Goal: Task Accomplishment & Management: Use online tool/utility

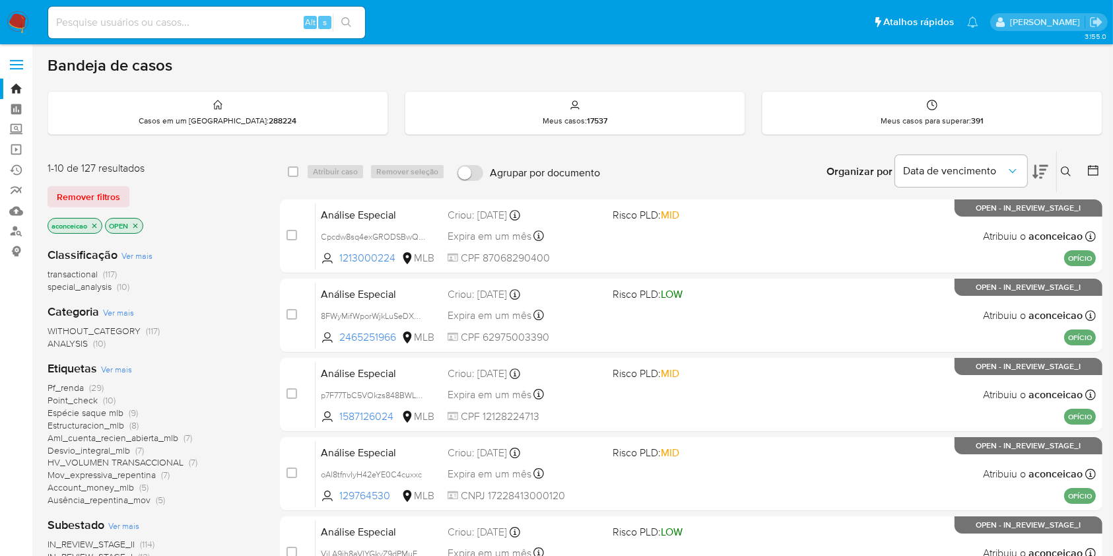
click at [1063, 166] on icon at bounding box center [1066, 171] width 11 height 11
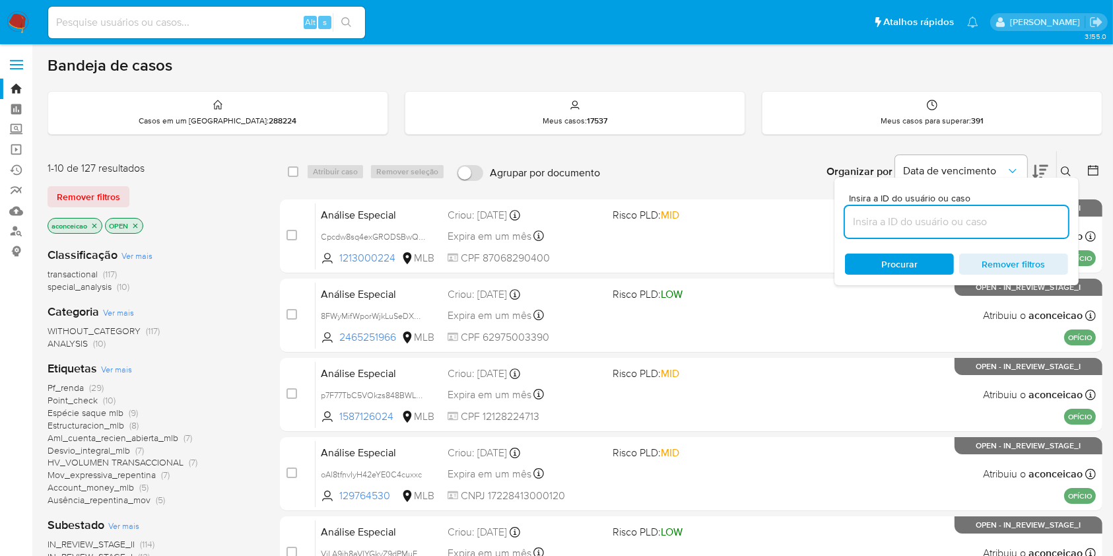
click at [933, 219] on input at bounding box center [956, 221] width 223 height 17
type input "UfpMdh29BT49VxNYgghLc8FW"
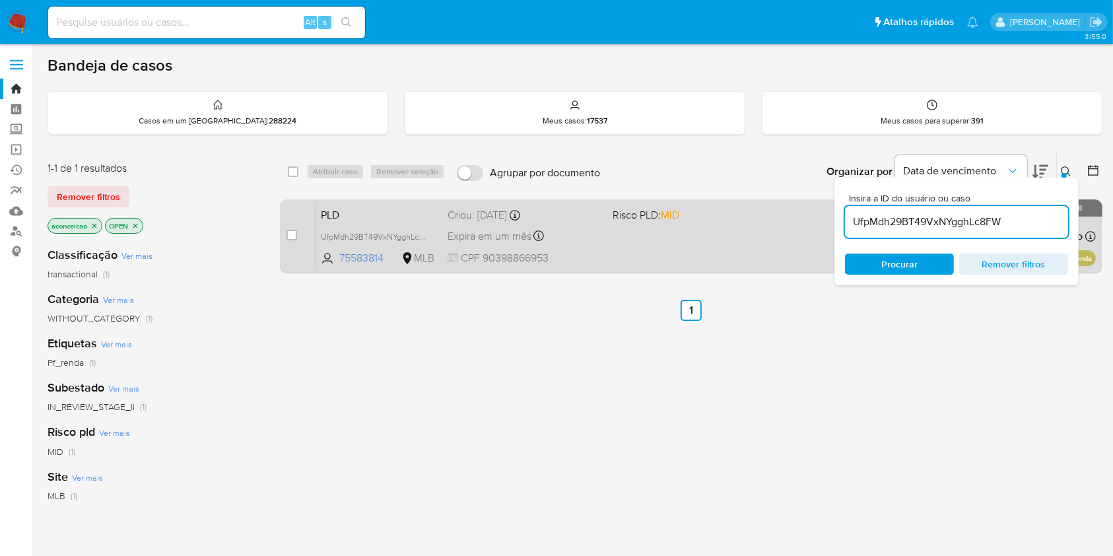
click at [733, 257] on div "PLD UfpMdh29BT49VxNYgghLc8FW 75583814 MLB Risco PLD: MID Criou: 12/08/2025 Crio…" at bounding box center [706, 236] width 780 height 67
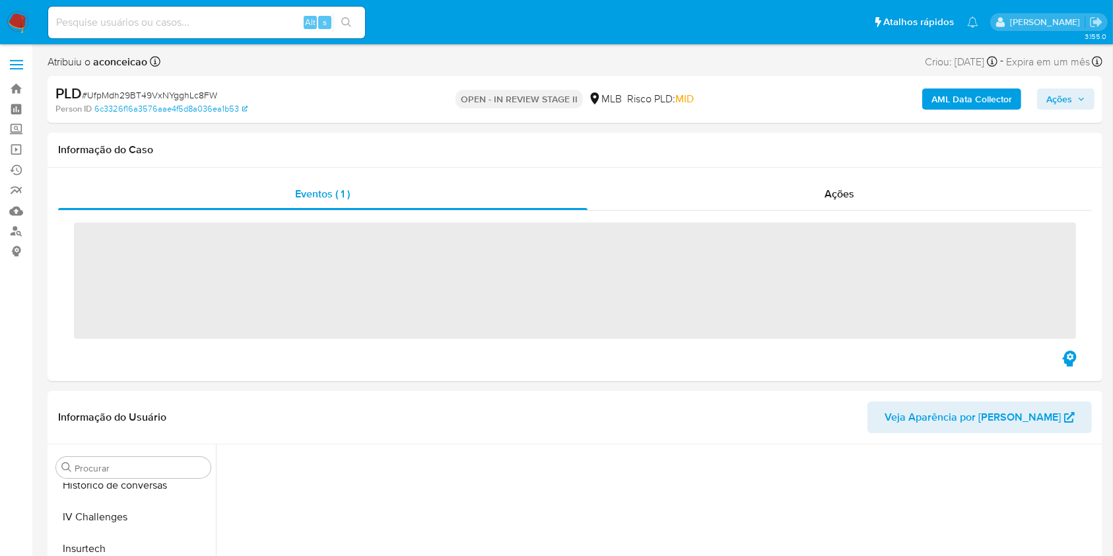
scroll to position [589, 0]
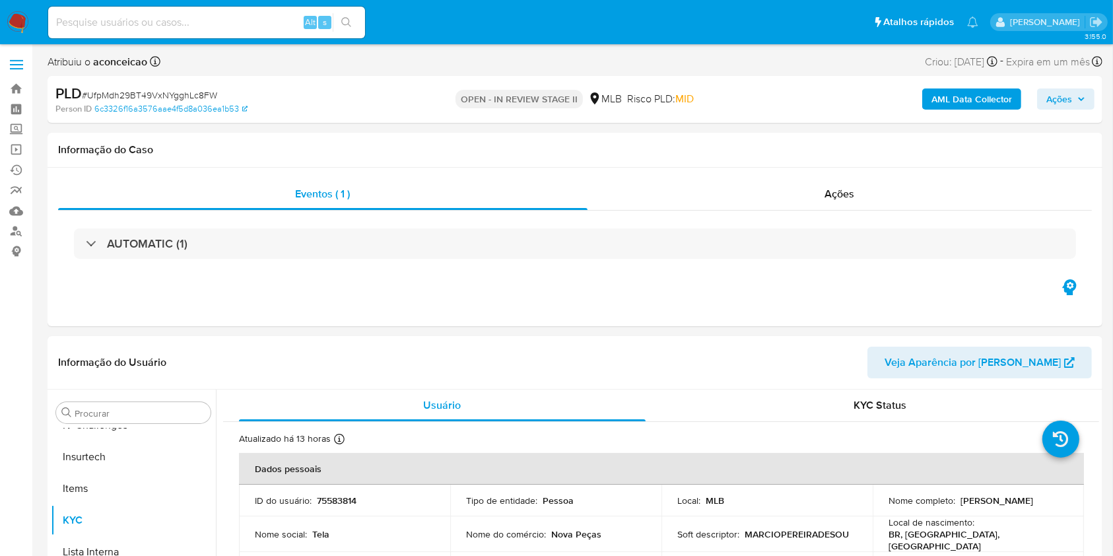
select select "10"
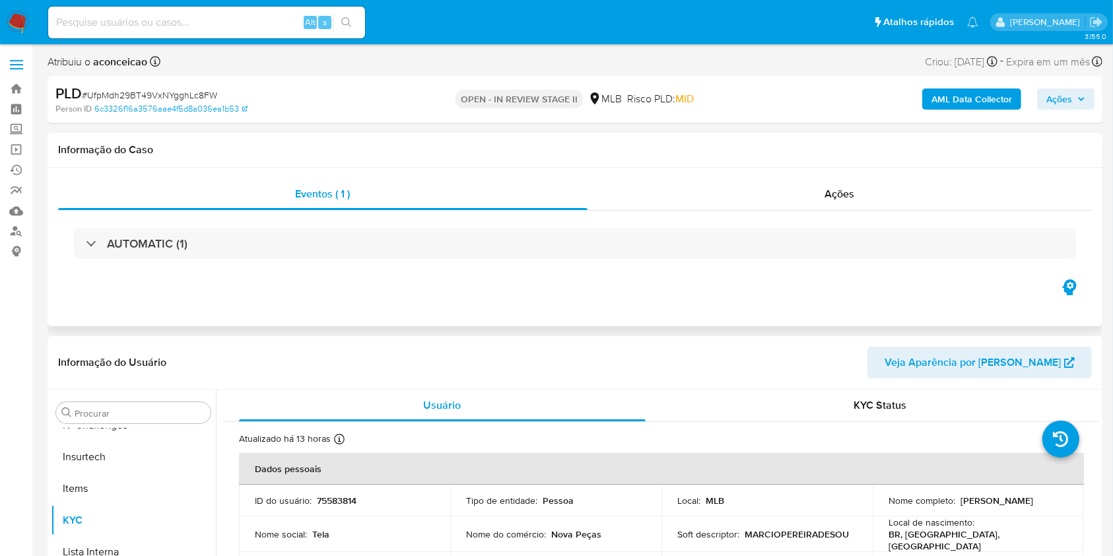
click at [528, 259] on div "AUTOMATIC (1)" at bounding box center [575, 244] width 1034 height 66
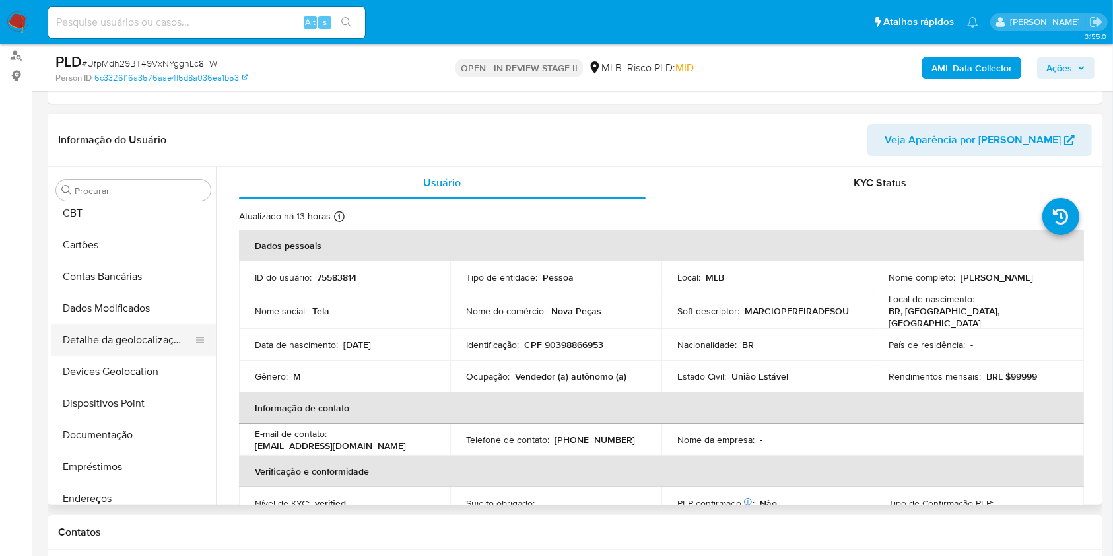
scroll to position [0, 0]
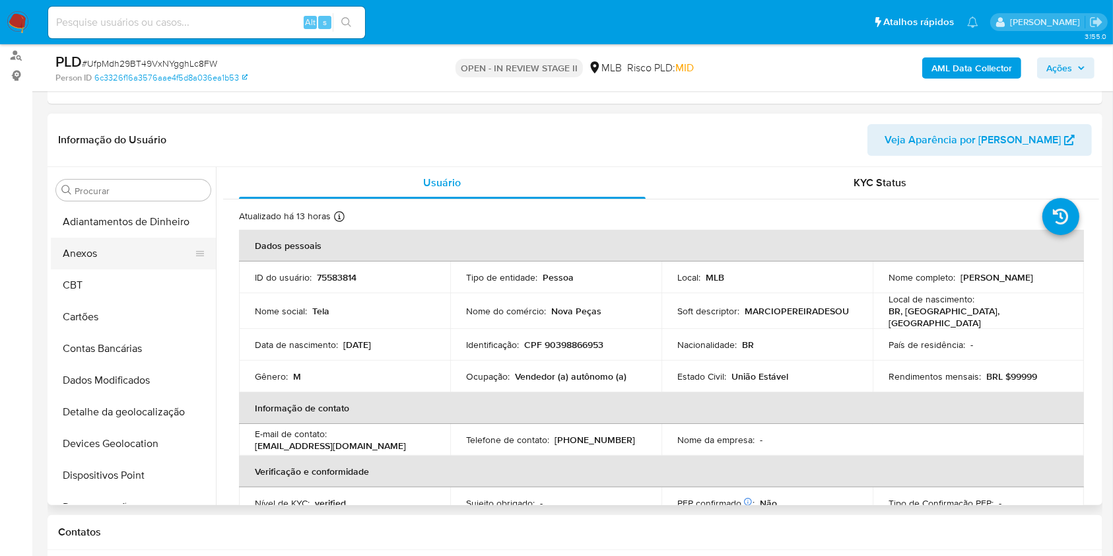
click at [142, 244] on button "Anexos" at bounding box center [128, 254] width 154 height 32
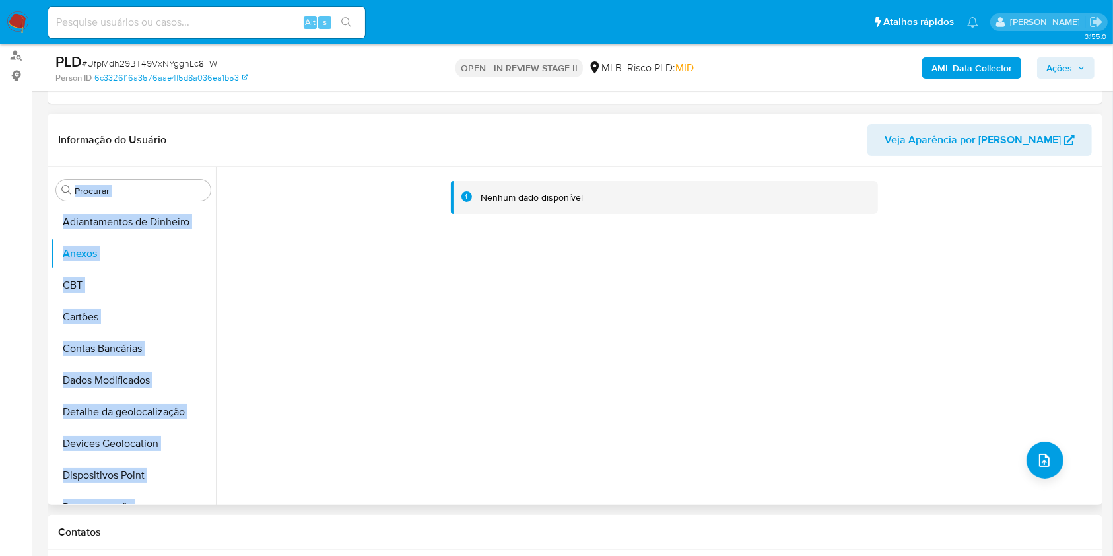
drag, startPoint x: 195, startPoint y: 305, endPoint x: 155, endPoint y: 175, distance: 135.9
click at [155, 174] on div "Procurar Adiantamentos de Dinheiro Anexos CBT Cartões Contas Bancárias Dados Mo…" at bounding box center [133, 337] width 165 height 336
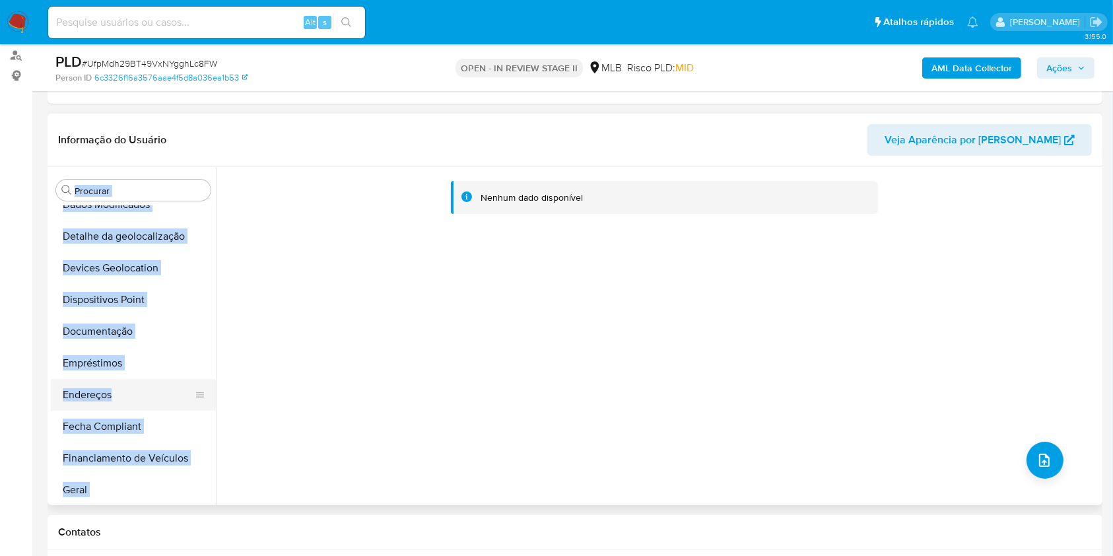
scroll to position [264, 0]
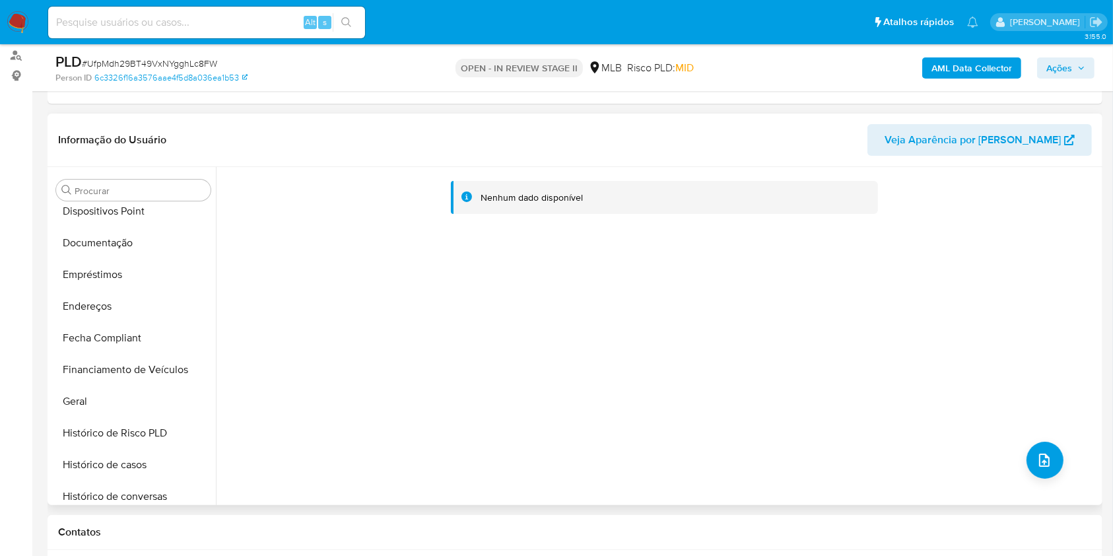
drag, startPoint x: 267, startPoint y: 406, endPoint x: 215, endPoint y: 402, distance: 53.0
click at [267, 406] on div "Nenhum dado disponível" at bounding box center [657, 336] width 883 height 338
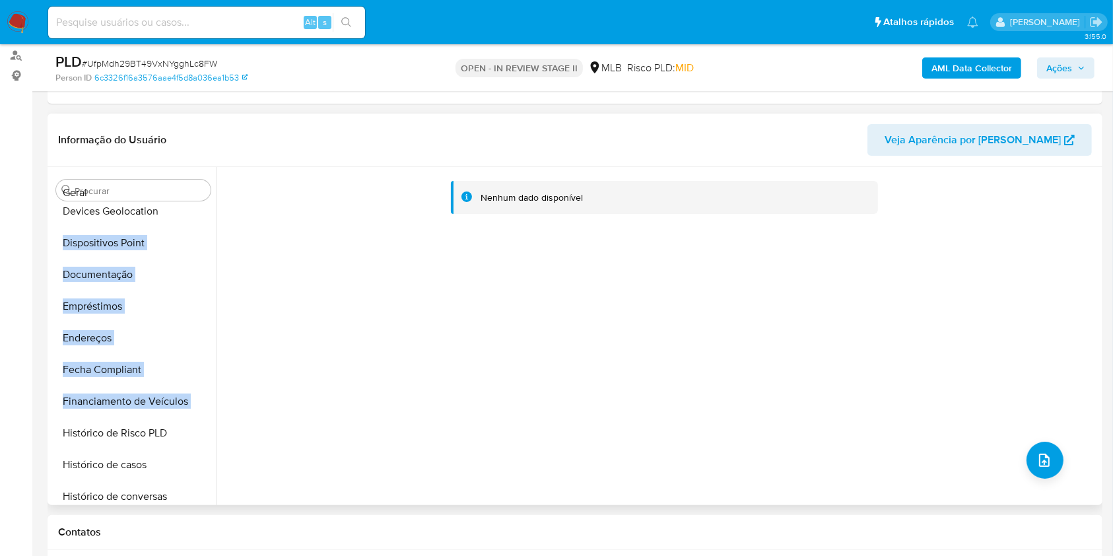
scroll to position [0, 0]
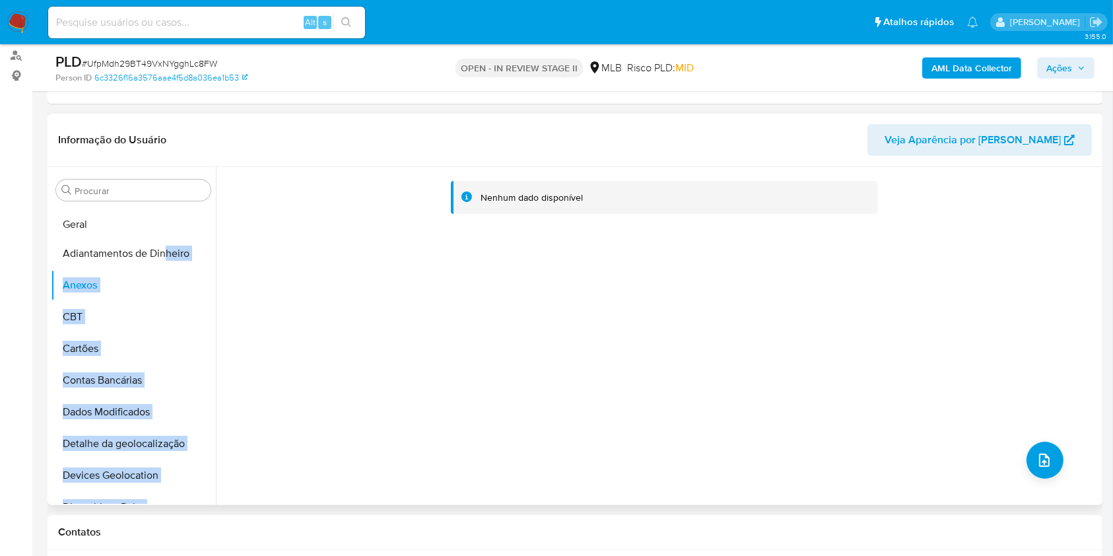
drag, startPoint x: 193, startPoint y: 399, endPoint x: 163, endPoint y: 224, distance: 176.9
click at [163, 224] on ul "Adiantamentos de Dinheiro Anexos CBT Cartões Contas Bancárias Dados Modificados…" at bounding box center [133, 355] width 165 height 298
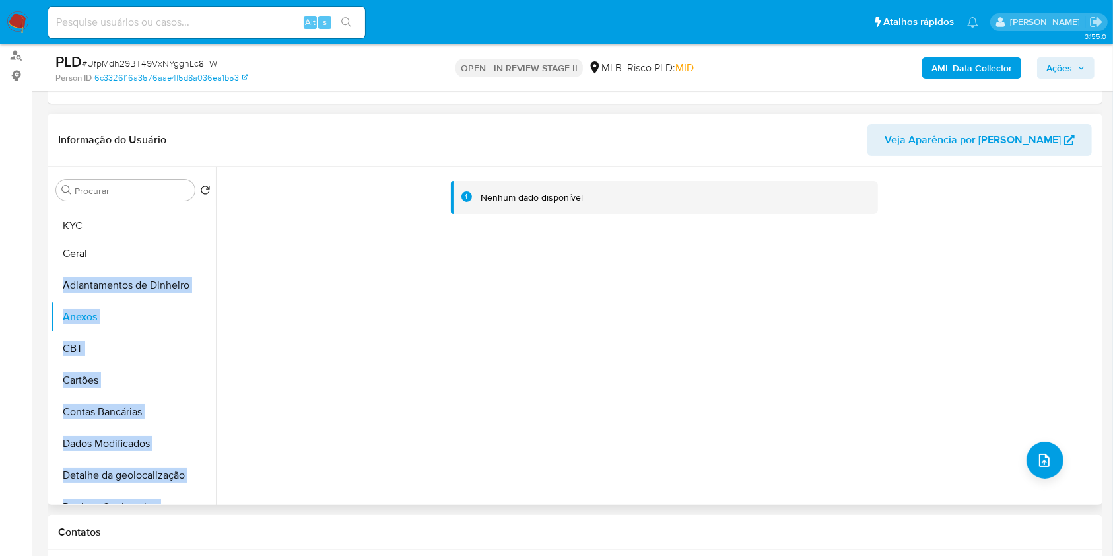
drag, startPoint x: 197, startPoint y: 440, endPoint x: 158, endPoint y: 226, distance: 217.5
click at [158, 225] on ul "Geral Adiantamentos de Dinheiro Anexos CBT Cartões Contas Bancárias Dados Modif…" at bounding box center [133, 355] width 165 height 298
click at [174, 249] on ul "KYC Geral Adiantamentos de Dinheiro Anexos CBT Cartões Contas Bancárias Dados M…" at bounding box center [133, 355] width 165 height 298
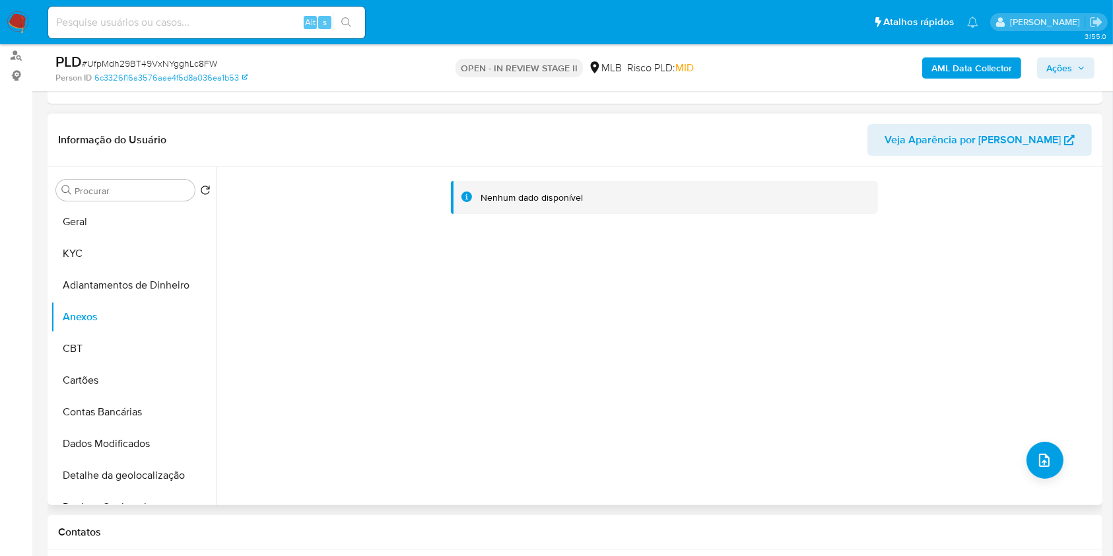
click at [105, 201] on div "Procurar Retornar ao pedido padrão Geral KYC Adiantamentos de Dinheiro Anexos C…" at bounding box center [133, 337] width 165 height 336
click at [125, 211] on button "Geral" at bounding box center [128, 222] width 154 height 32
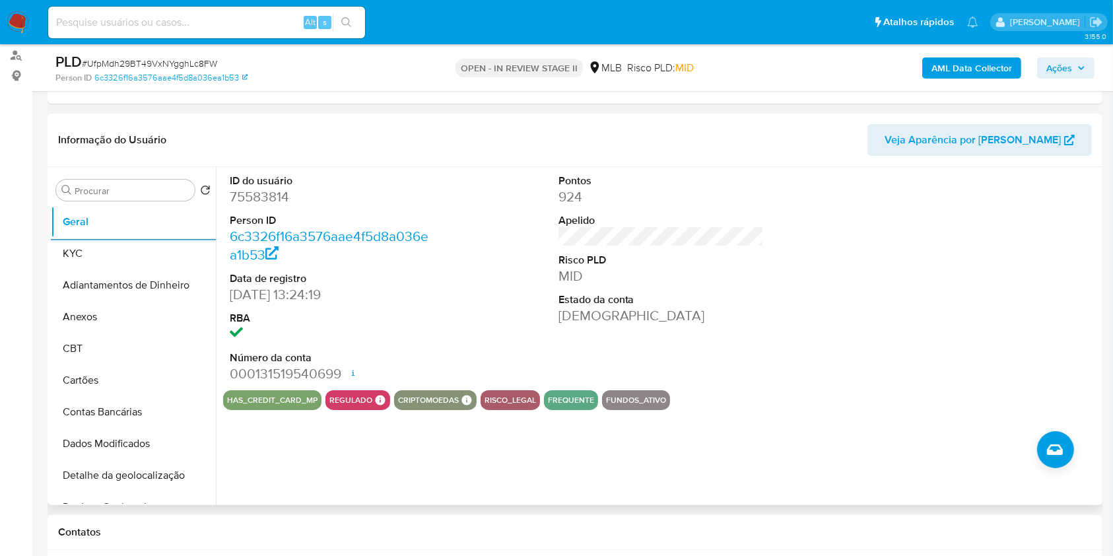
drag, startPoint x: 123, startPoint y: 312, endPoint x: 285, endPoint y: 353, distance: 166.8
click at [123, 313] on button "Anexos" at bounding box center [133, 317] width 165 height 32
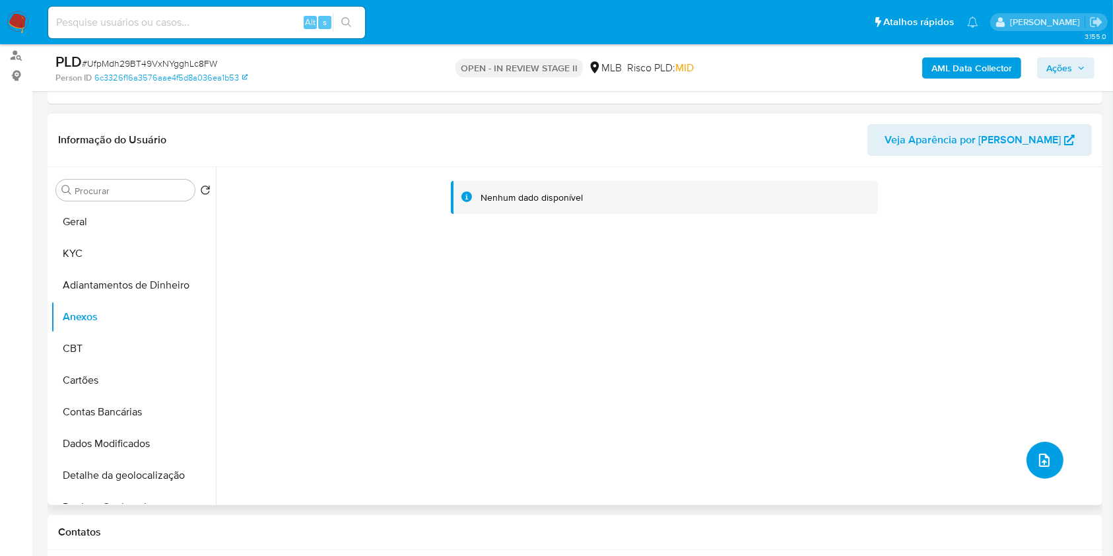
click at [1038, 469] on button "upload-file" at bounding box center [1044, 460] width 37 height 37
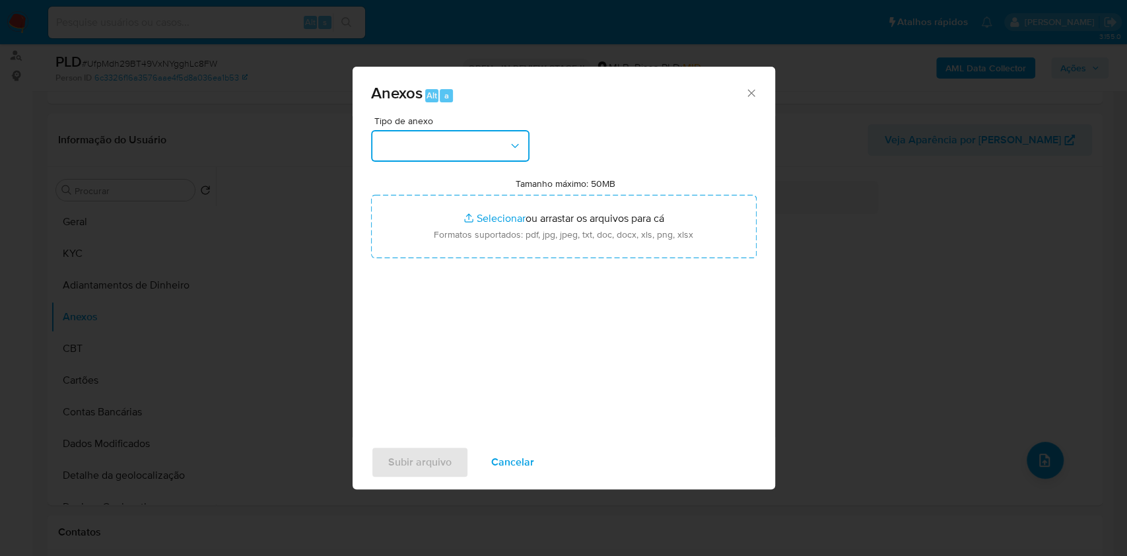
click at [471, 145] on button "button" at bounding box center [450, 146] width 158 height 32
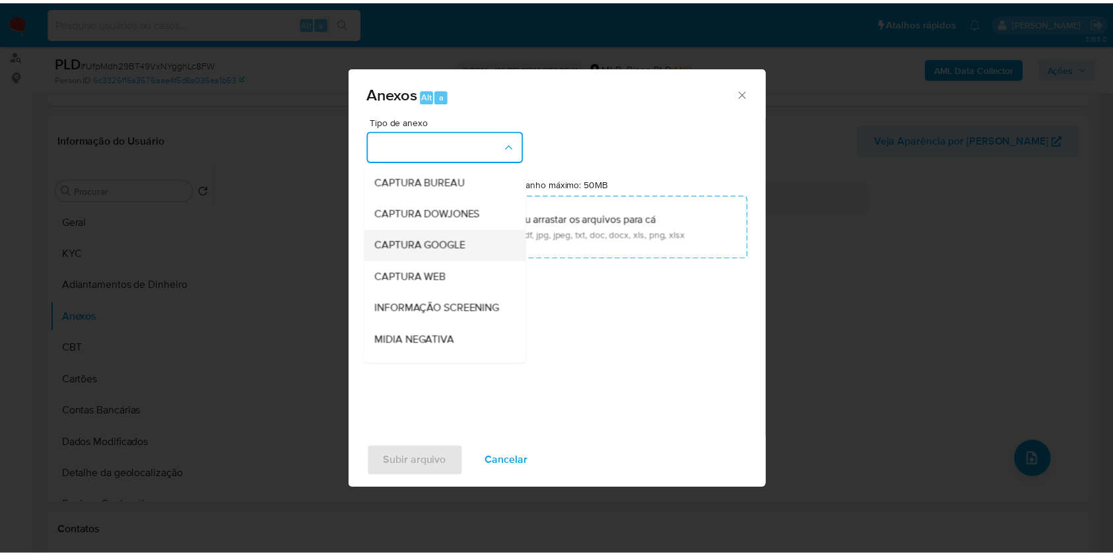
scroll to position [203, 0]
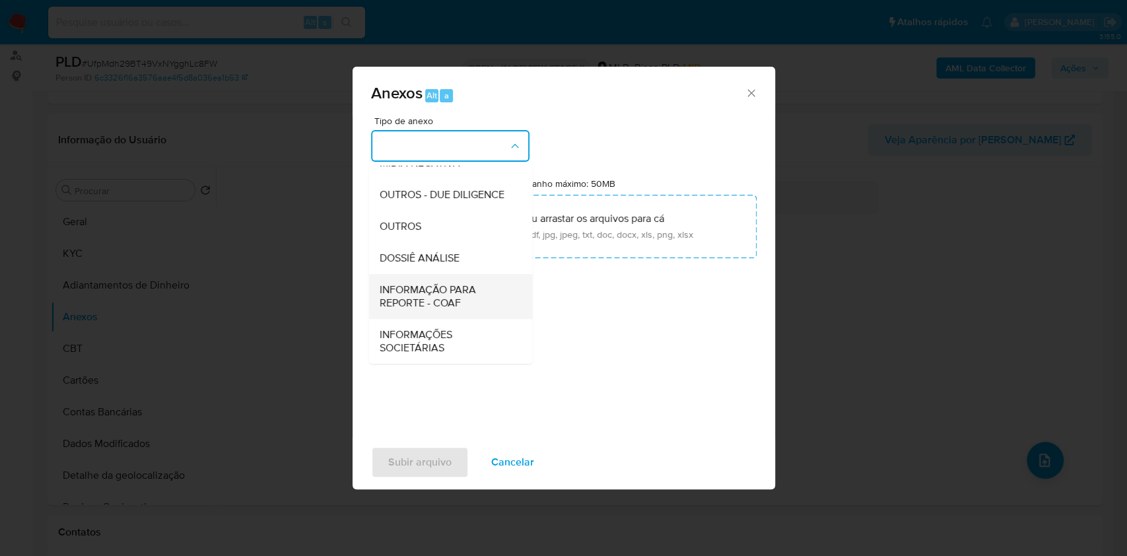
click at [456, 292] on span "INFORMAÇÃO PARA REPORTE - COAF" at bounding box center [446, 296] width 135 height 26
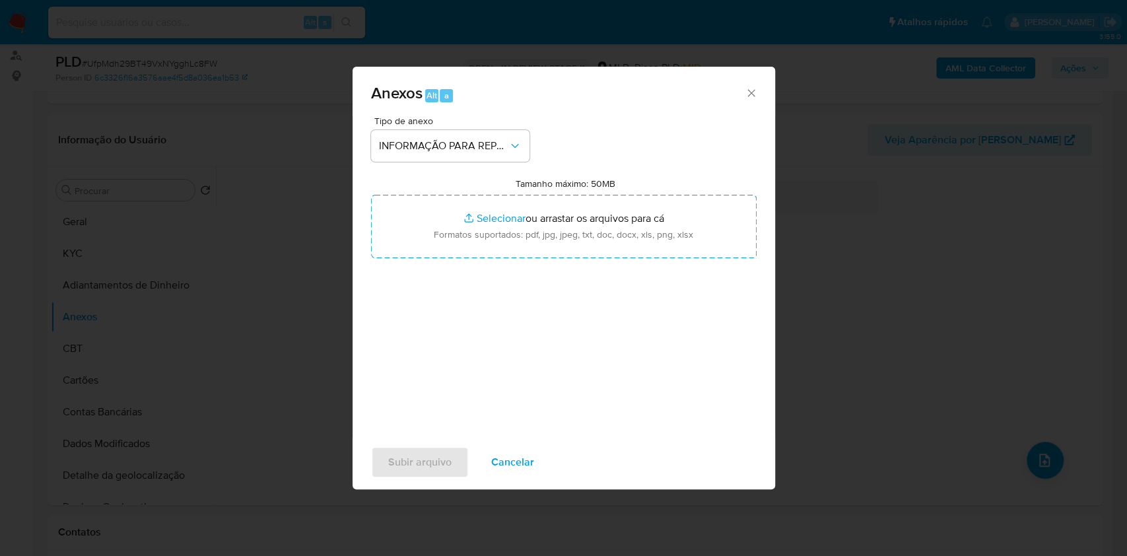
click at [747, 98] on icon "Fechar" at bounding box center [751, 92] width 13 height 13
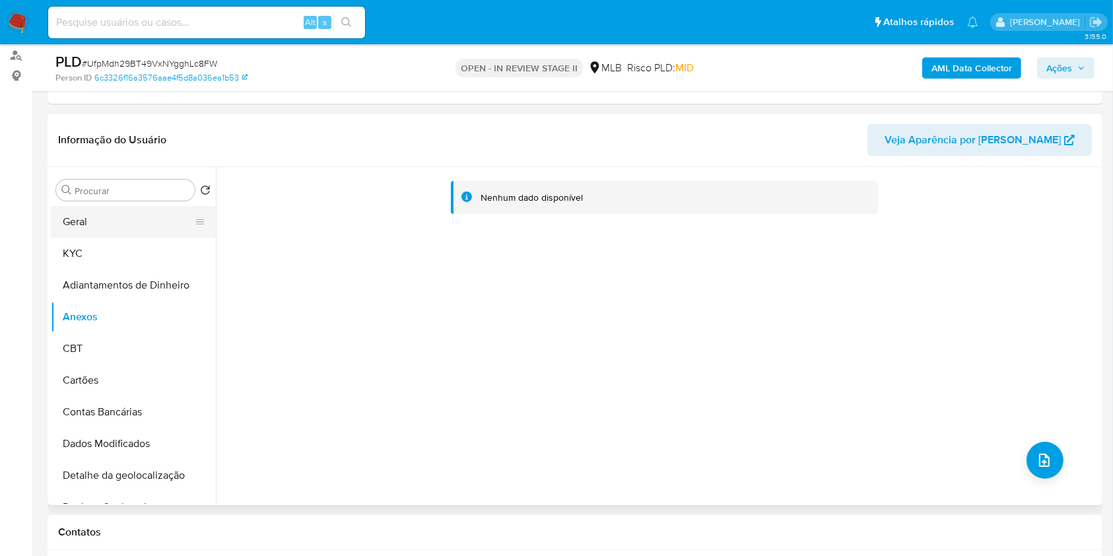
click at [158, 213] on button "Geral" at bounding box center [128, 222] width 154 height 32
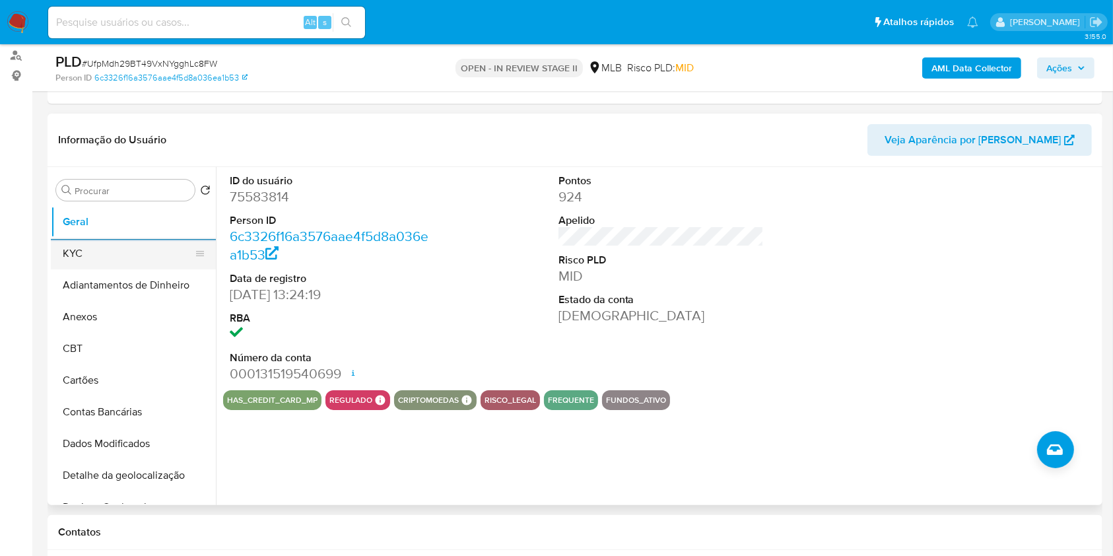
click at [141, 253] on button "KYC" at bounding box center [128, 254] width 154 height 32
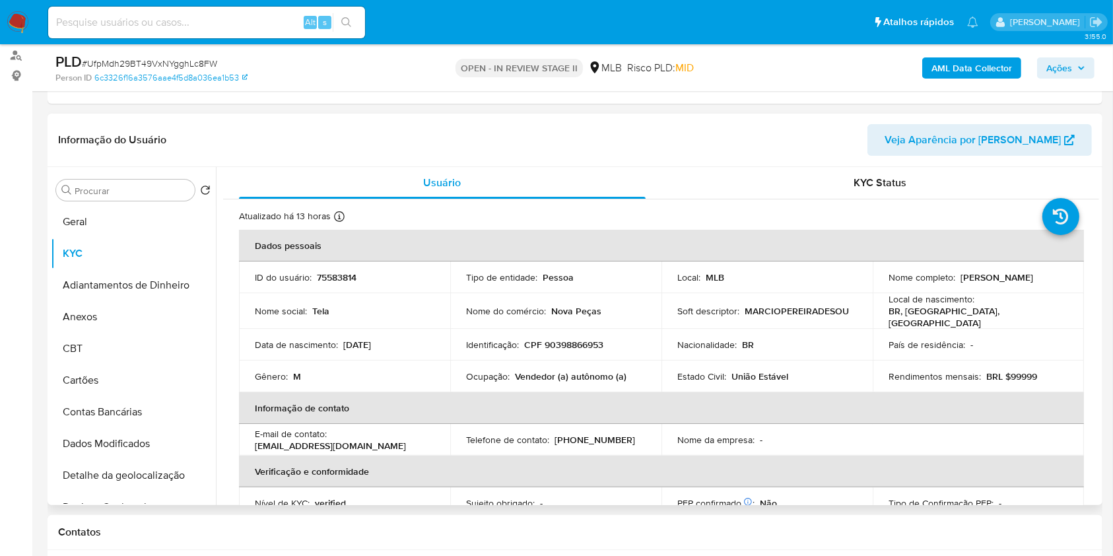
click at [590, 373] on p "Vendedor (a) autônomo (a)" at bounding box center [571, 376] width 112 height 12
copy div "Ocupação : Vendedor (a) autônomo (a)"
click at [139, 211] on button "Geral" at bounding box center [128, 222] width 154 height 32
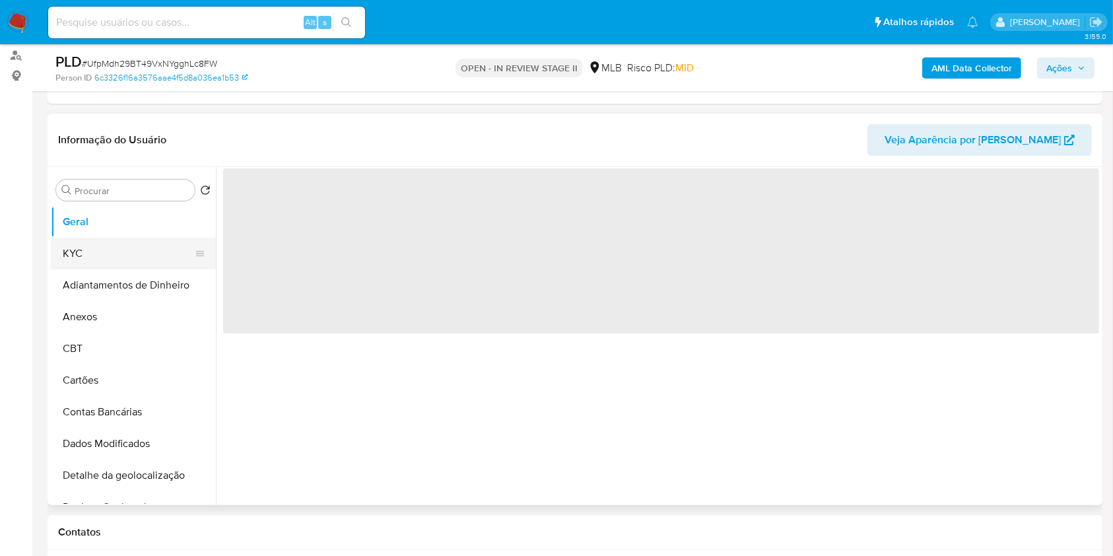
click at [154, 246] on button "KYC" at bounding box center [128, 254] width 154 height 32
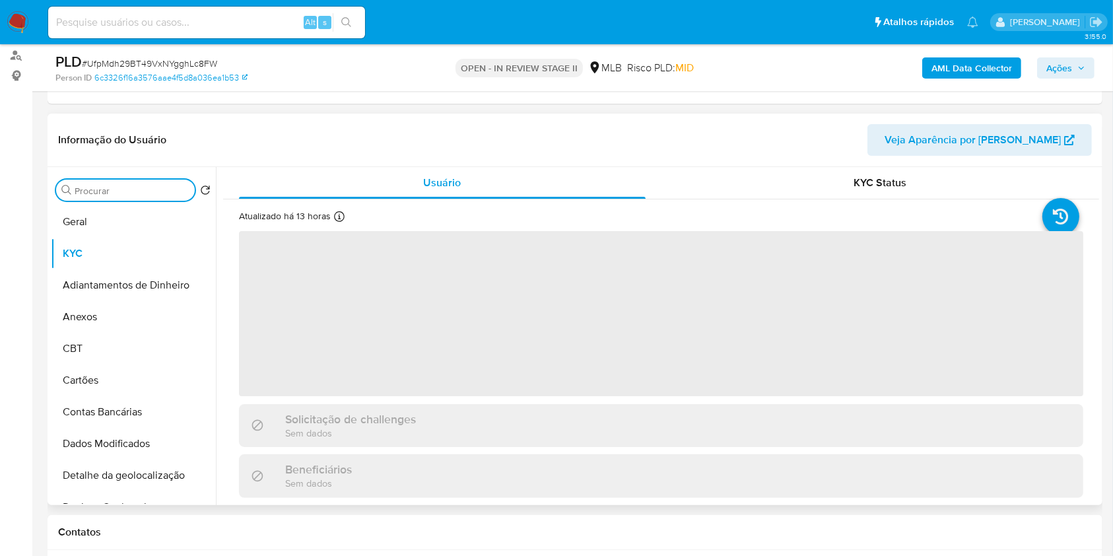
click at [124, 189] on input "Procurar" at bounding box center [132, 191] width 115 height 12
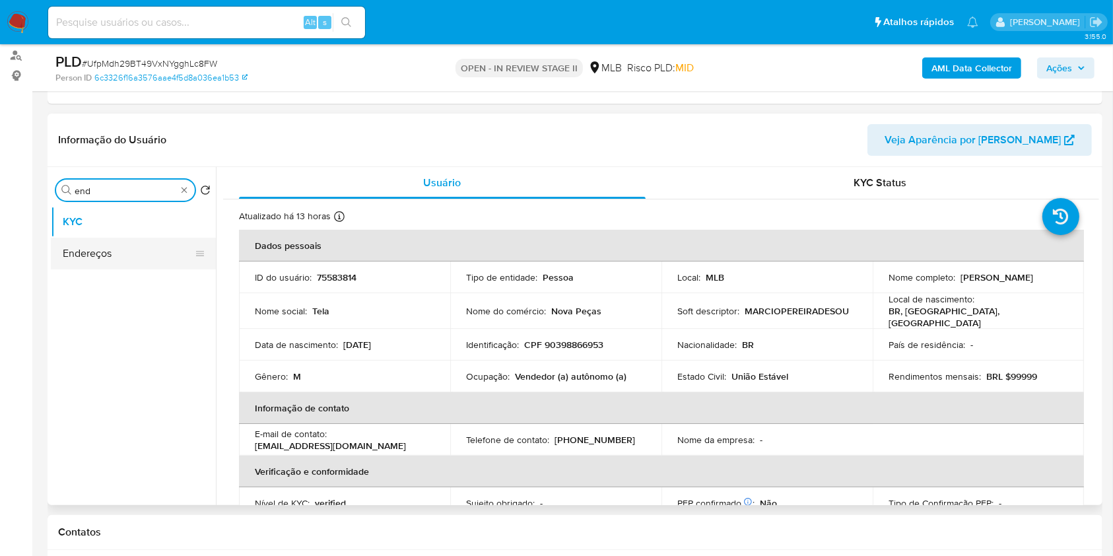
type input "end"
click at [148, 253] on button "Endereços" at bounding box center [133, 254] width 165 height 32
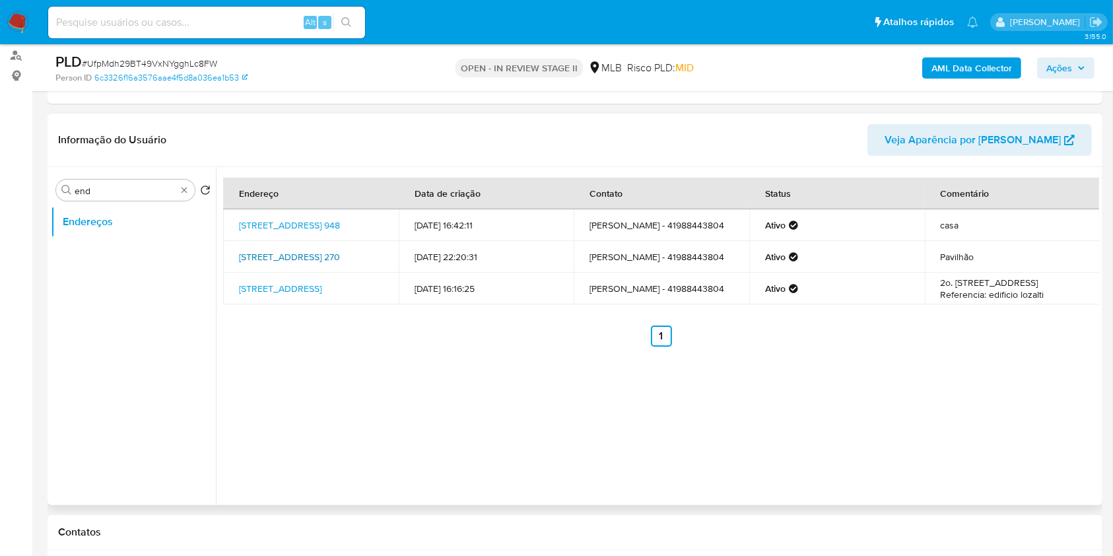
click at [337, 261] on link "Avenida Mena Barreto 270, Porto Alegre, Rio Grande Do Sul, 91030470, Brasil 270" at bounding box center [289, 256] width 101 height 13
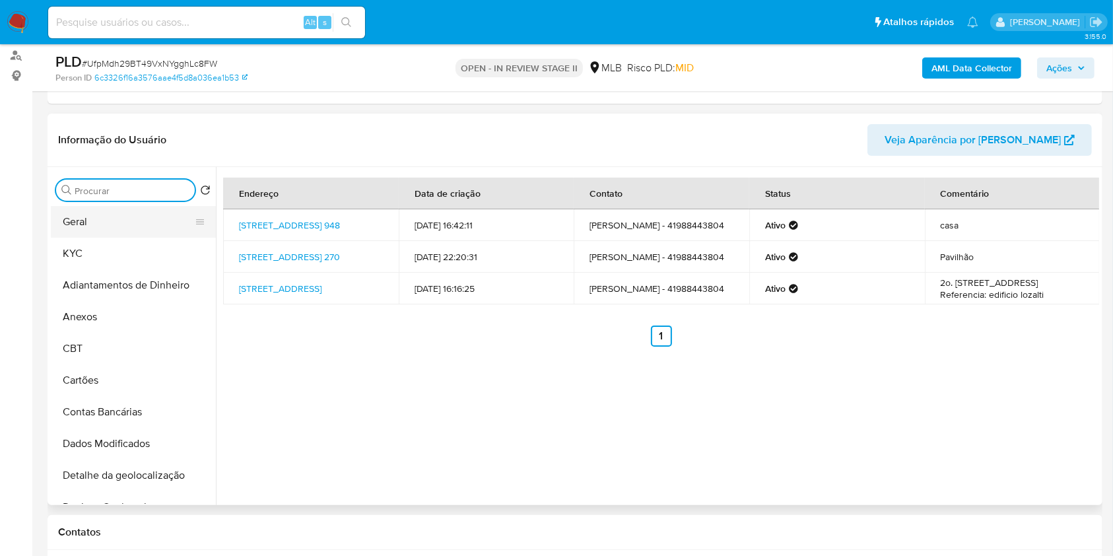
click at [134, 222] on button "Geral" at bounding box center [128, 222] width 154 height 32
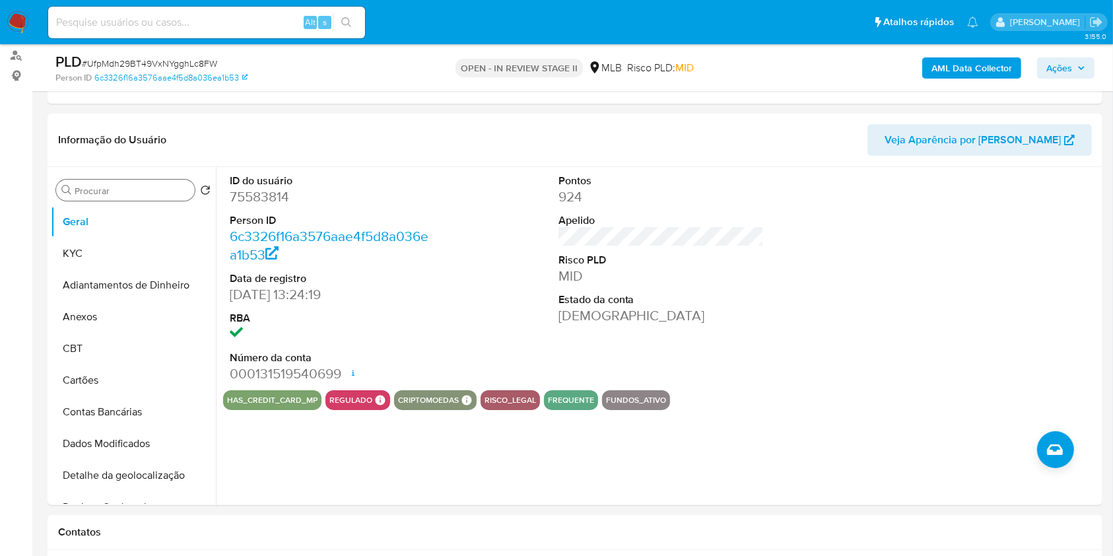
click at [166, 198] on div "Procurar" at bounding box center [125, 190] width 139 height 21
click at [108, 195] on input "Procurar" at bounding box center [132, 191] width 115 height 12
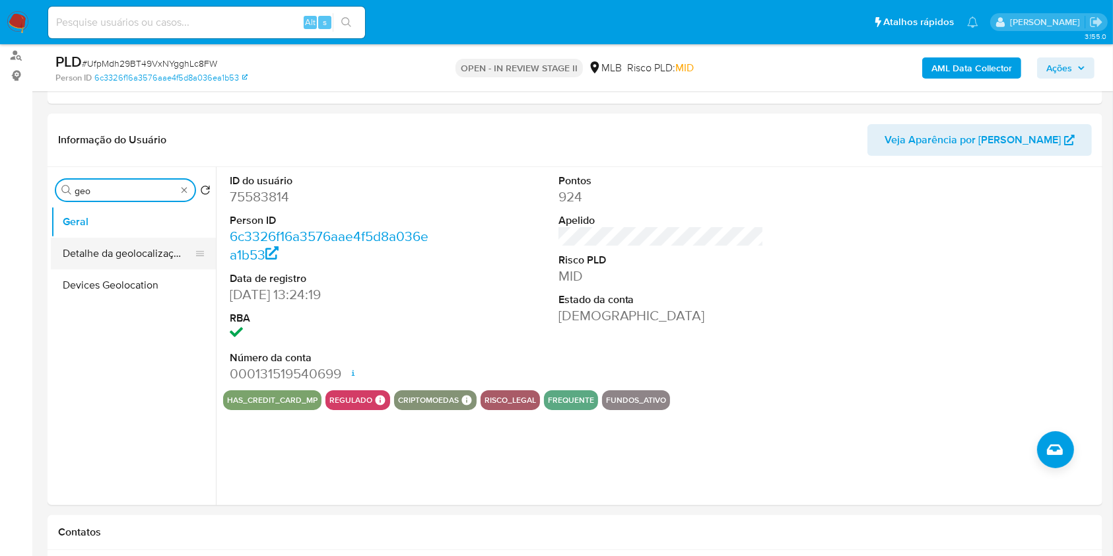
type input "geo"
click at [141, 258] on button "Detalhe da geolocalização" at bounding box center [128, 254] width 154 height 32
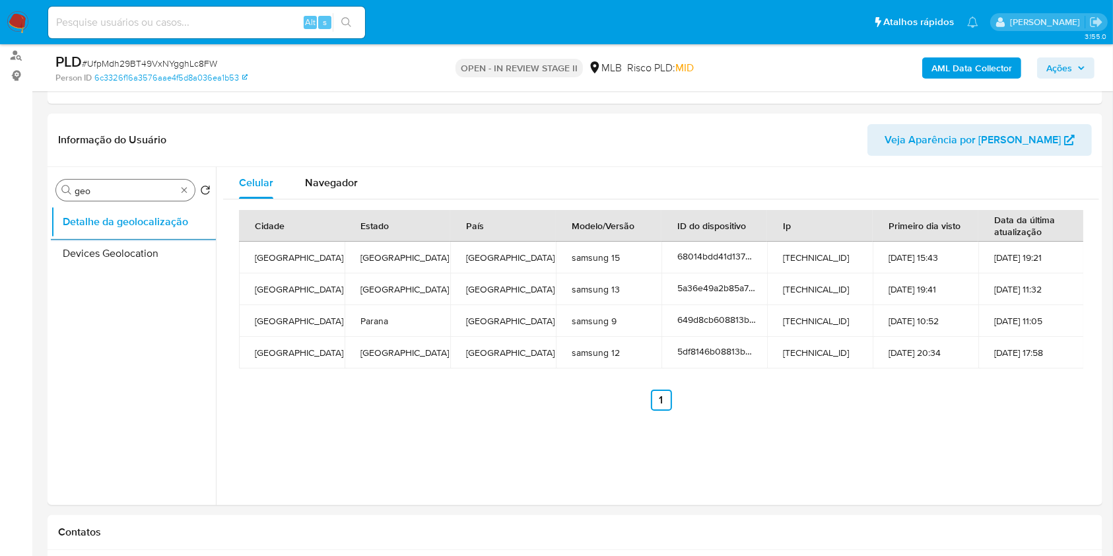
click at [192, 187] on div "Procurar geo" at bounding box center [125, 190] width 139 height 21
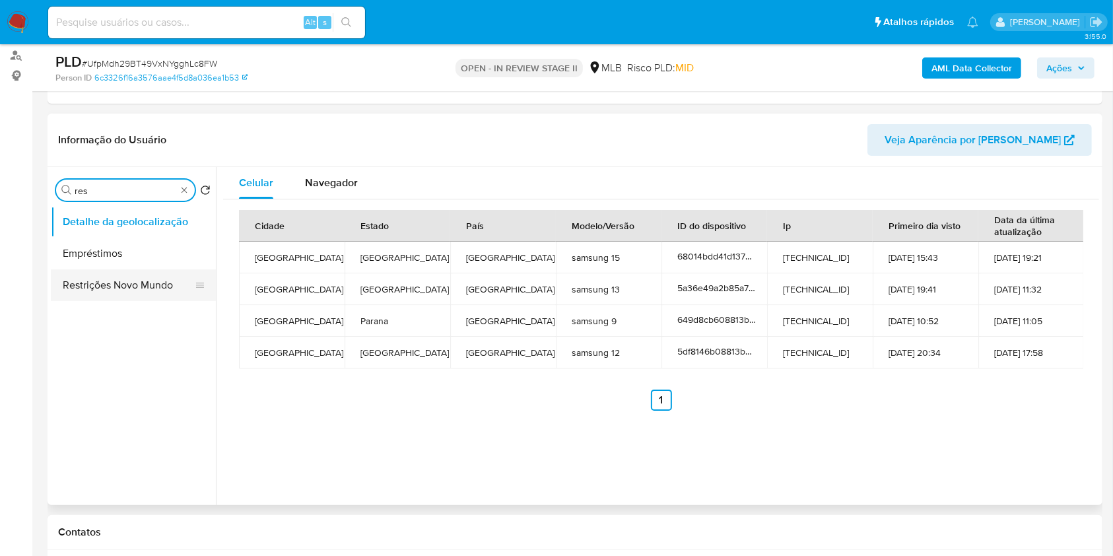
type input "res"
click at [131, 273] on button "Restrições Novo Mundo" at bounding box center [128, 285] width 154 height 32
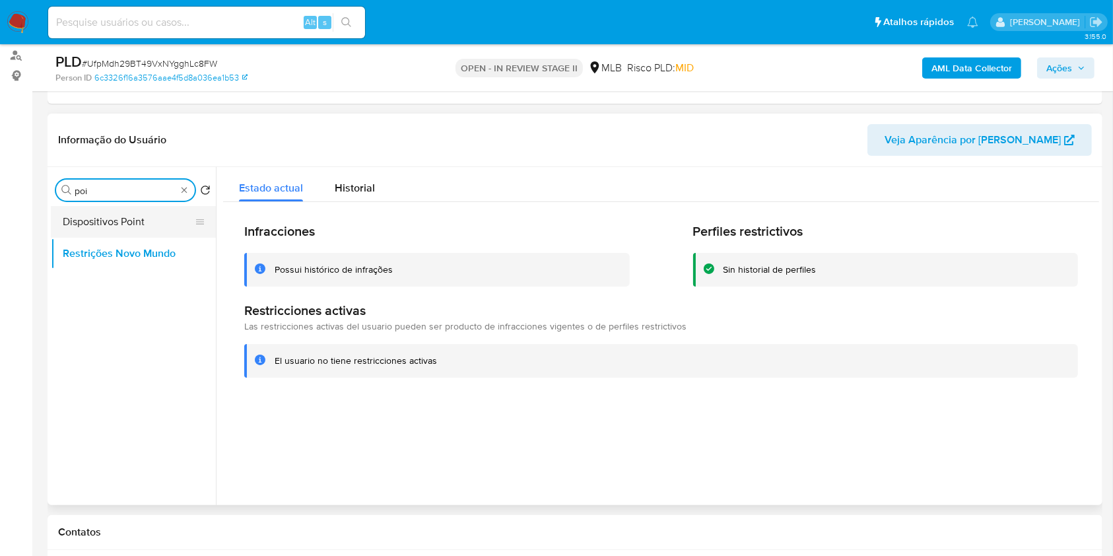
type input "poi"
click at [168, 215] on button "Dispositivos Point" at bounding box center [128, 222] width 154 height 32
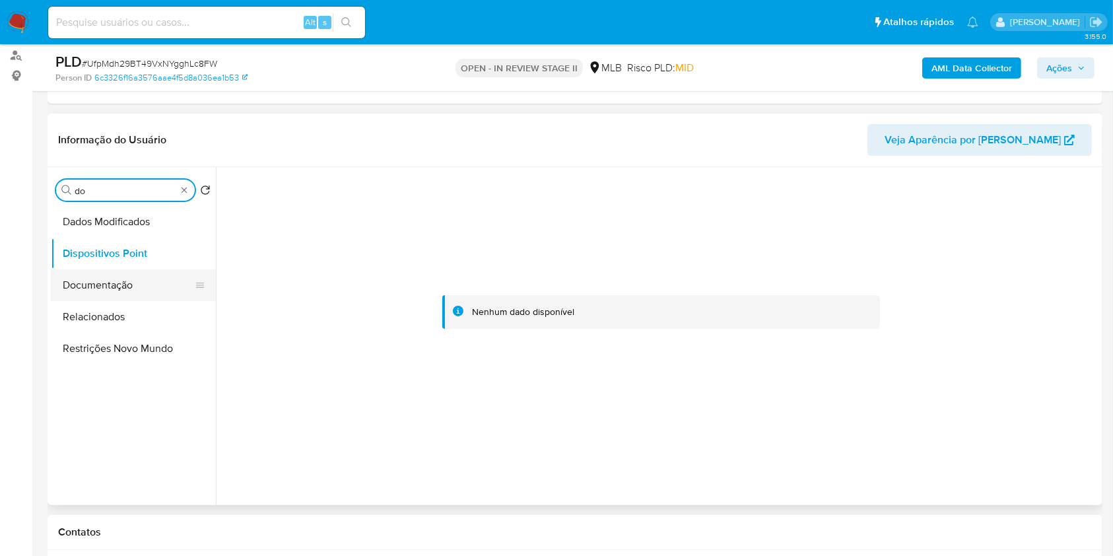
type input "do"
click at [110, 283] on button "Documentação" at bounding box center [128, 285] width 154 height 32
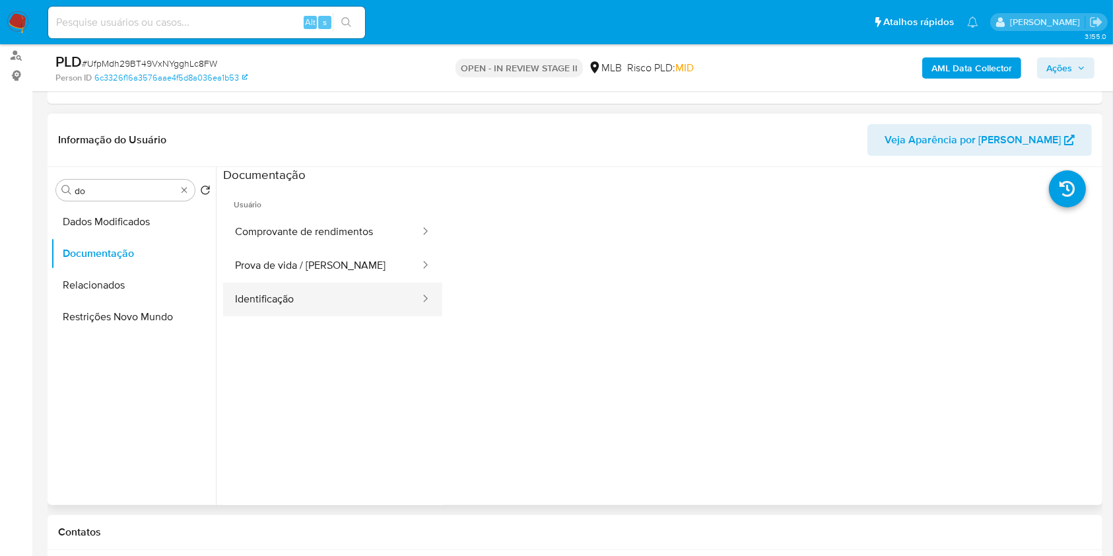
click at [308, 298] on button "Identificação" at bounding box center [322, 300] width 198 height 34
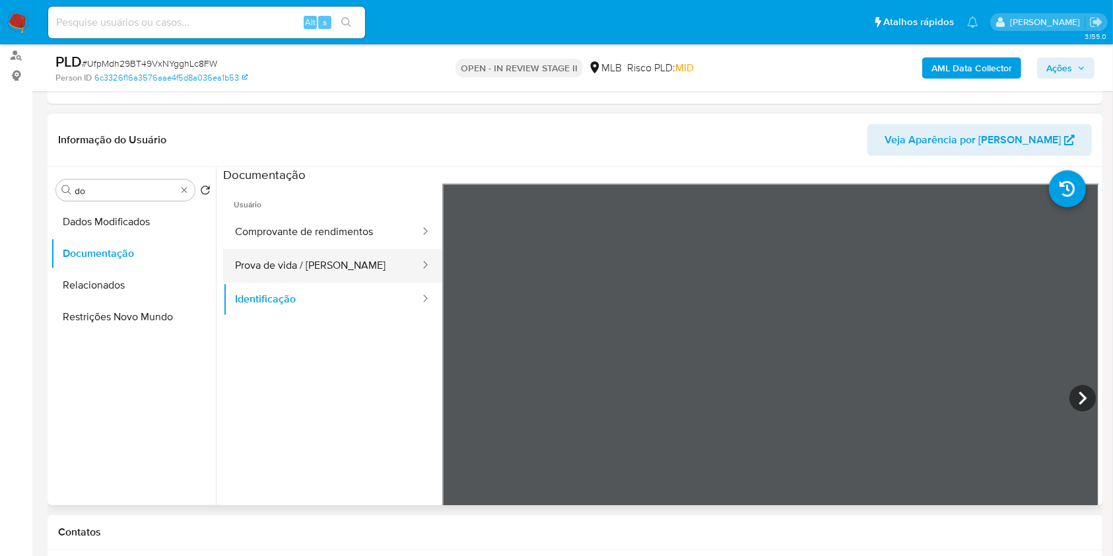
click at [354, 265] on button "Prova de vida / [PERSON_NAME]" at bounding box center [322, 266] width 198 height 34
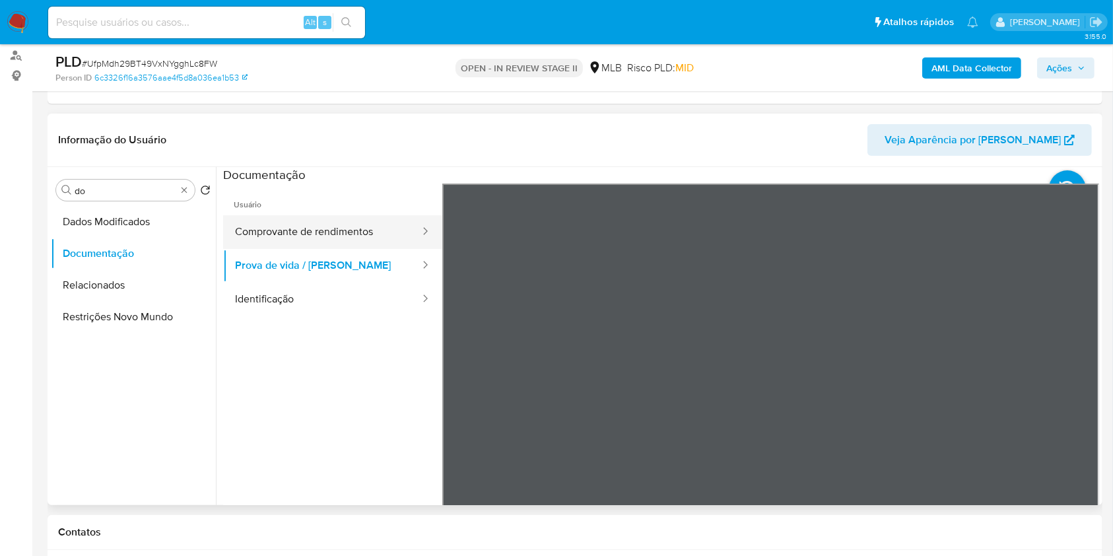
click at [352, 235] on button "Comprovante de rendimentos" at bounding box center [322, 232] width 198 height 34
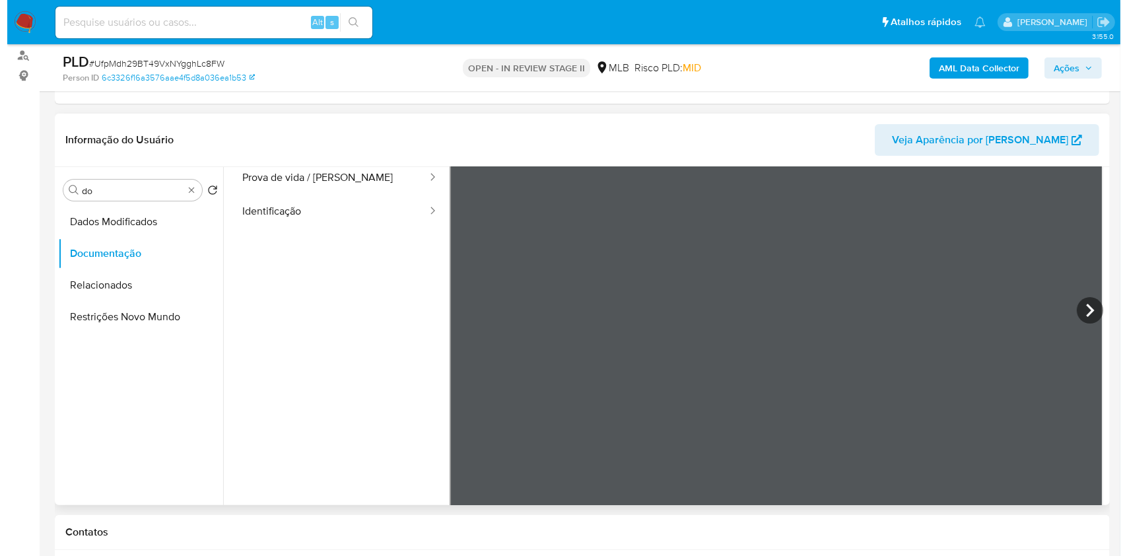
scroll to position [0, 0]
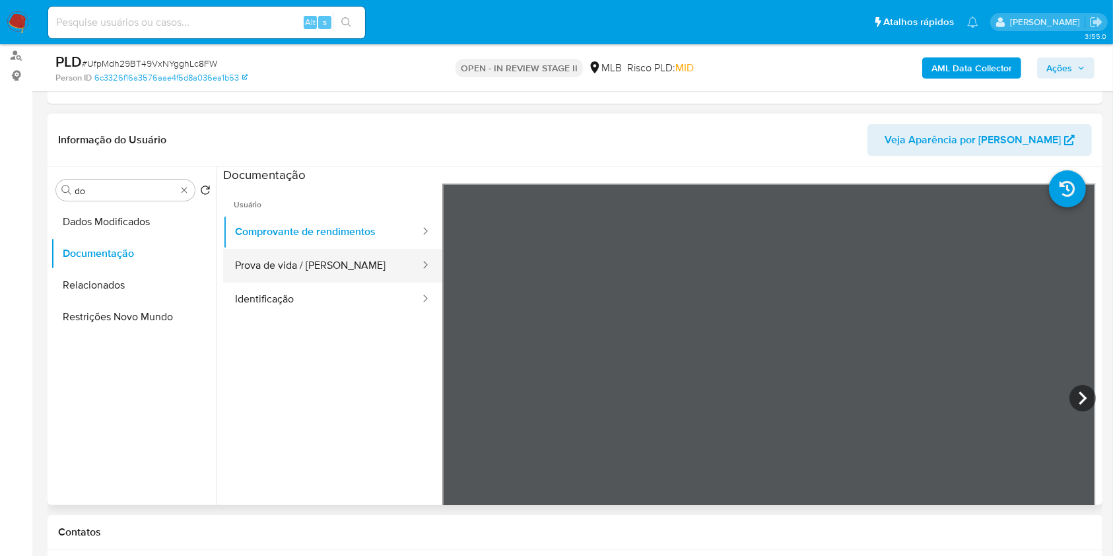
click at [345, 264] on button "Prova de vida / [PERSON_NAME]" at bounding box center [322, 266] width 198 height 34
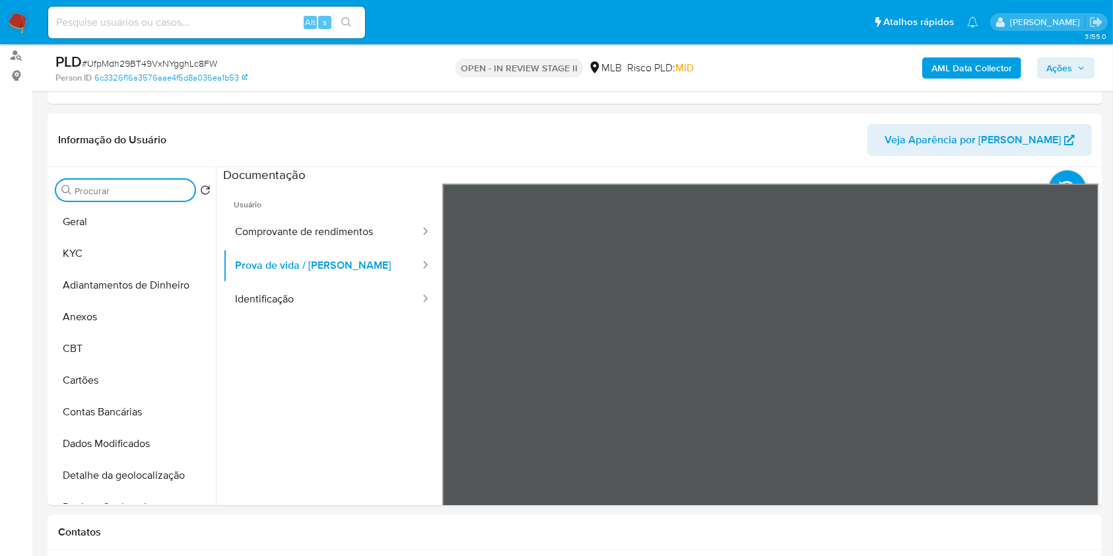
click at [180, 185] on input "Procurar" at bounding box center [132, 191] width 115 height 12
click at [124, 228] on button "Geral" at bounding box center [128, 222] width 154 height 32
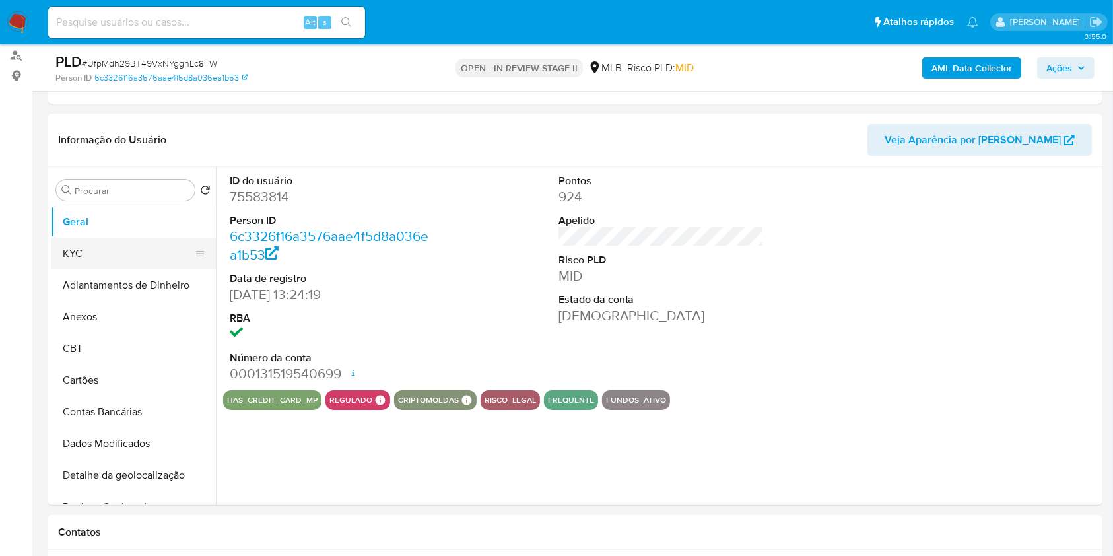
click at [116, 258] on button "KYC" at bounding box center [128, 254] width 154 height 32
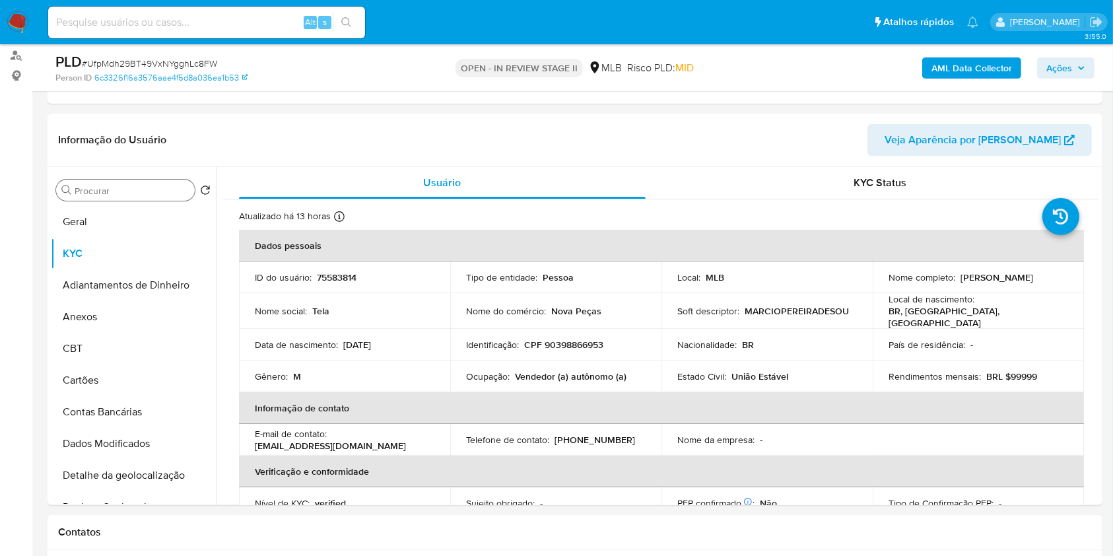
click at [122, 182] on div "Procurar" at bounding box center [125, 190] width 139 height 21
click at [132, 194] on input "Procurar" at bounding box center [132, 191] width 115 height 12
click at [943, 62] on b "AML Data Collector" at bounding box center [971, 67] width 81 height 21
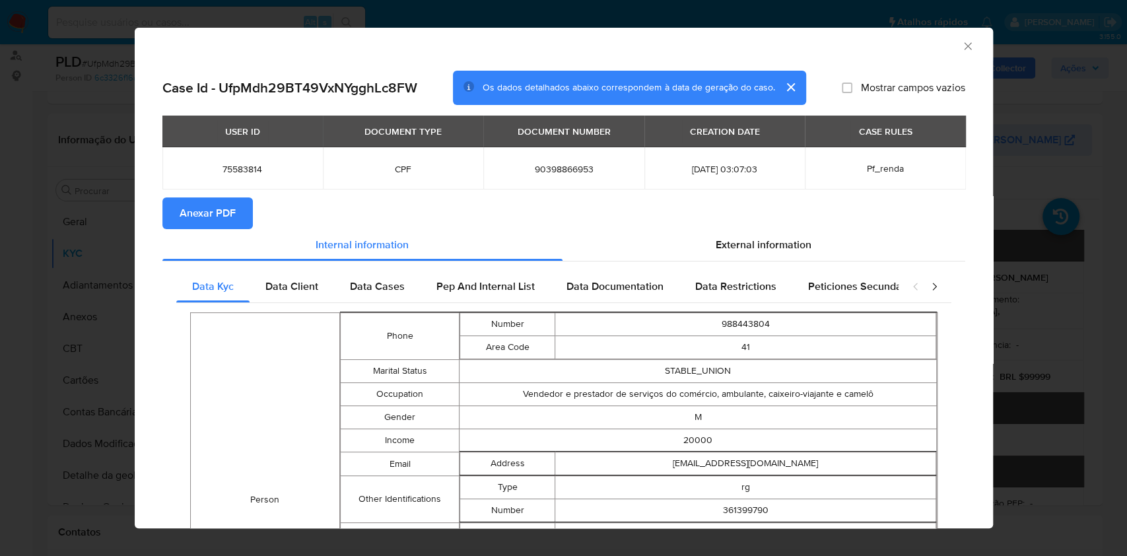
click at [784, 222] on section "Anexar PDF" at bounding box center [563, 213] width 803 height 32
drag, startPoint x: 776, startPoint y: 231, endPoint x: 780, endPoint y: 246, distance: 15.5
click at [778, 236] on div "External information" at bounding box center [763, 245] width 403 height 32
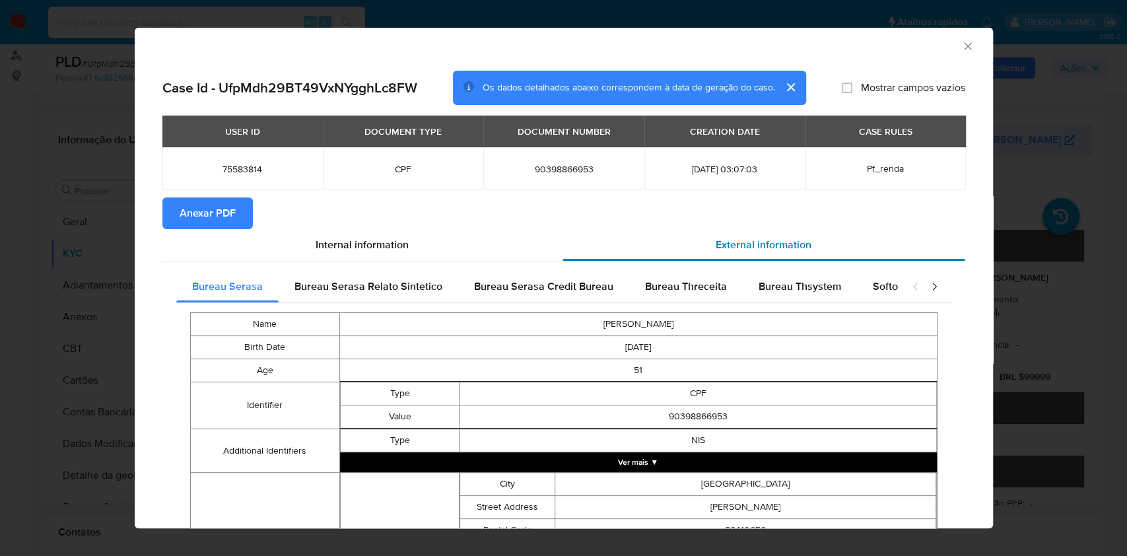
click at [780, 246] on span "External information" at bounding box center [764, 244] width 96 height 15
click at [675, 285] on span "Bureau Threceita" at bounding box center [686, 286] width 82 height 15
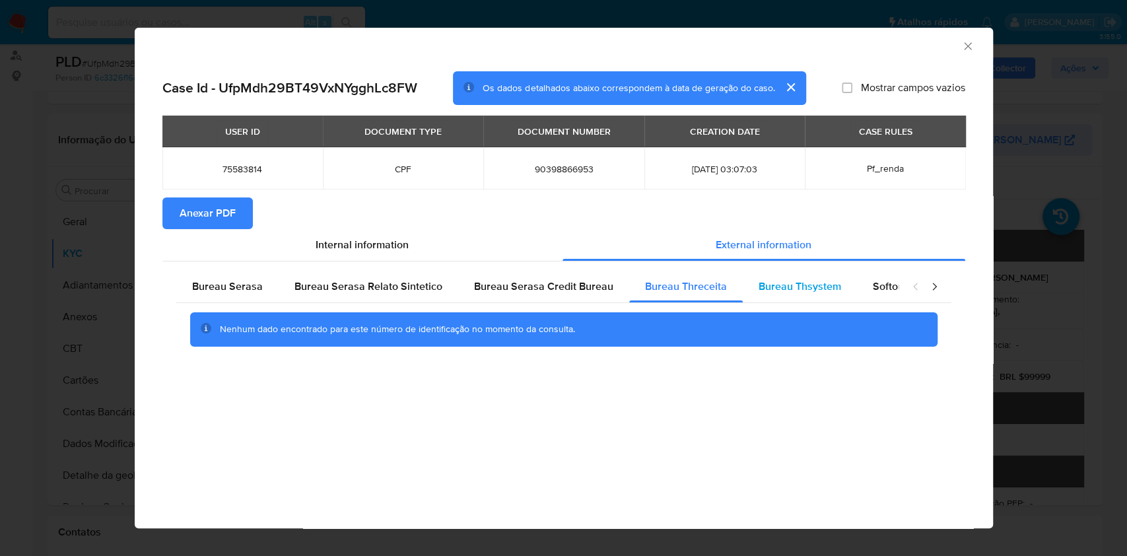
click at [797, 300] on div "Bureau Thsystem" at bounding box center [800, 287] width 114 height 32
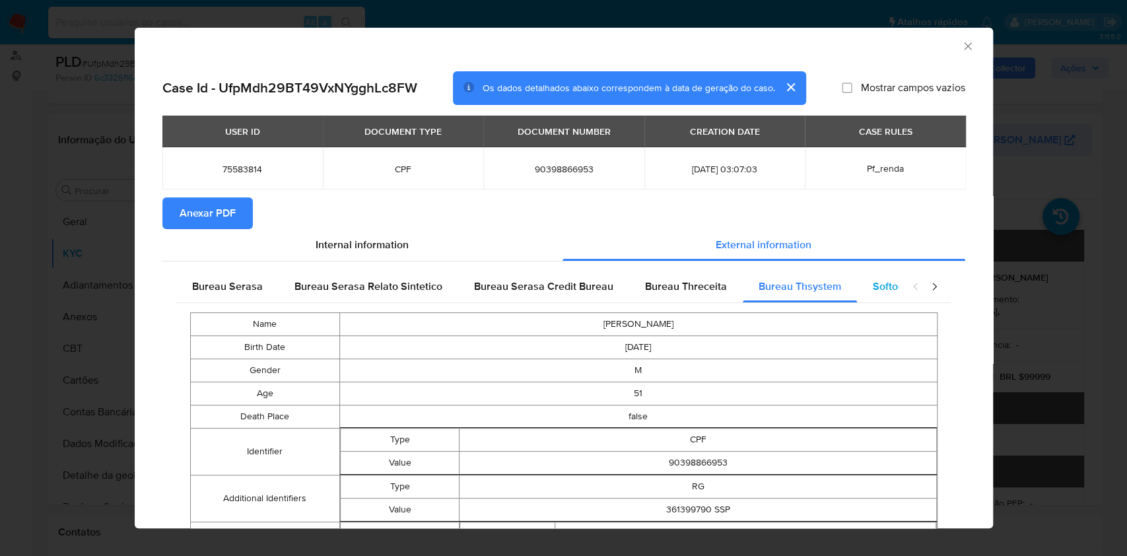
click at [873, 293] on span "Softon" at bounding box center [888, 286] width 31 height 15
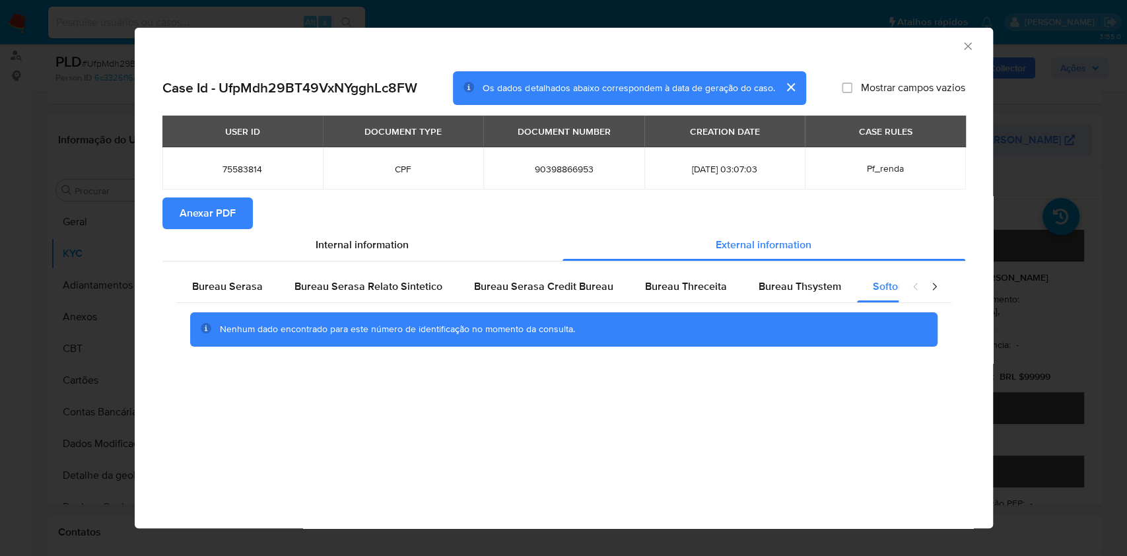
click at [930, 287] on icon "closure-recommendation-modal" at bounding box center [933, 286] width 13 height 13
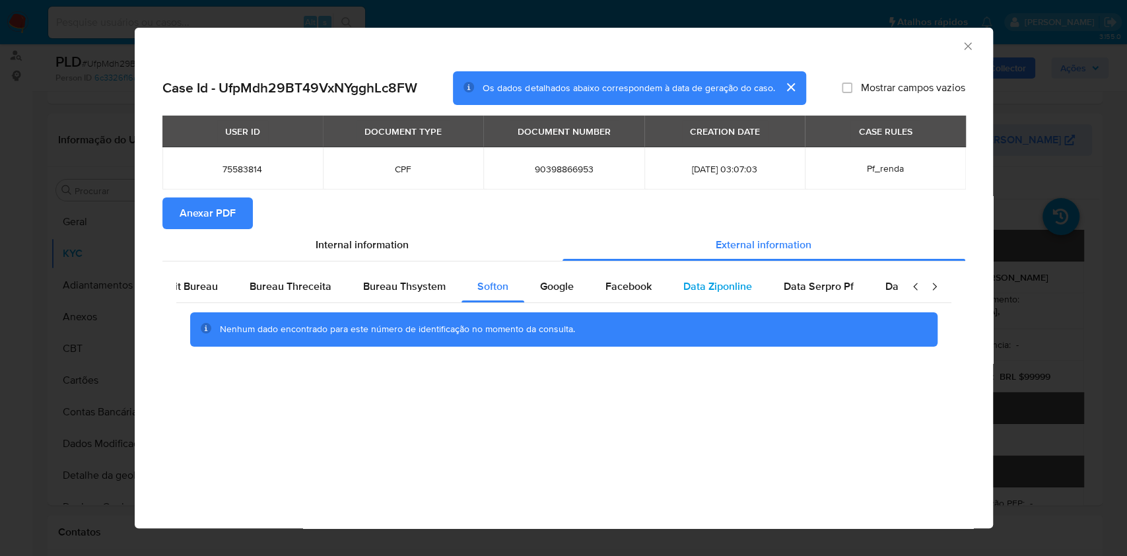
scroll to position [0, 459]
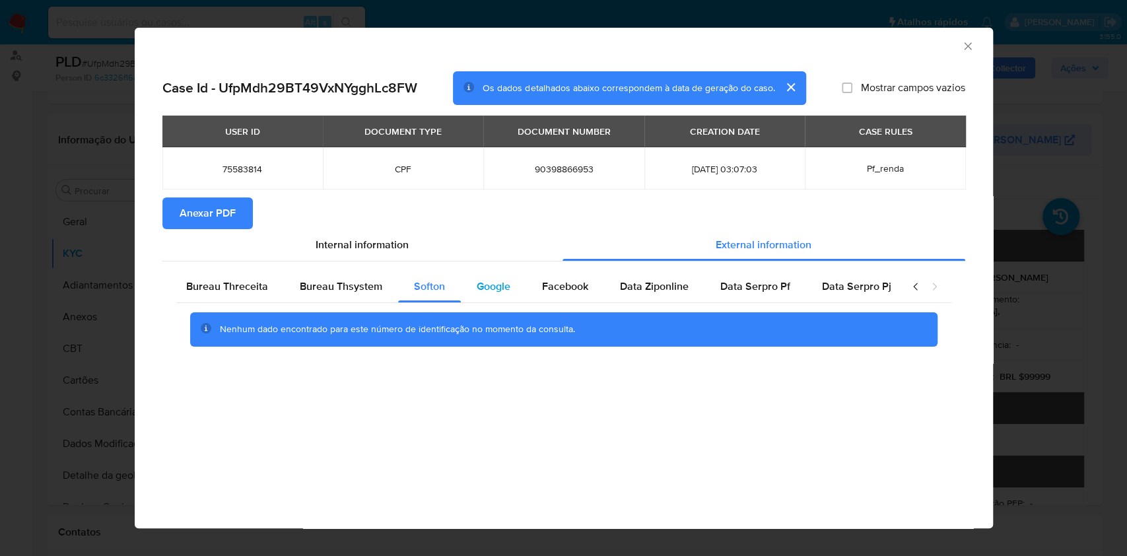
click at [489, 291] on span "Google" at bounding box center [494, 286] width 34 height 15
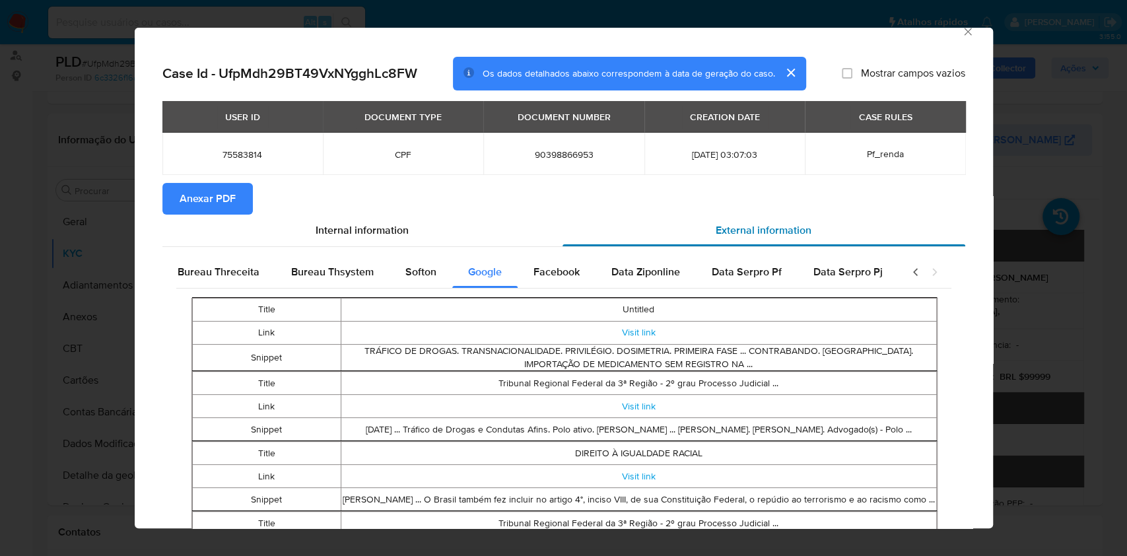
scroll to position [0, 0]
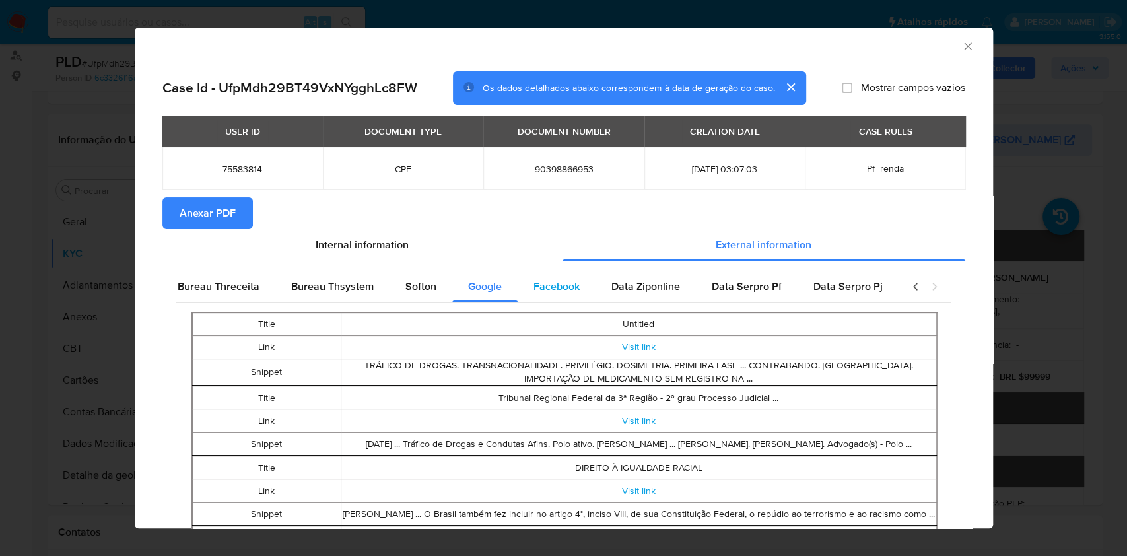
click at [552, 292] on span "Facebook" at bounding box center [556, 286] width 46 height 15
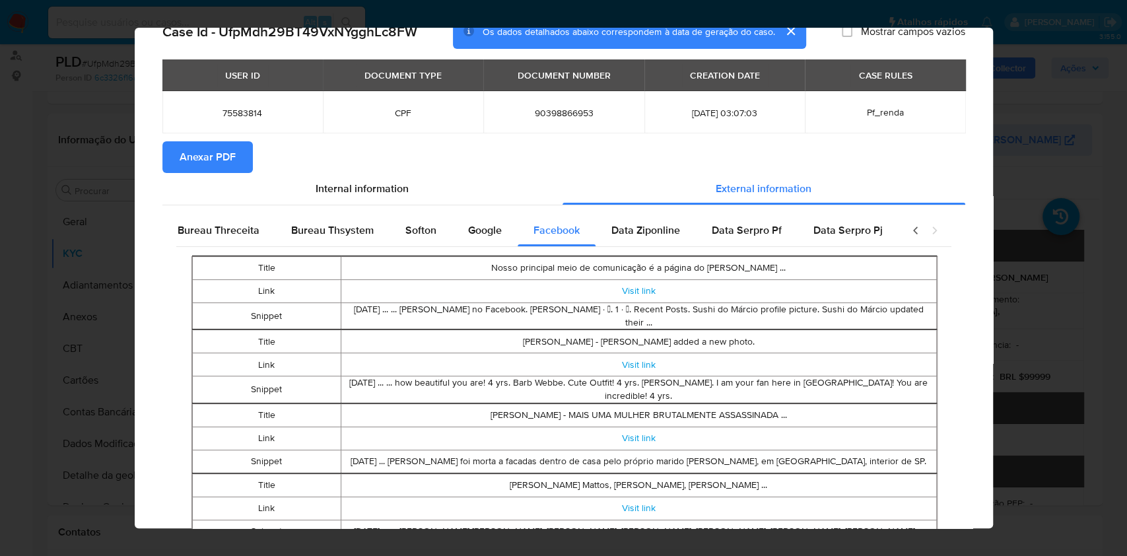
scroll to position [173, 0]
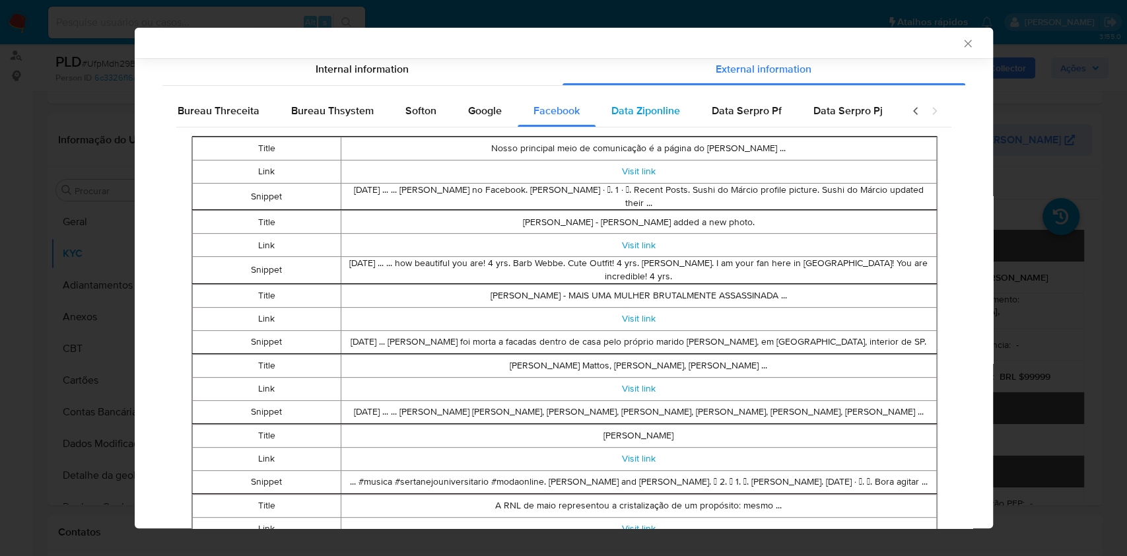
click at [614, 118] on span "Data Ziponline" at bounding box center [645, 110] width 69 height 15
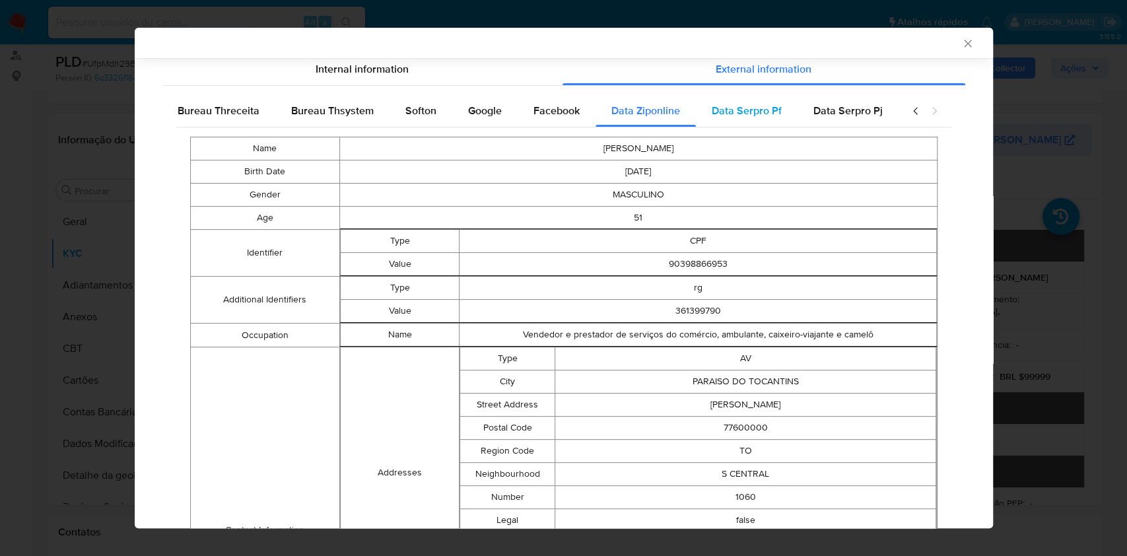
click at [716, 116] on span "Data Serpro Pf" at bounding box center [747, 110] width 70 height 15
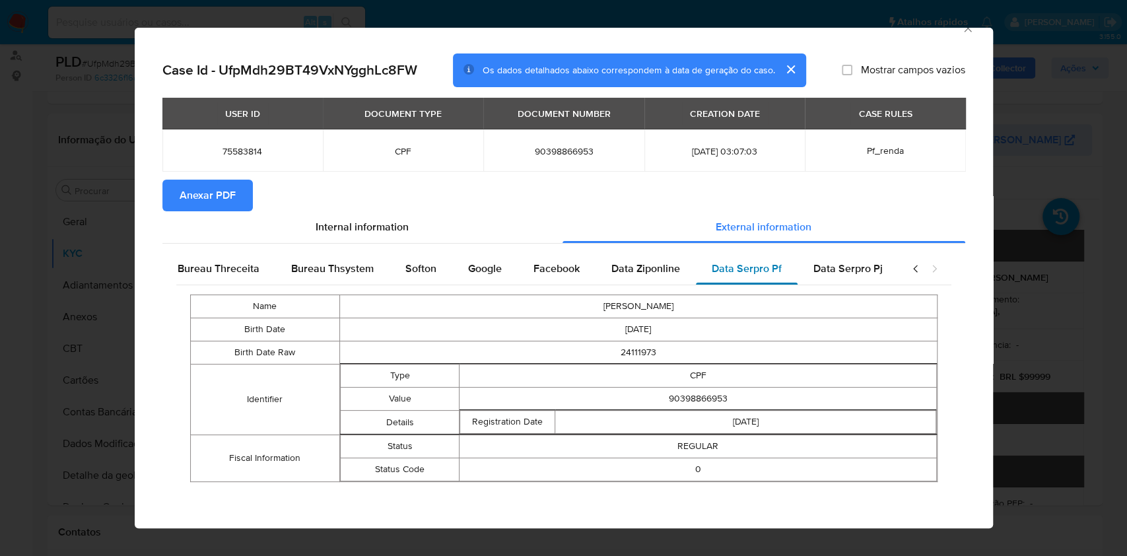
scroll to position [17, 0]
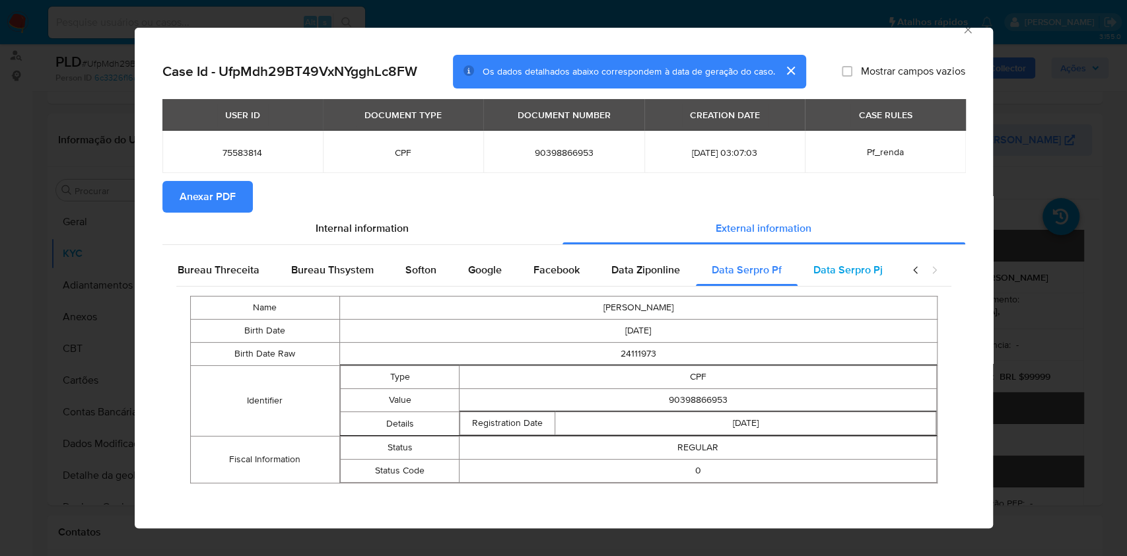
click at [840, 272] on span "Data Serpro Pj" at bounding box center [847, 269] width 69 height 15
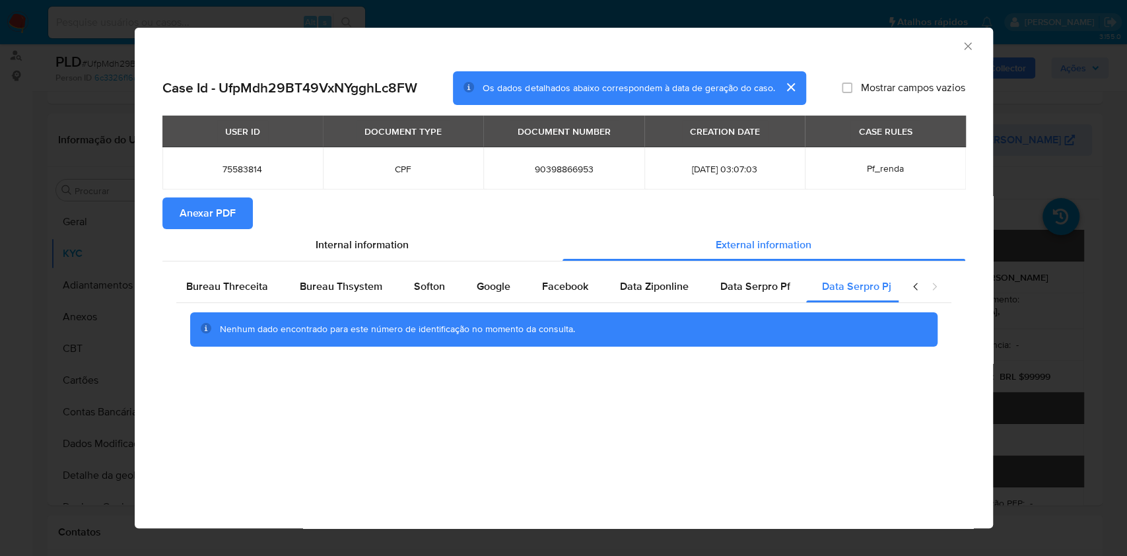
click at [966, 50] on icon "Fechar a janela" at bounding box center [967, 46] width 13 height 13
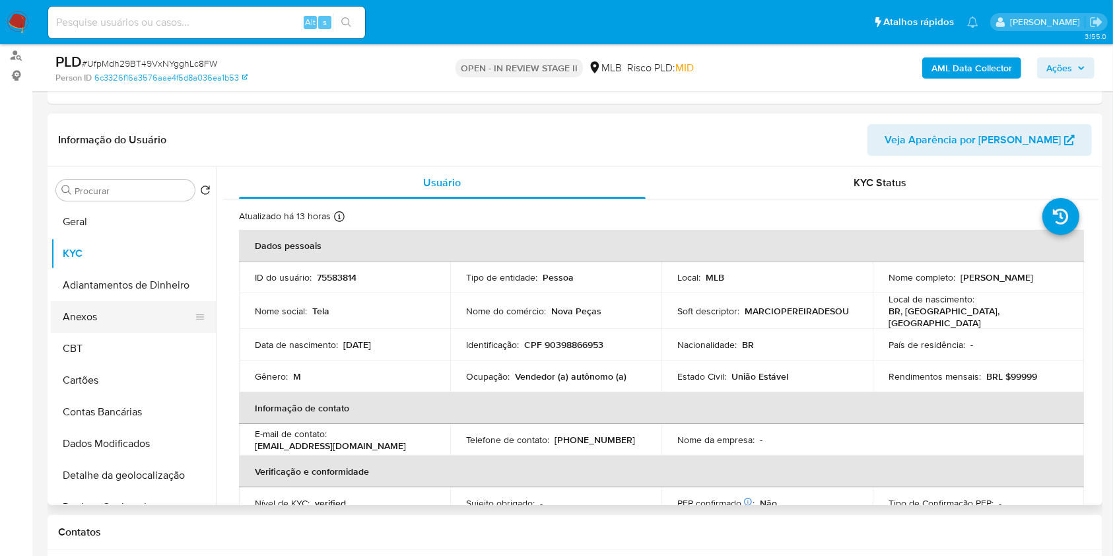
click at [109, 314] on button "Anexos" at bounding box center [128, 317] width 154 height 32
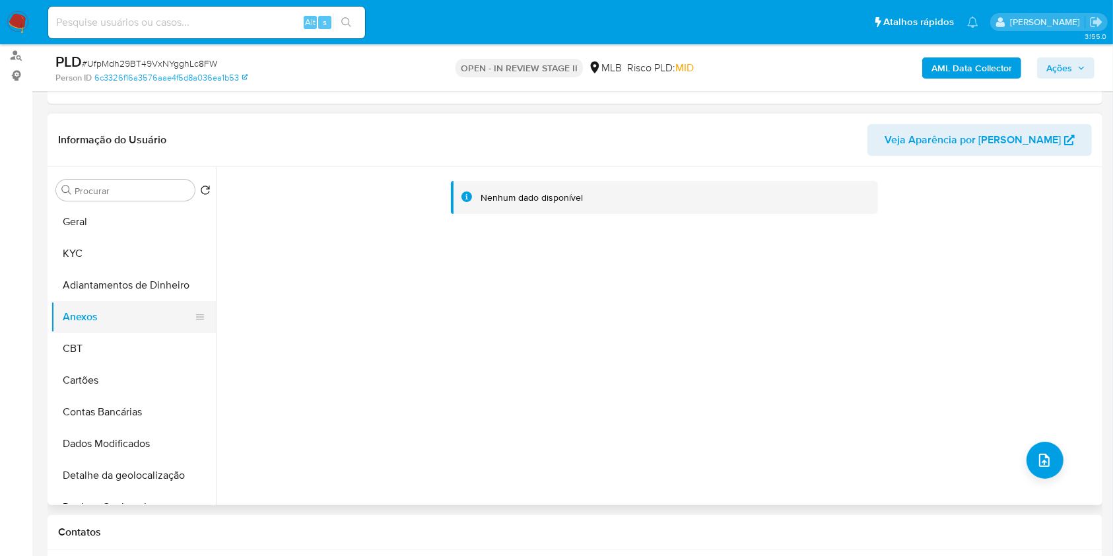
click at [116, 314] on button "Anexos" at bounding box center [128, 317] width 154 height 32
click at [1026, 455] on button "upload-file" at bounding box center [1044, 460] width 37 height 37
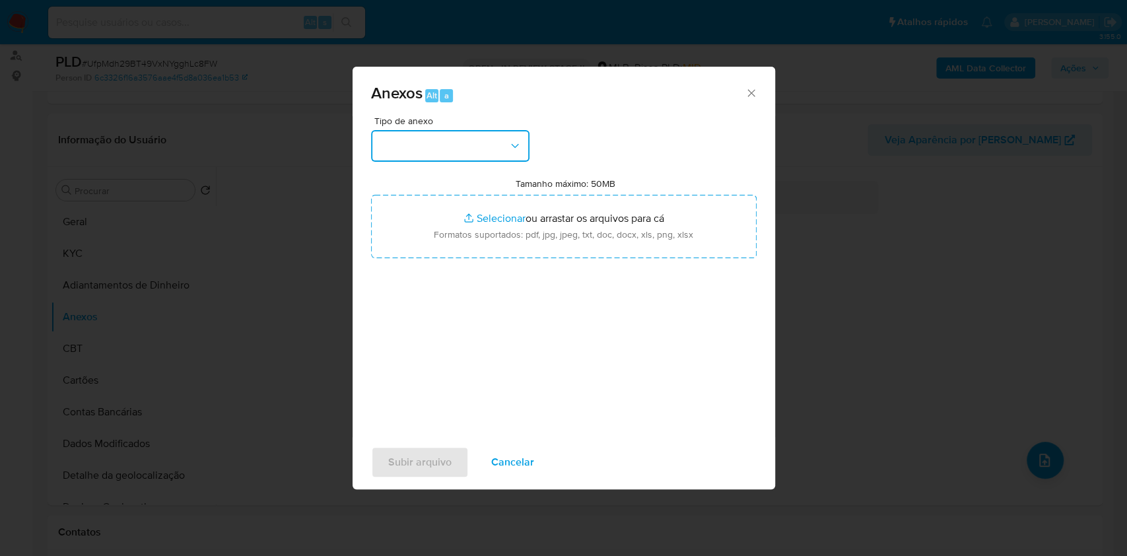
click at [428, 149] on button "button" at bounding box center [450, 146] width 158 height 32
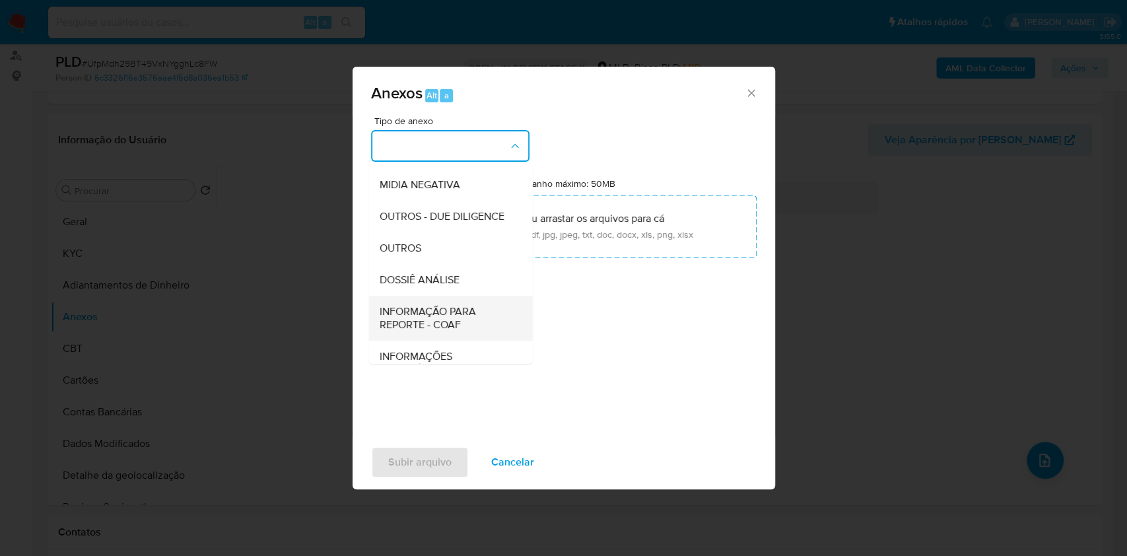
scroll to position [203, 0]
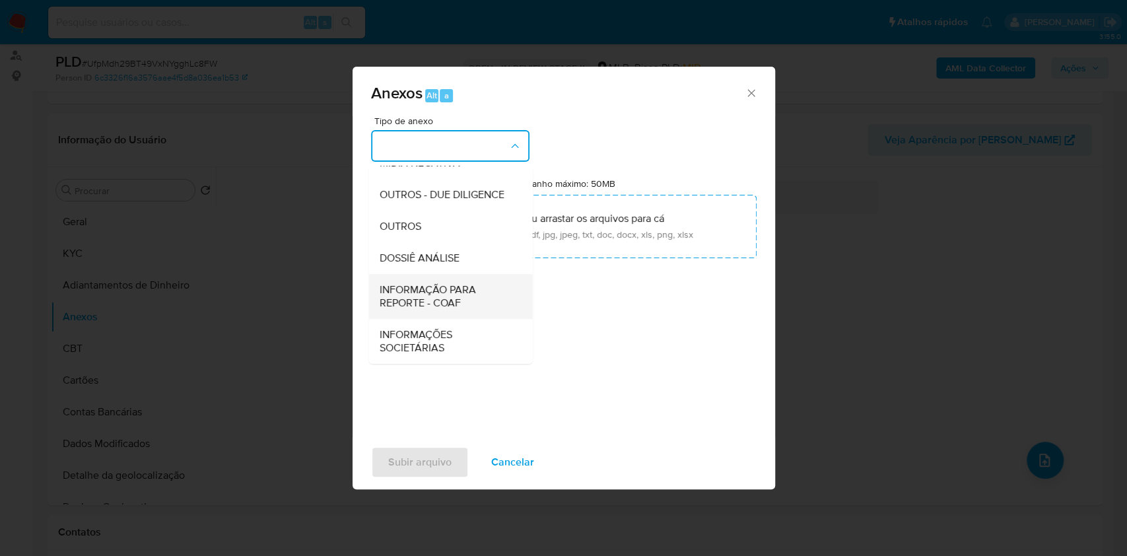
click at [467, 294] on span "INFORMAÇÃO PARA REPORTE - COAF" at bounding box center [446, 296] width 135 height 26
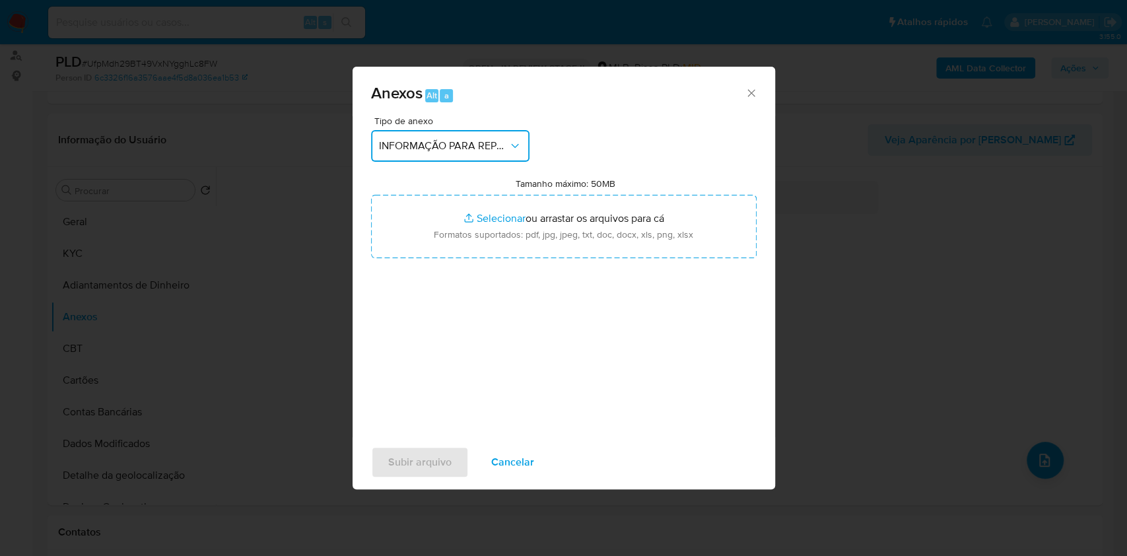
drag, startPoint x: 446, startPoint y: 133, endPoint x: 461, endPoint y: 154, distance: 25.9
click at [446, 135] on button "INFORMAÇÃO PARA REPORTE - COAF" at bounding box center [450, 146] width 158 height 32
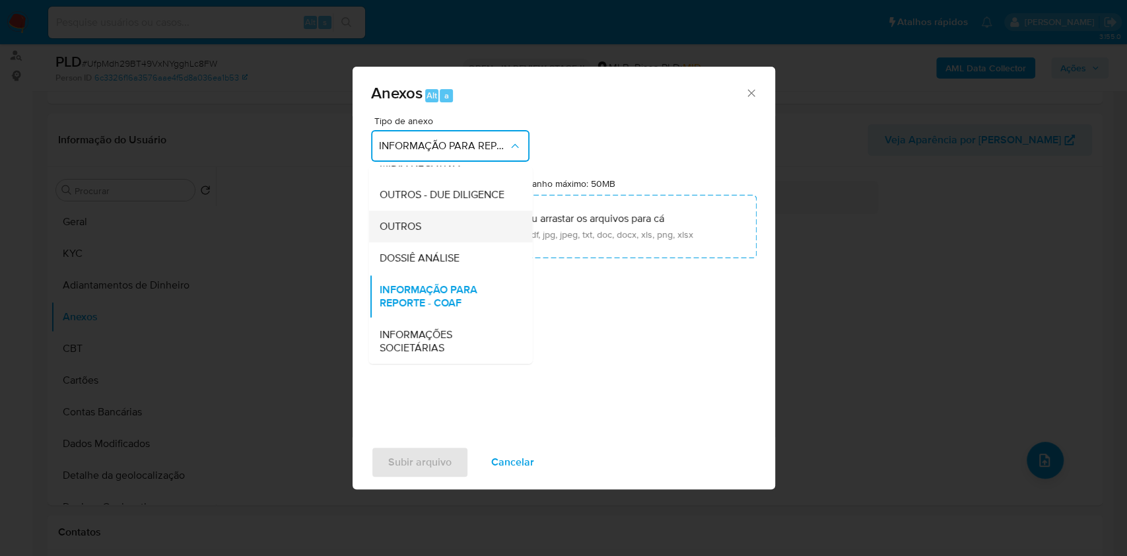
click at [463, 228] on div "OUTROS" at bounding box center [446, 227] width 135 height 32
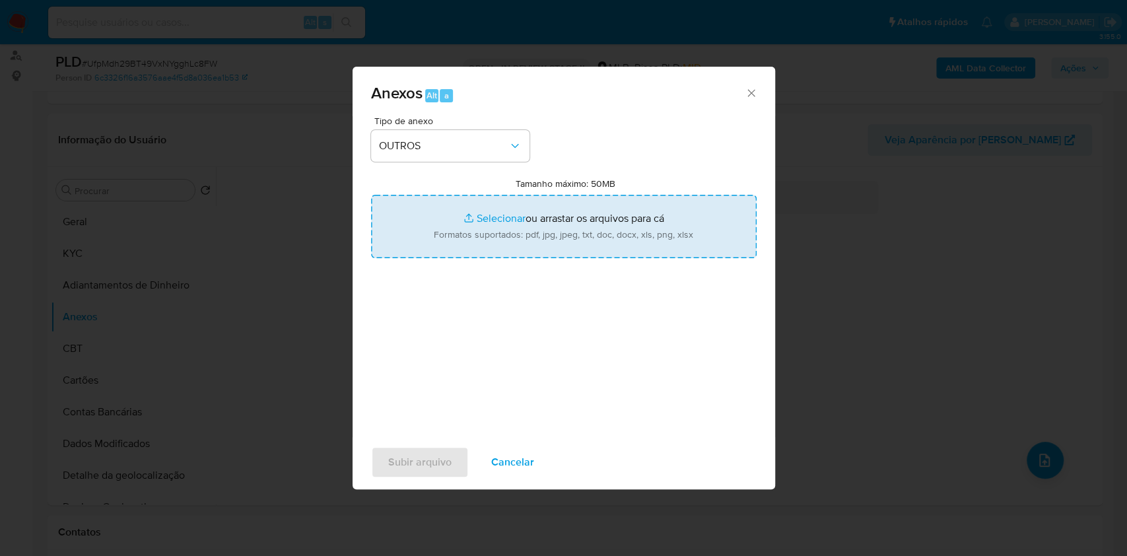
type input "C:\fakepath\SAR - XXXXX - CPF 90398866953 - MARCIO PEREIRA DE SOUZA.pdf"
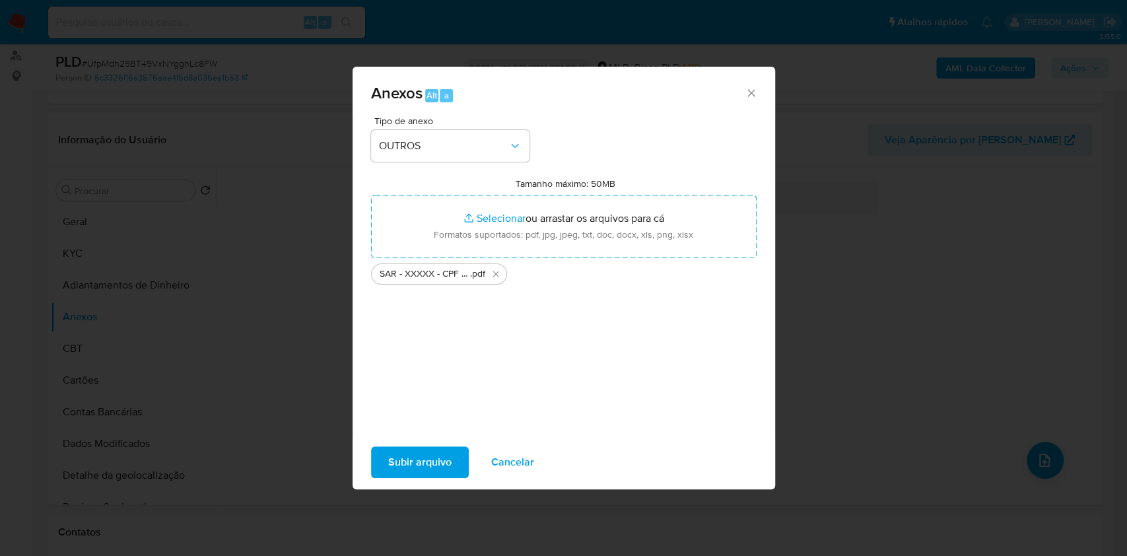
click at [443, 467] on span "Subir arquivo" at bounding box center [419, 462] width 63 height 29
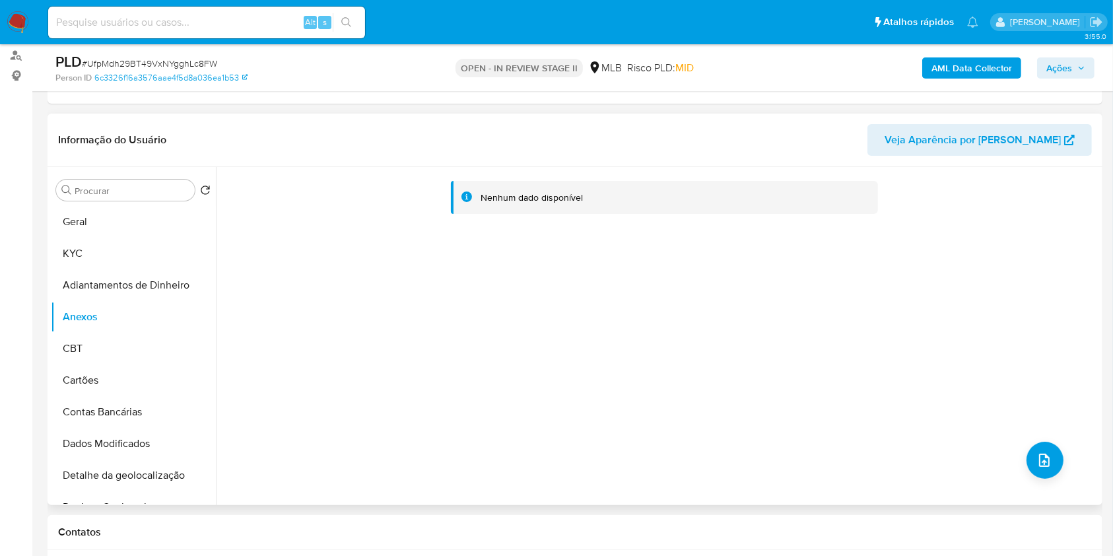
click at [1028, 474] on div "Nenhum dado disponível" at bounding box center [657, 336] width 883 height 338
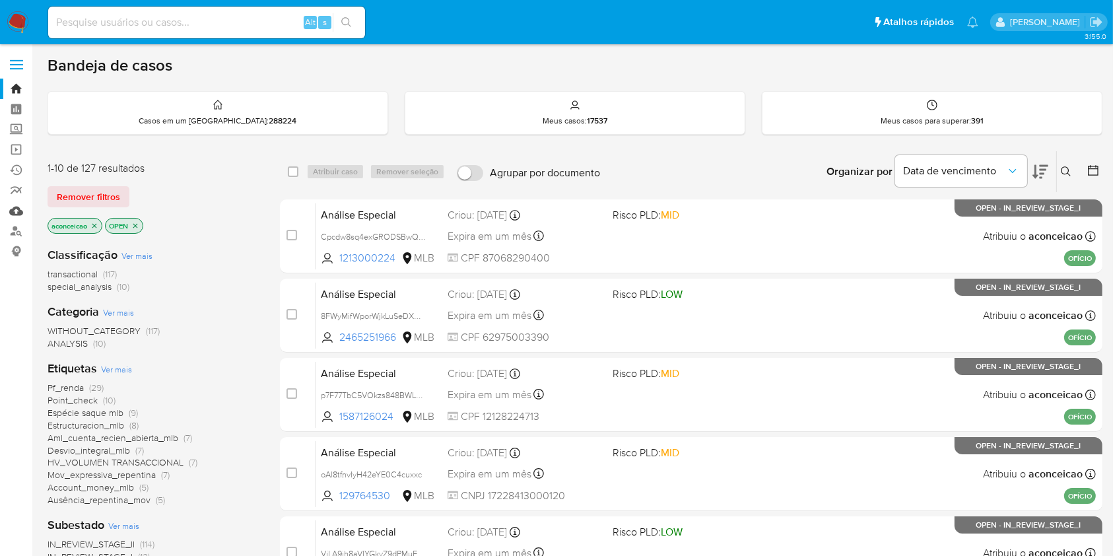
click at [13, 208] on link "Mulan" at bounding box center [78, 211] width 157 height 20
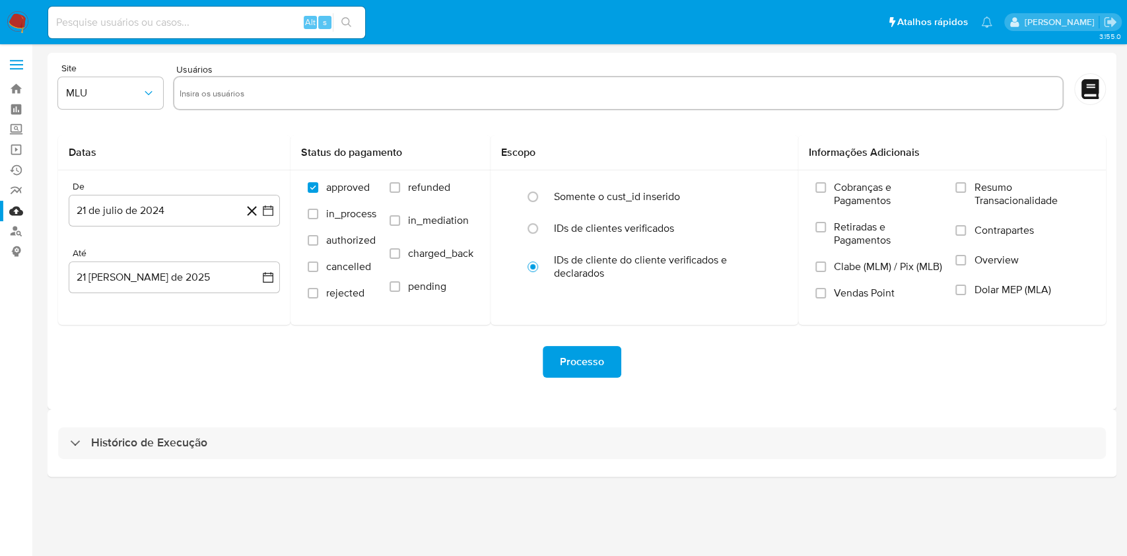
drag, startPoint x: 248, startPoint y: 138, endPoint x: 531, endPoint y: 358, distance: 359.4
click at [500, 319] on form "Site MLU Usuários Datas De 21 de julio de 2024 21-07-2024 Até 21 de agosto de 2…" at bounding box center [582, 230] width 1048 height 335
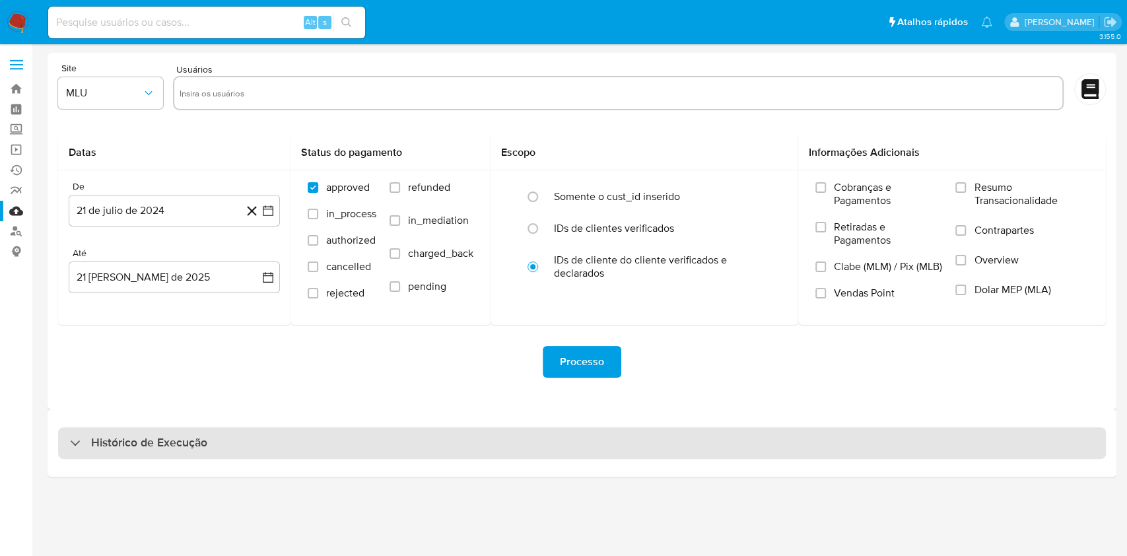
click at [591, 441] on div "Histórico de Execução" at bounding box center [582, 443] width 1048 height 32
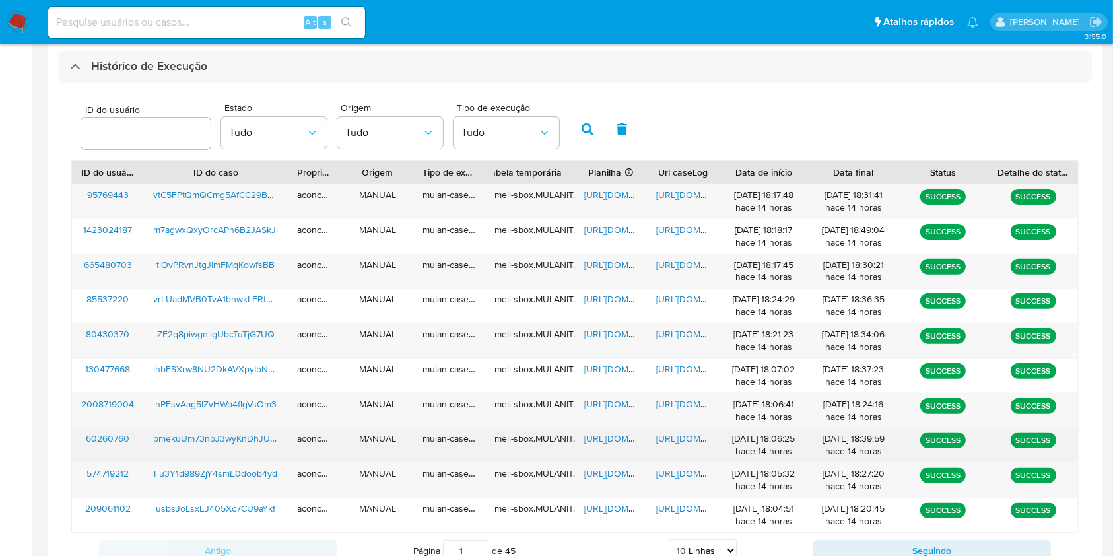
scroll to position [428, 0]
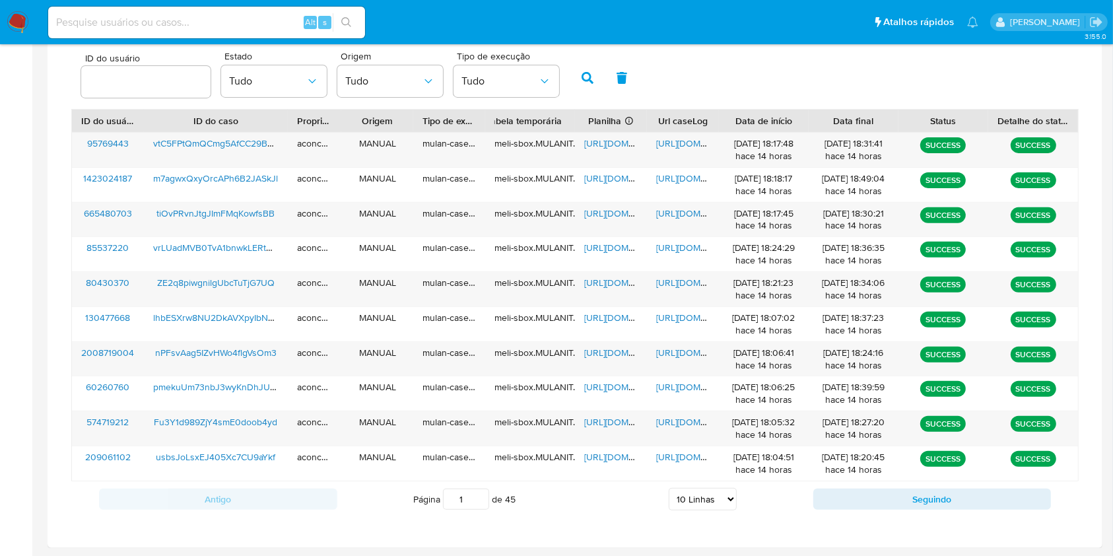
click at [707, 502] on select "5 Linhas 10 Linhas 20 Linhas 25 Linhas 50 Linhas 100 Linhas" at bounding box center [703, 499] width 68 height 22
select select "25"
click at [669, 488] on select "5 Linhas 10 Linhas 20 Linhas 25 Linhas 50 Linhas 100 Linhas" at bounding box center [703, 499] width 68 height 22
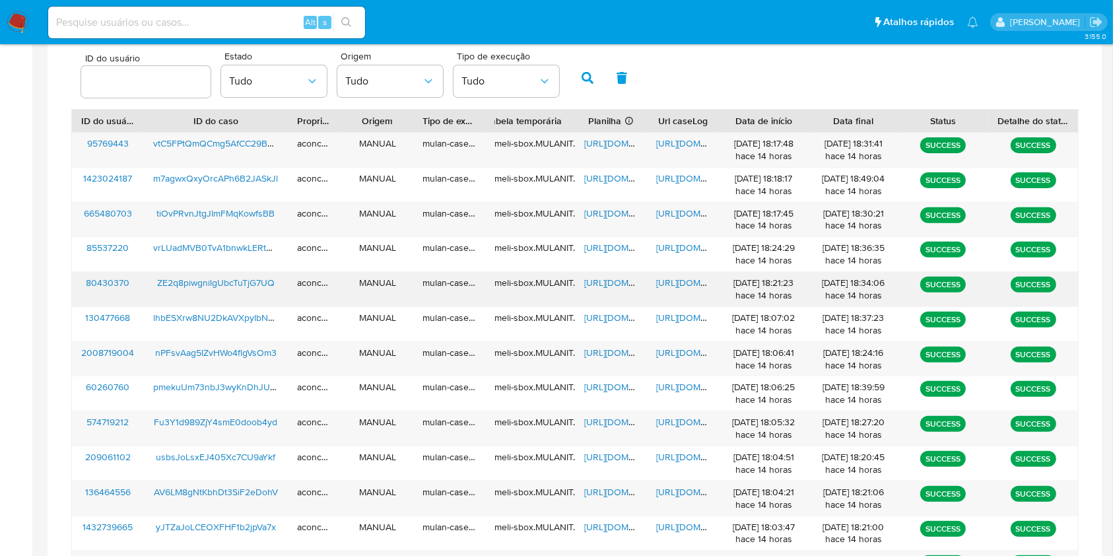
scroll to position [815, 0]
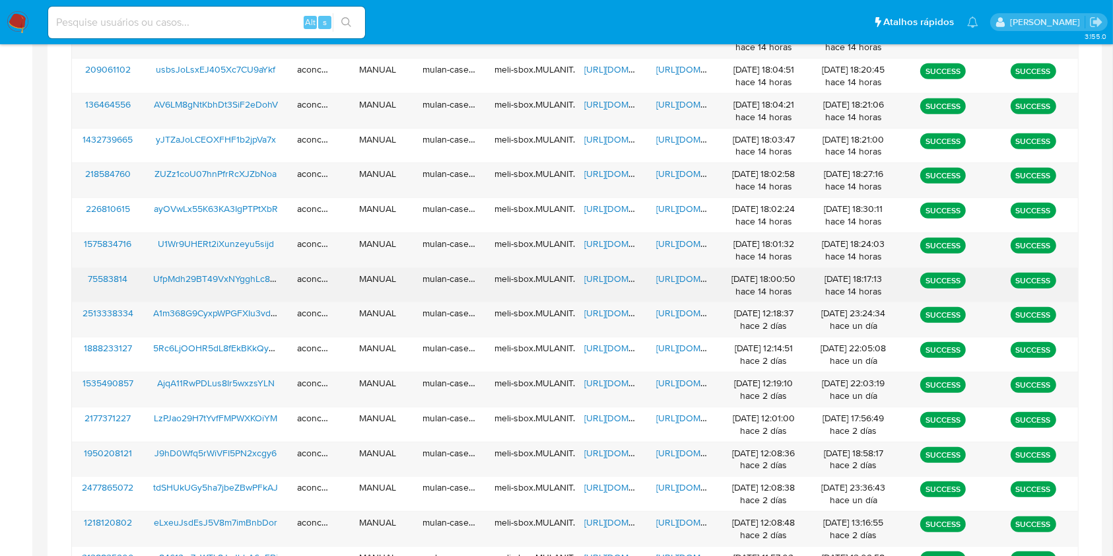
click at [598, 272] on span "https://docs.google.com/spreadsheets/d/1iBzRQ6UDO2cV4aMV164R1ycKX-cag_Nwo_ZZJTx…" at bounding box center [629, 278] width 91 height 13
click at [688, 276] on span "https://docs.google.com/document/d/1kGJXYtfBSibddPdTh-c3GM_sqqihywW8aP8YtWWofok…" at bounding box center [701, 278] width 91 height 13
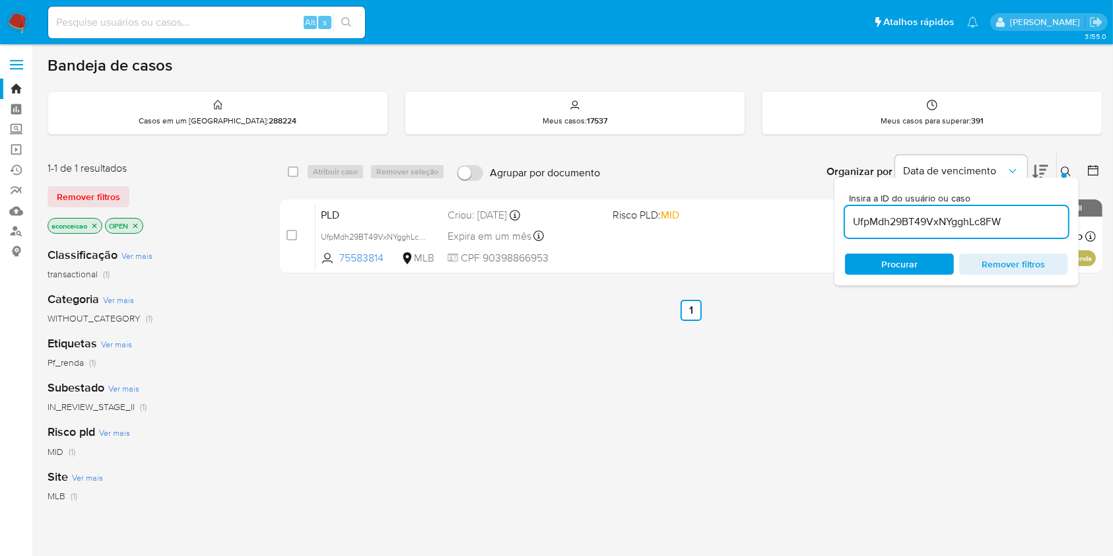
click at [1038, 228] on input "UfpMdh29BT49VxNYgghLc8FW" at bounding box center [956, 221] width 223 height 17
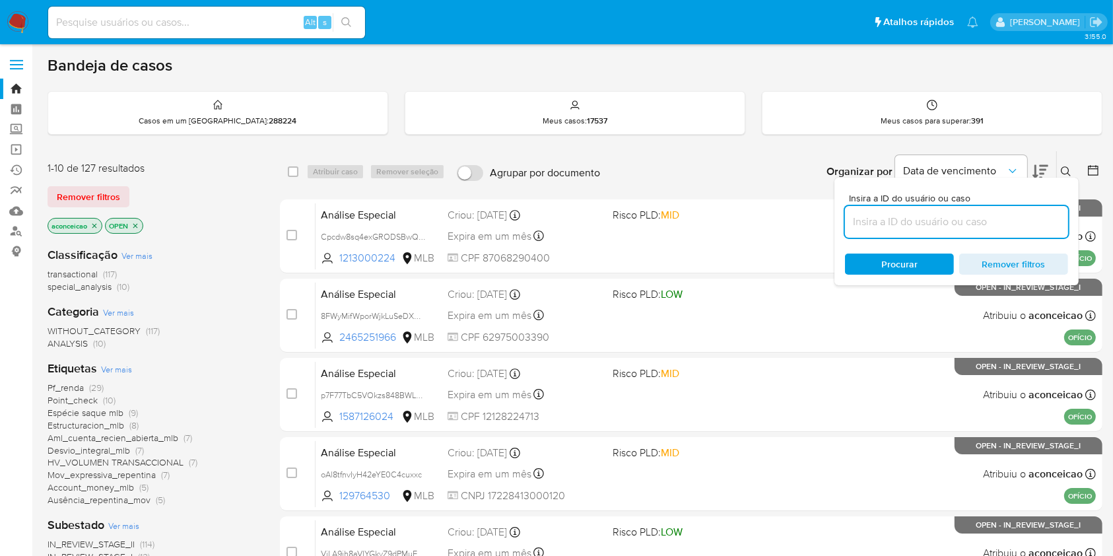
click at [96, 228] on icon "close-filter" at bounding box center [94, 226] width 8 height 8
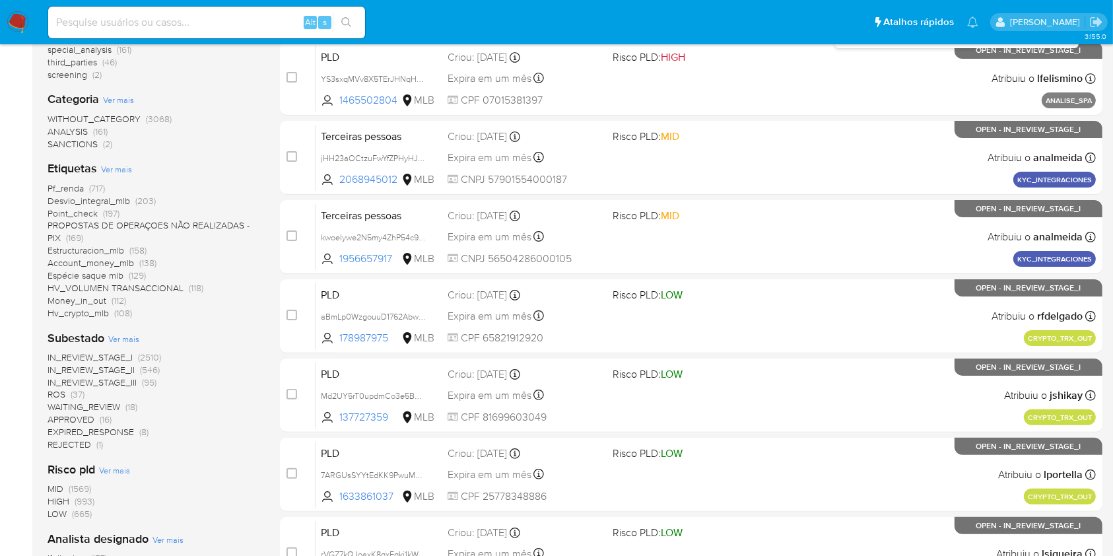
scroll to position [264, 0]
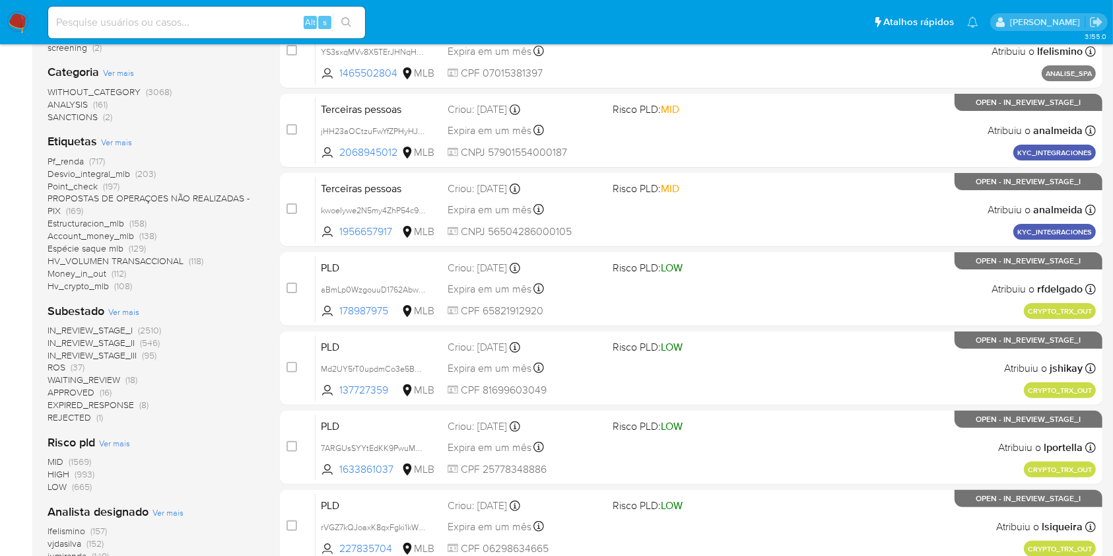
click at [75, 365] on span "(37)" at bounding box center [78, 366] width 14 height 13
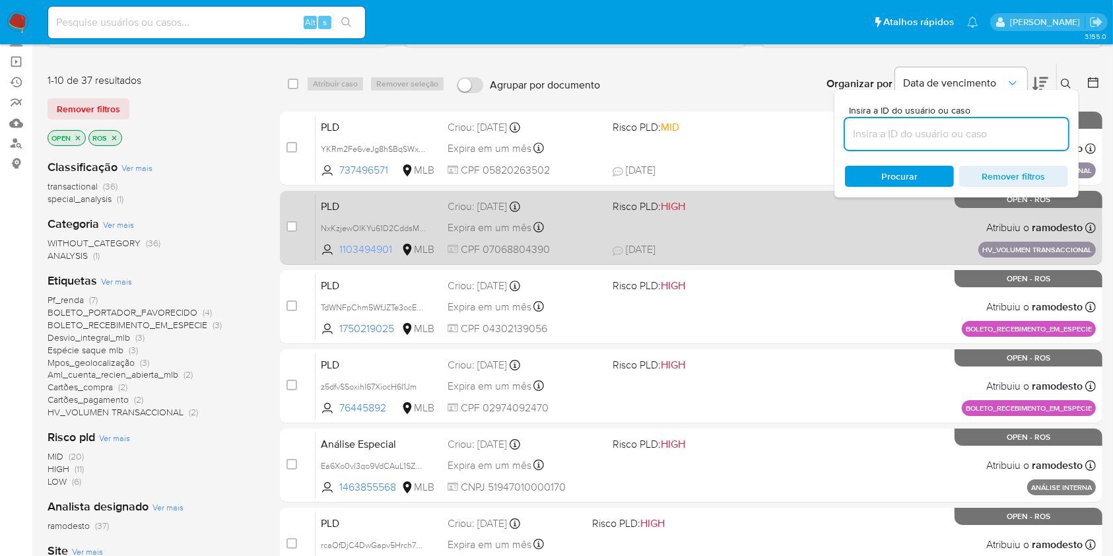
scroll to position [176, 0]
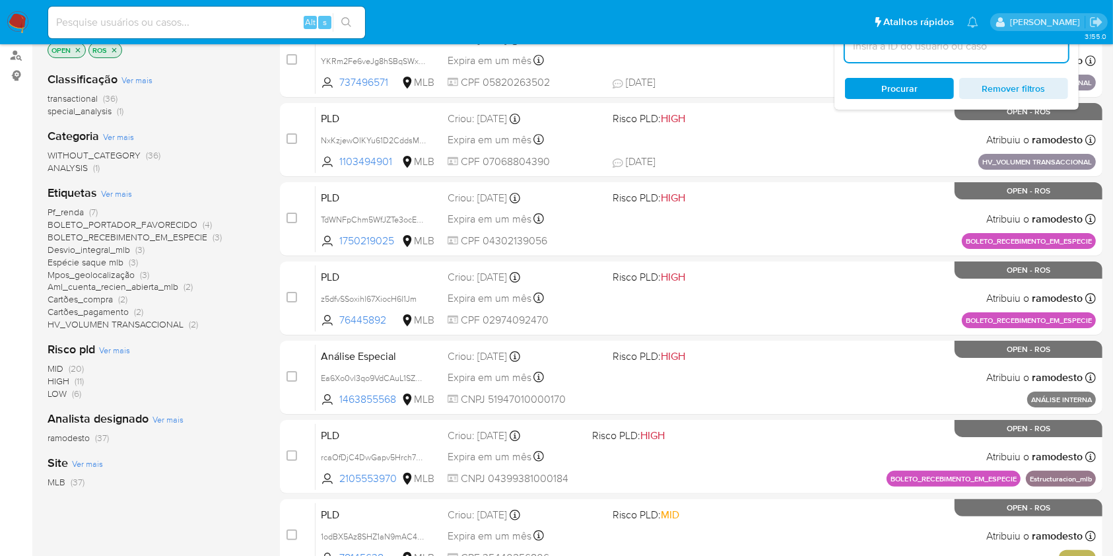
click at [103, 440] on span "(37)" at bounding box center [102, 437] width 14 height 13
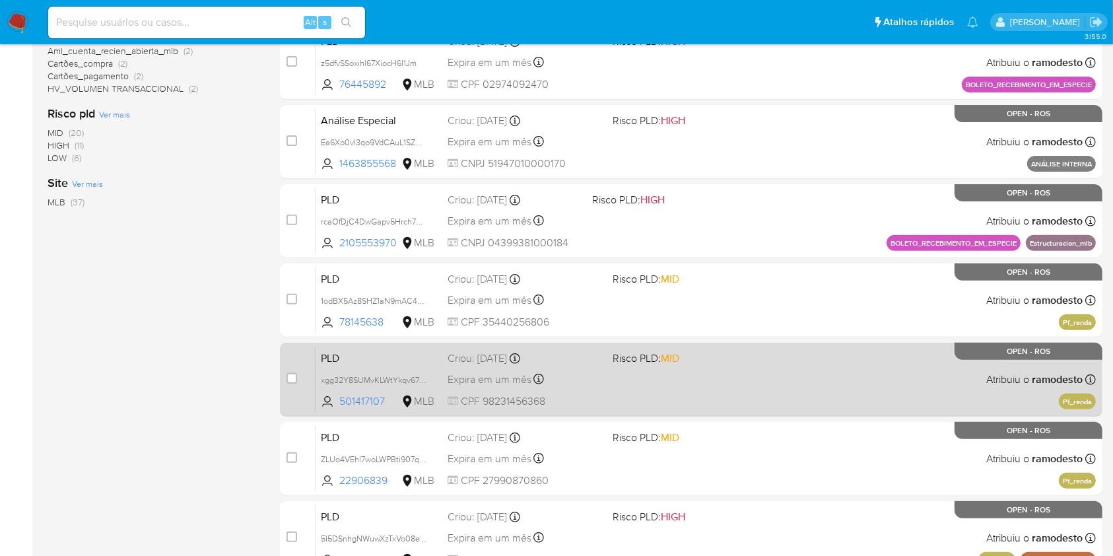
scroll to position [486, 0]
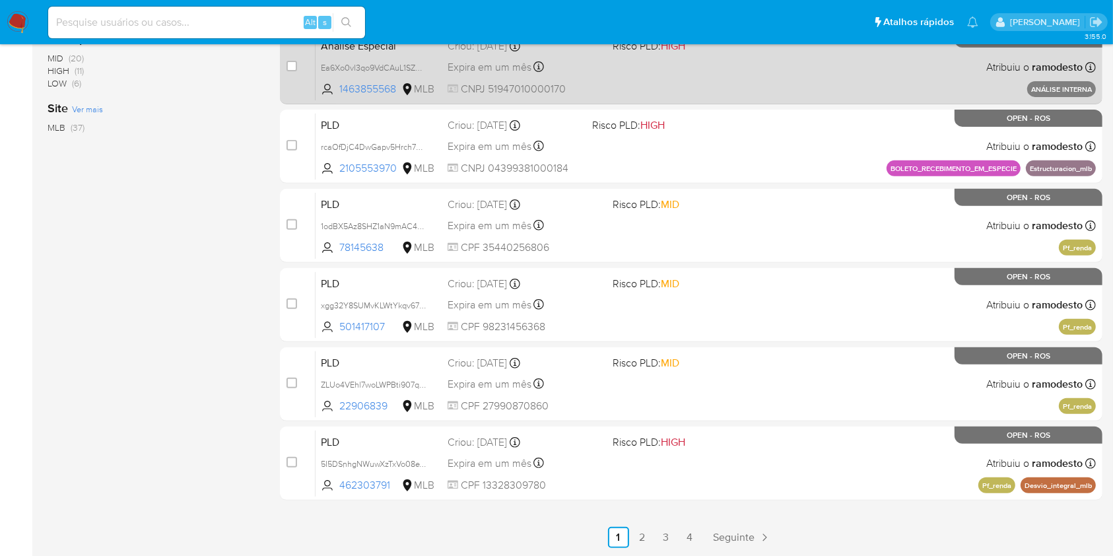
drag, startPoint x: 642, startPoint y: 531, endPoint x: 632, endPoint y: 528, distance: 10.4
click at [642, 532] on link "2" at bounding box center [642, 537] width 21 height 21
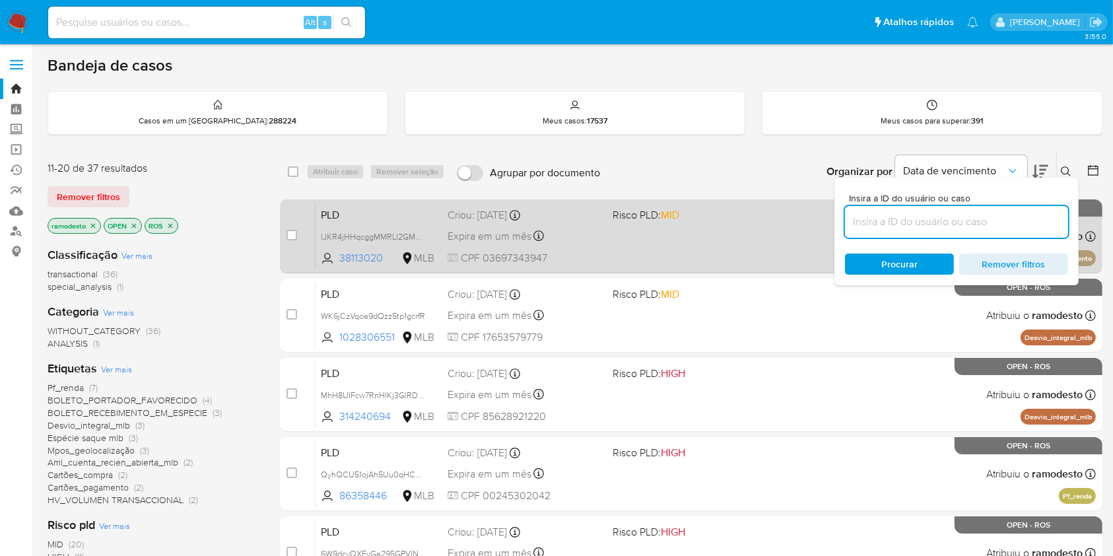
drag, startPoint x: 296, startPoint y: 167, endPoint x: 352, endPoint y: 209, distance: 69.8
click at [296, 168] on input "checkbox" at bounding box center [293, 171] width 11 height 11
checkbox input "true"
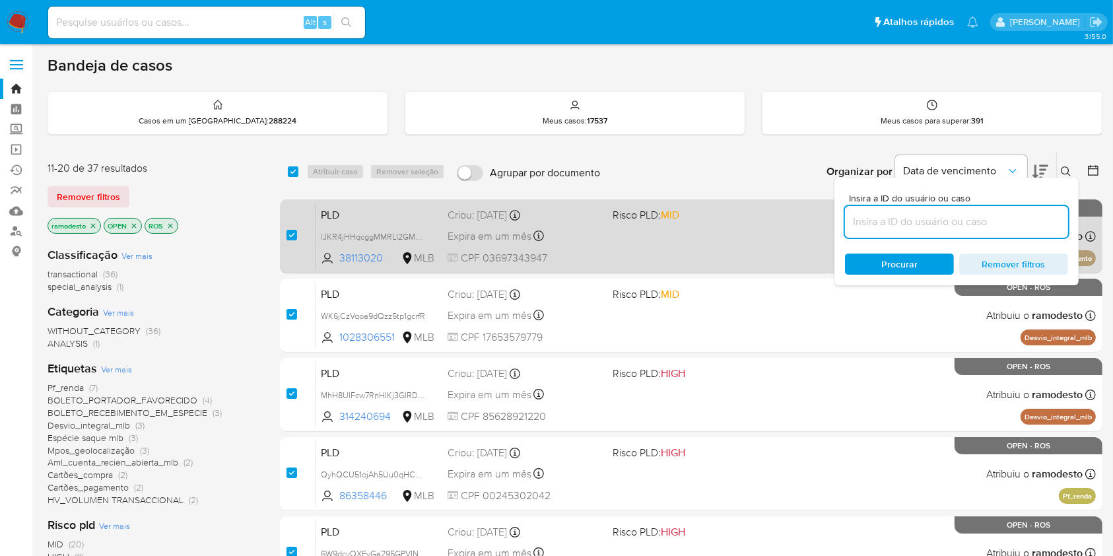
checkbox input "true"
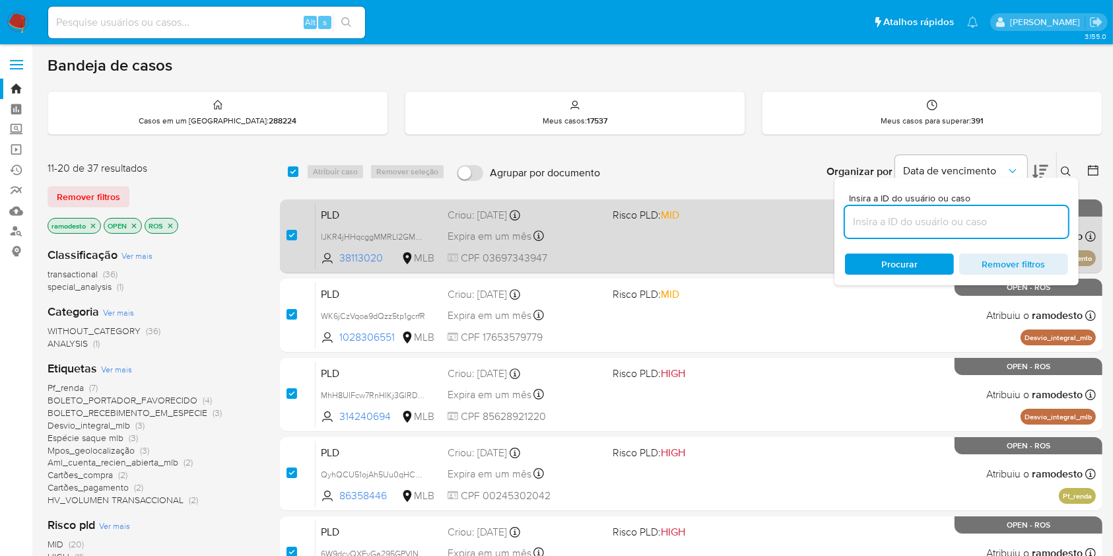
checkbox input "true"
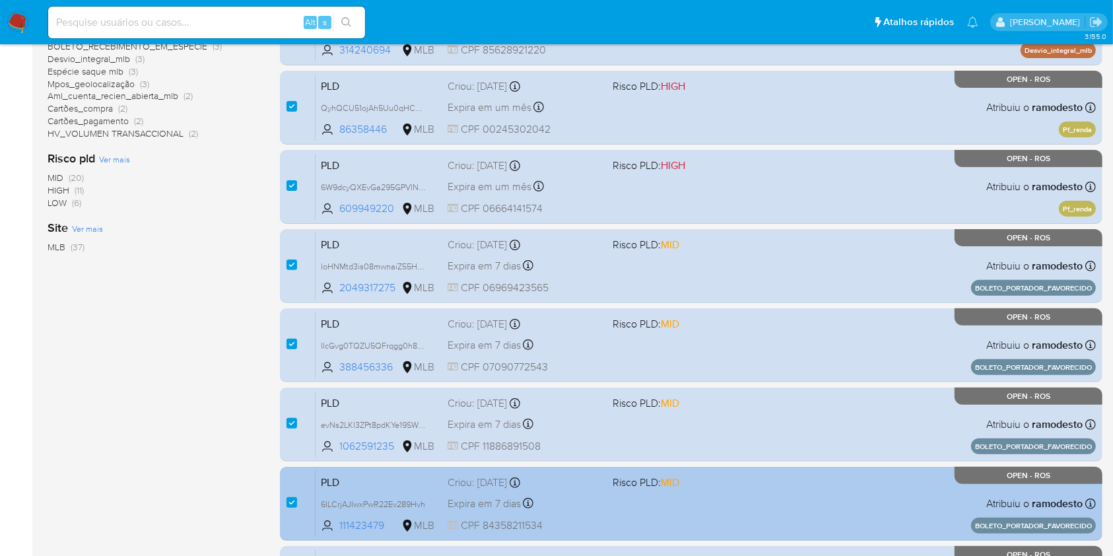
scroll to position [486, 0]
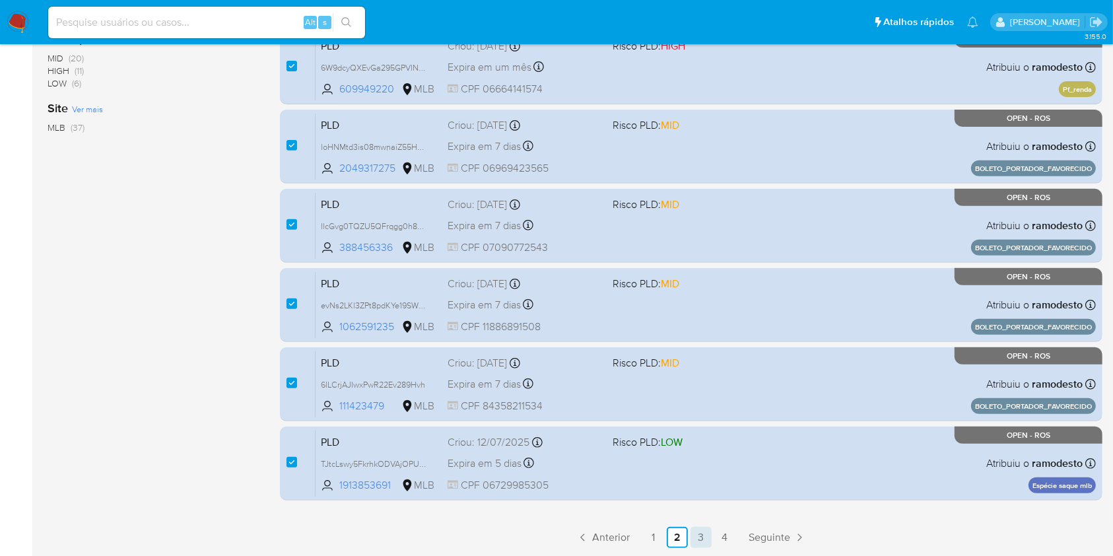
click at [699, 535] on link "3" at bounding box center [700, 537] width 21 height 21
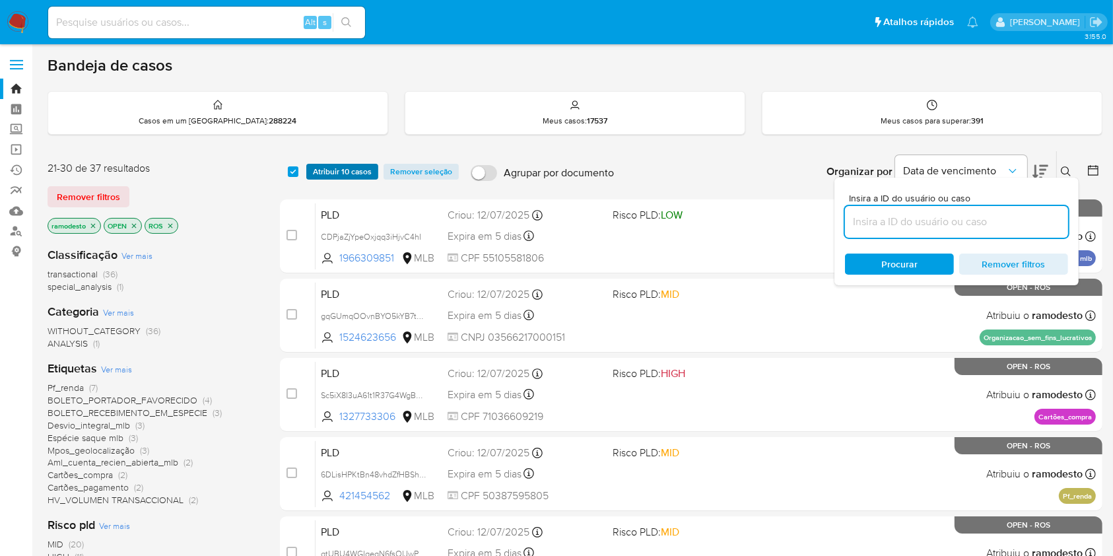
drag, startPoint x: 295, startPoint y: 167, endPoint x: 321, endPoint y: 168, distance: 25.8
click at [295, 168] on input "checkbox" at bounding box center [293, 171] width 11 height 11
checkbox input "true"
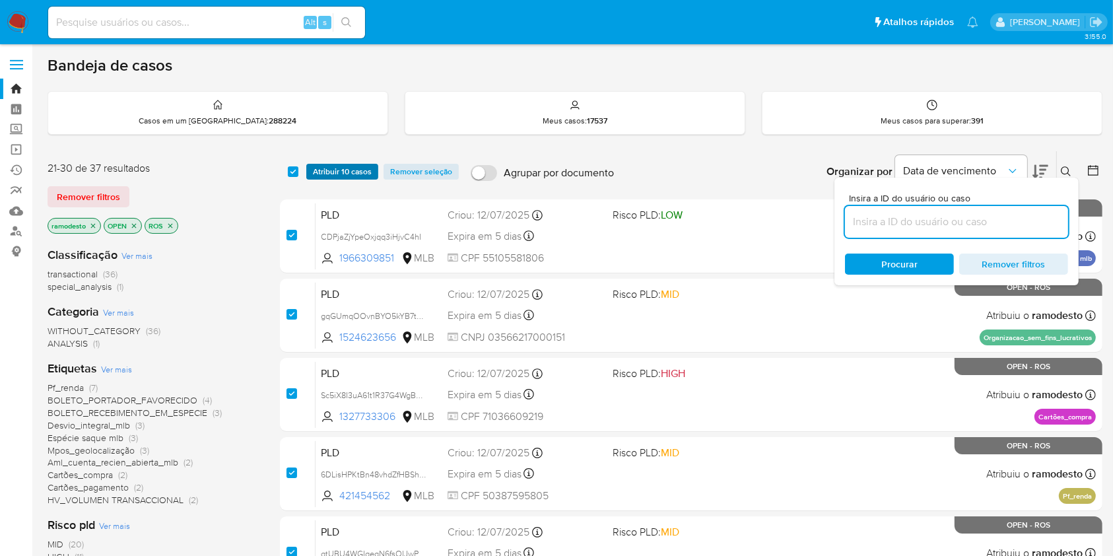
checkbox input "true"
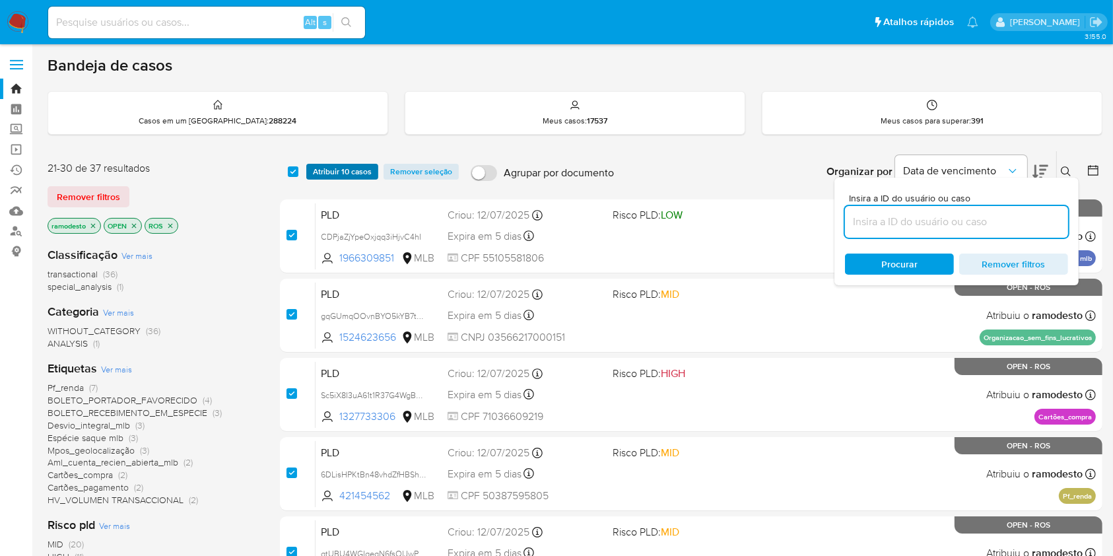
checkbox input "true"
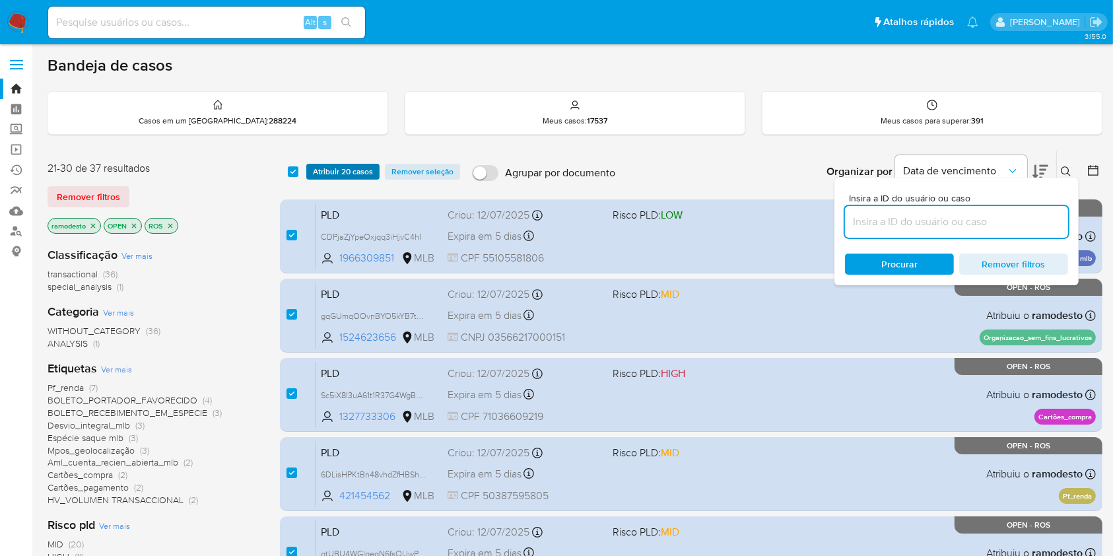
click at [353, 174] on span "Atribuir 20 casos" at bounding box center [343, 171] width 60 height 13
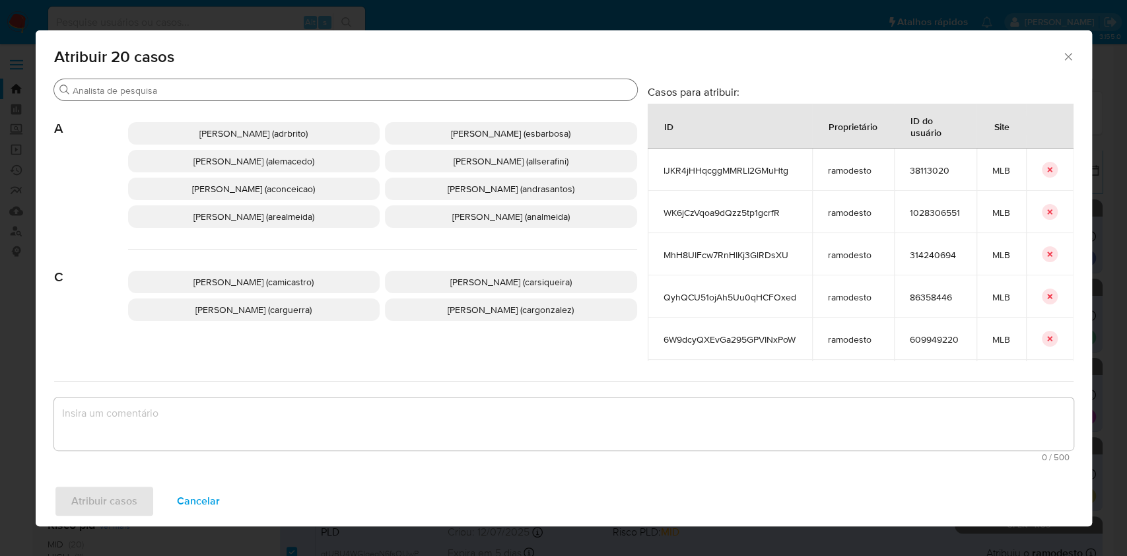
click at [378, 86] on input "Procurar" at bounding box center [352, 90] width 559 height 12
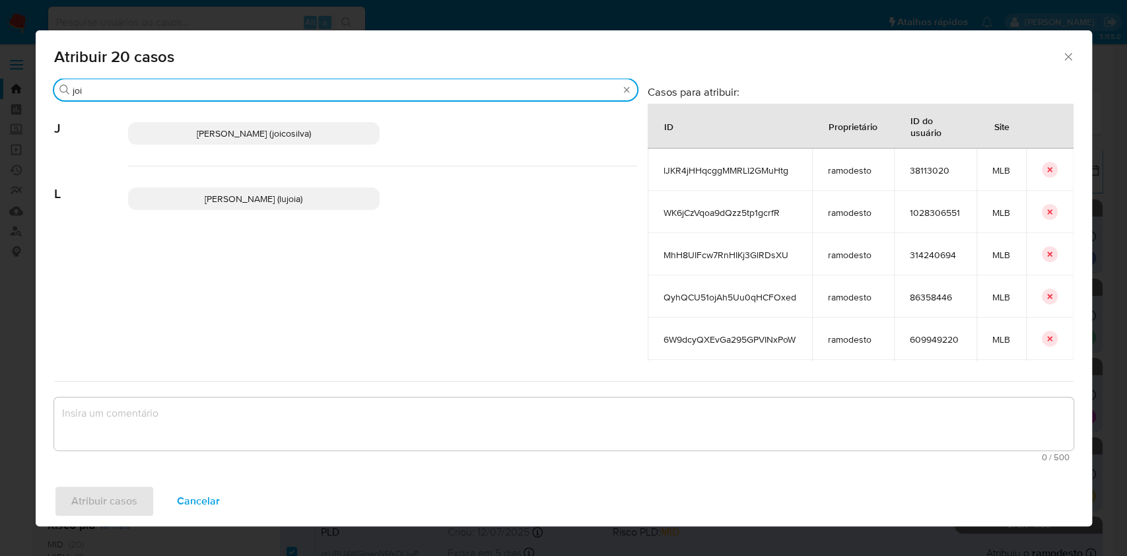
type input "joi"
drag, startPoint x: 314, startPoint y: 125, endPoint x: 326, endPoint y: 140, distance: 19.7
click at [314, 125] on p "Joice Oliveira Da Silva De Almeida (joicosilva)" at bounding box center [254, 133] width 252 height 22
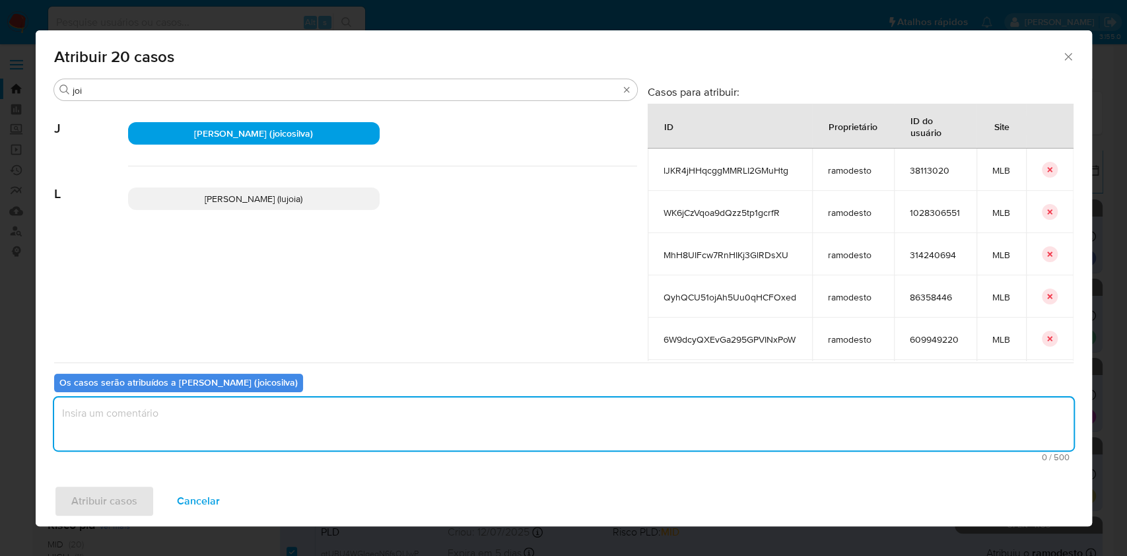
click at [366, 401] on textarea "assign-modal" at bounding box center [563, 423] width 1019 height 53
type textarea "ok"
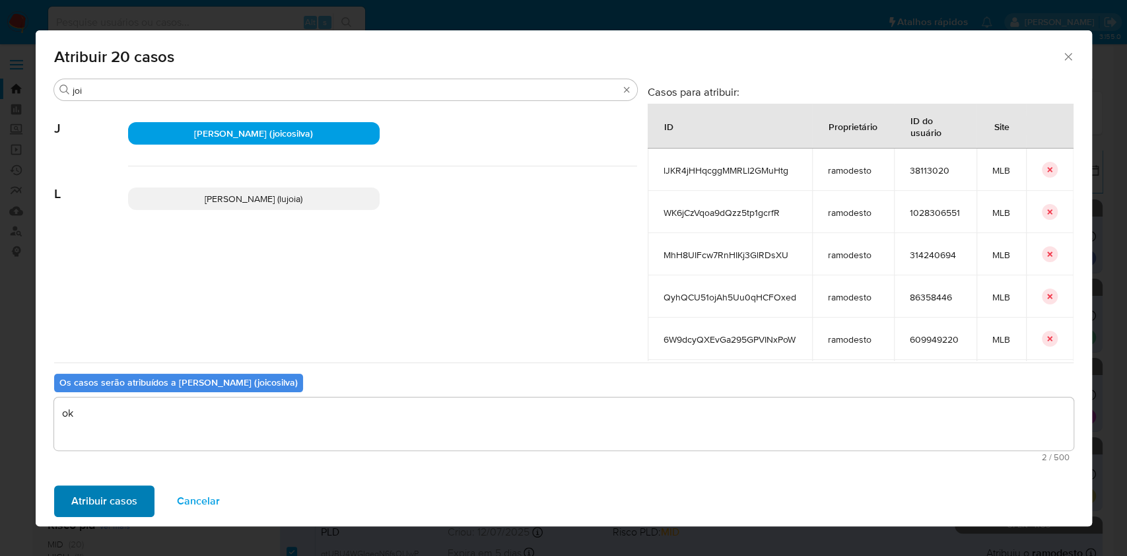
drag, startPoint x: 125, startPoint y: 481, endPoint x: 120, endPoint y: 488, distance: 8.6
click at [125, 482] on div "Atribuir casos Cancelar" at bounding box center [564, 501] width 1056 height 50
click at [112, 497] on span "Atribuir casos" at bounding box center [104, 500] width 66 height 29
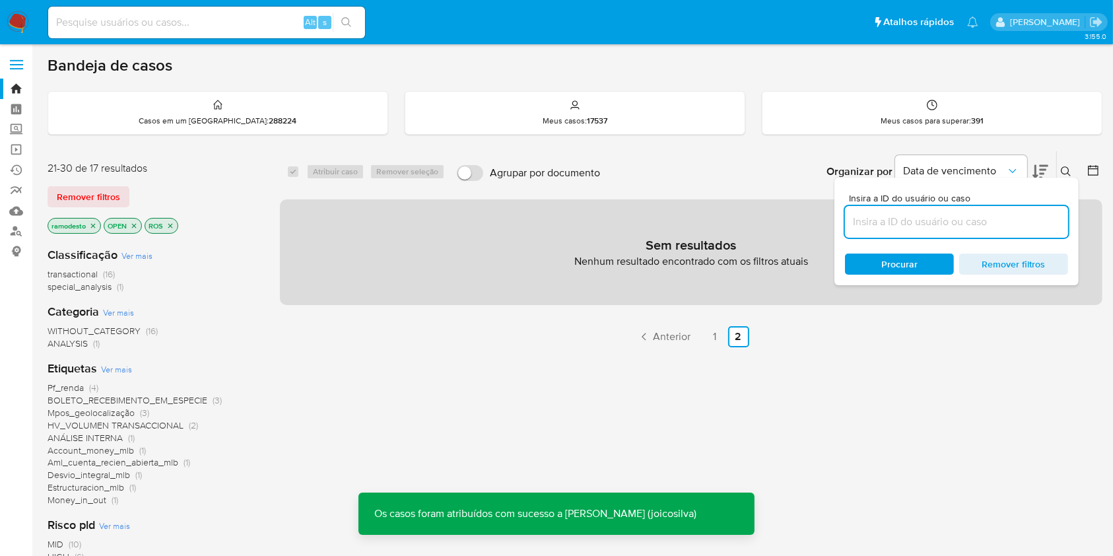
click at [94, 225] on icon "close-filter" at bounding box center [93, 226] width 8 height 8
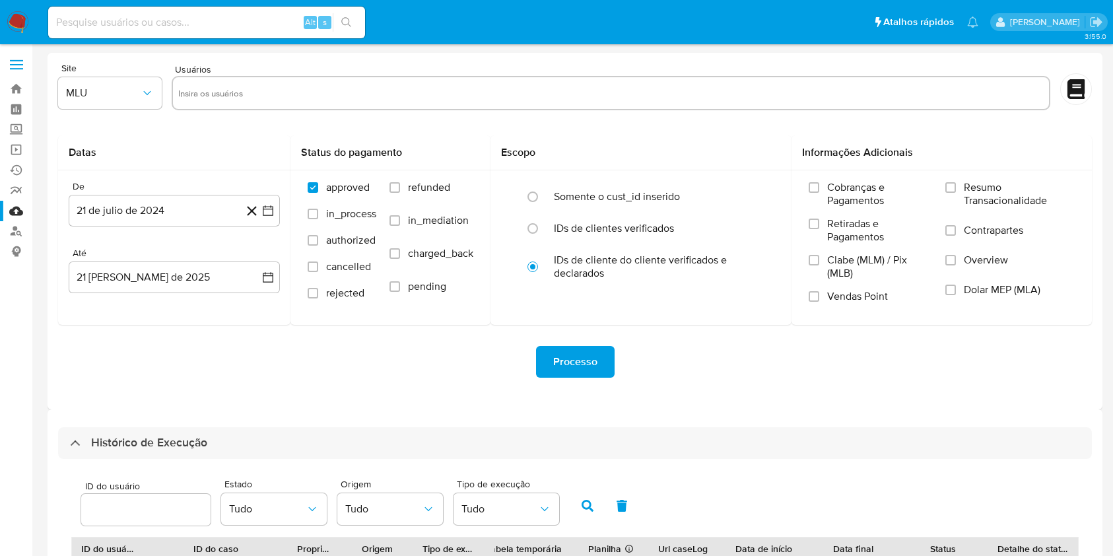
select select "25"
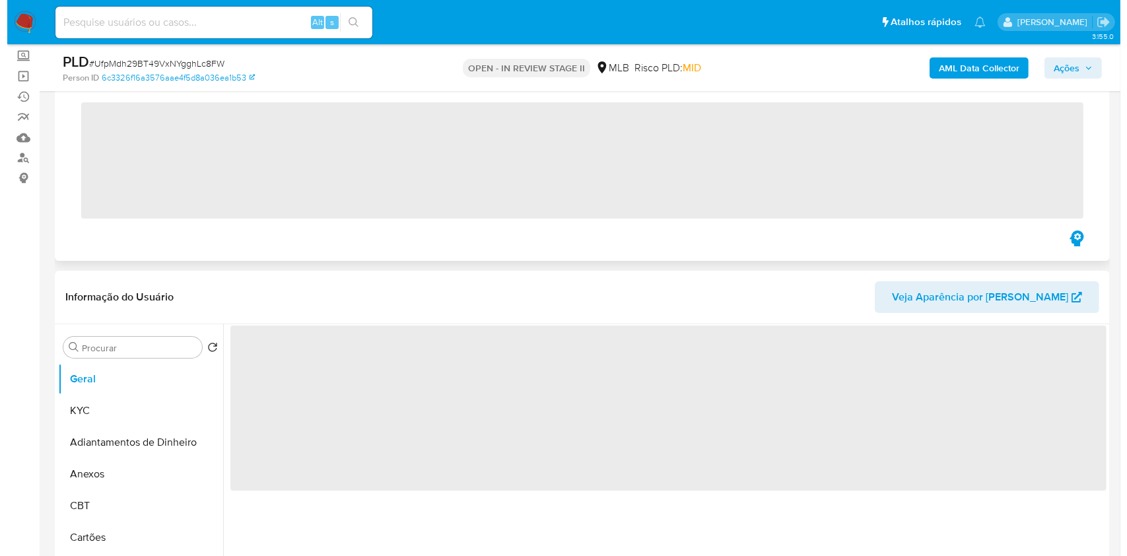
scroll to position [176, 0]
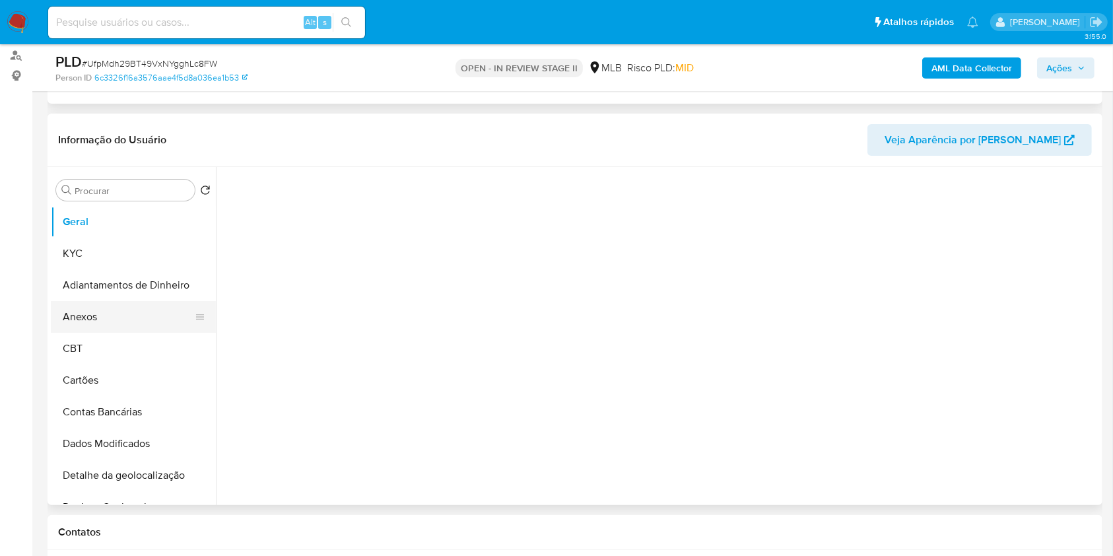
click at [112, 316] on button "Anexos" at bounding box center [128, 317] width 154 height 32
select select "10"
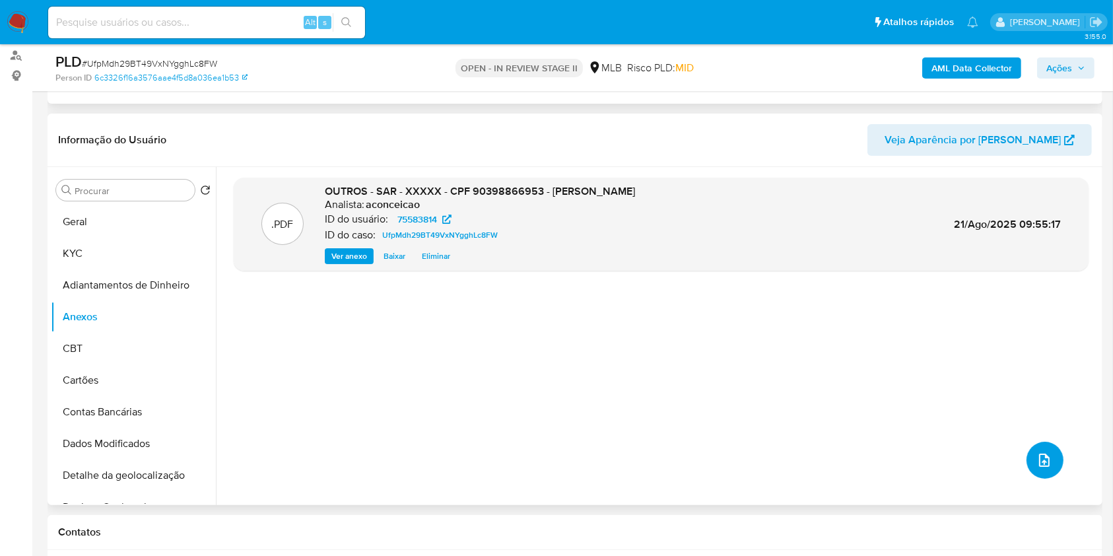
click at [1048, 463] on button "upload-file" at bounding box center [1044, 460] width 37 height 37
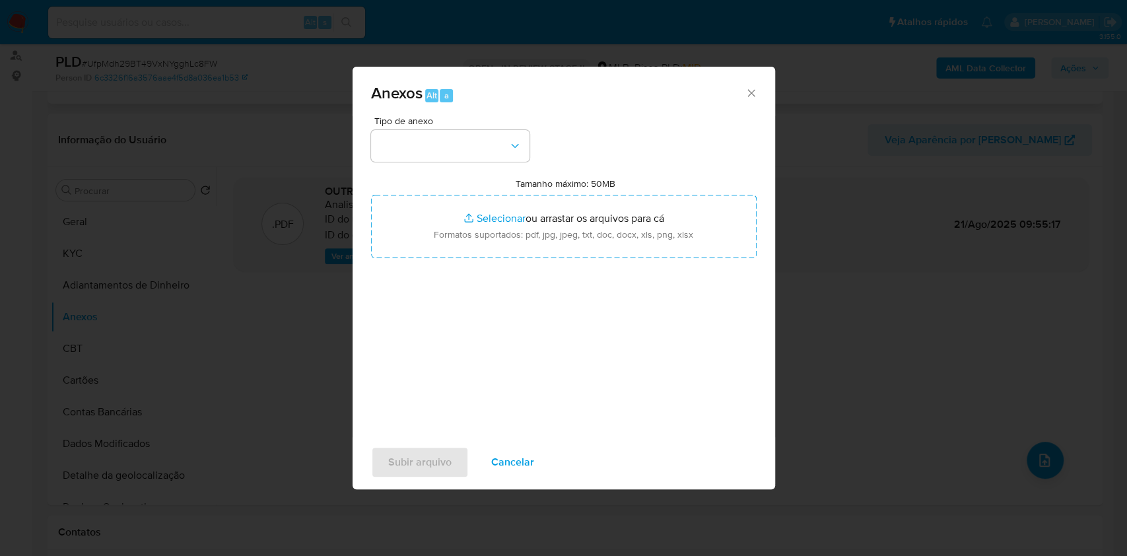
click at [443, 141] on button "button" at bounding box center [450, 146] width 158 height 32
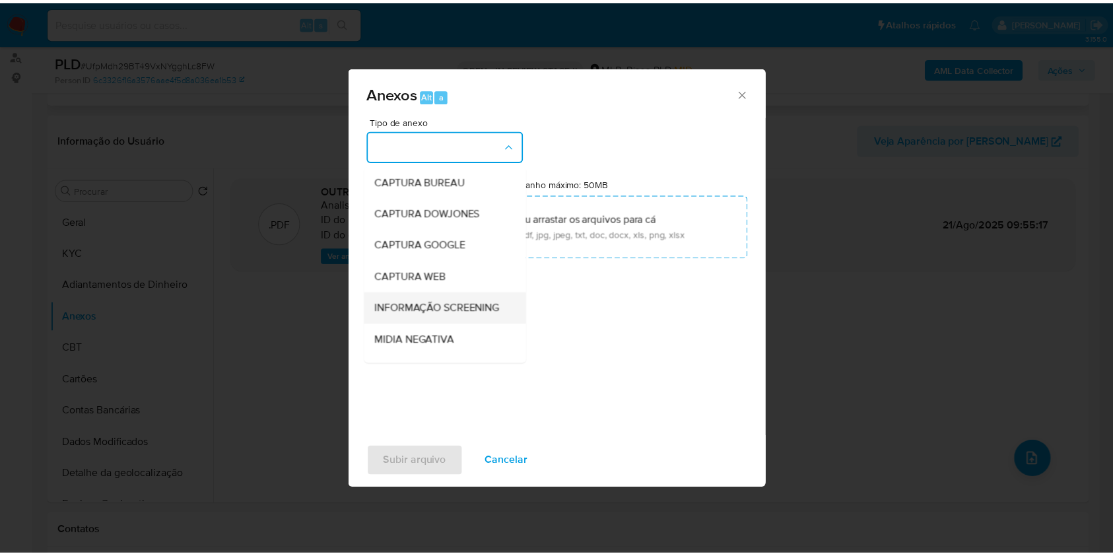
scroll to position [203, 0]
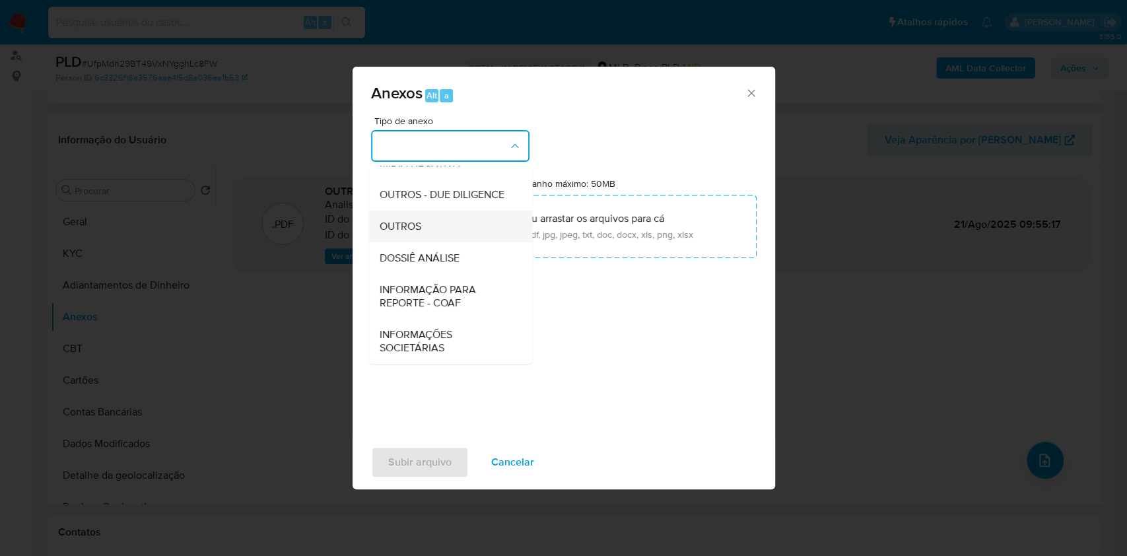
click at [429, 226] on div "OUTROS" at bounding box center [446, 227] width 135 height 32
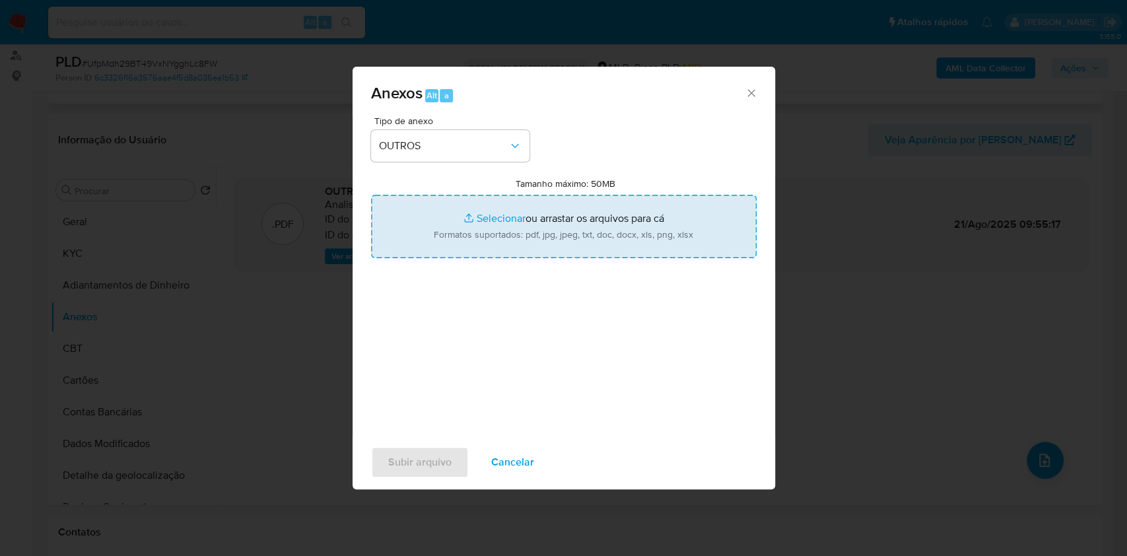
type input "C:\fakepath\Mulan 75583814_Marcio [PERSON_NAME] [PERSON_NAME] 2025_08_20_17_13_…"
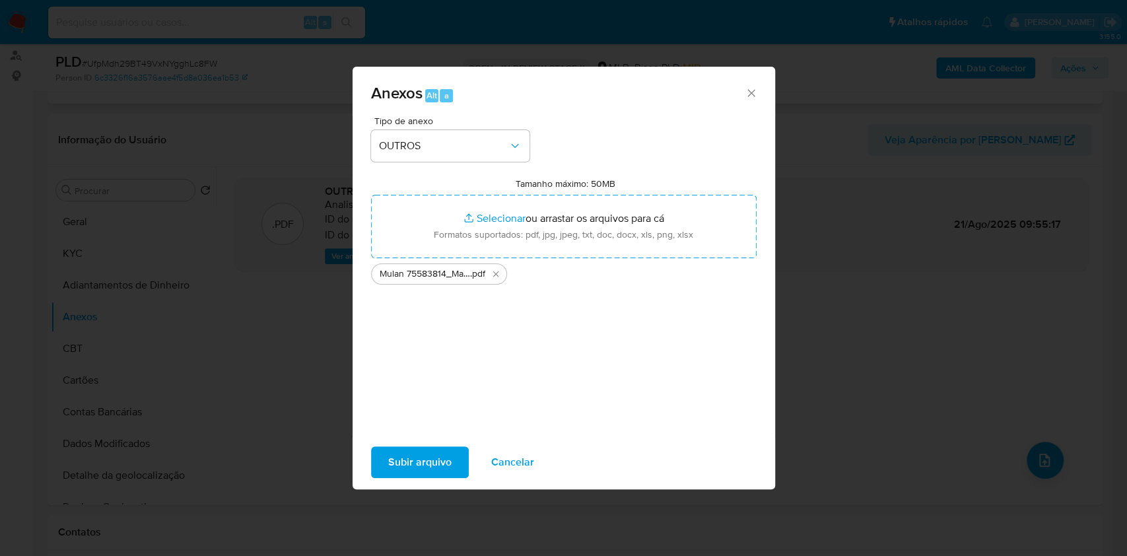
click at [426, 462] on span "Subir arquivo" at bounding box center [419, 462] width 63 height 29
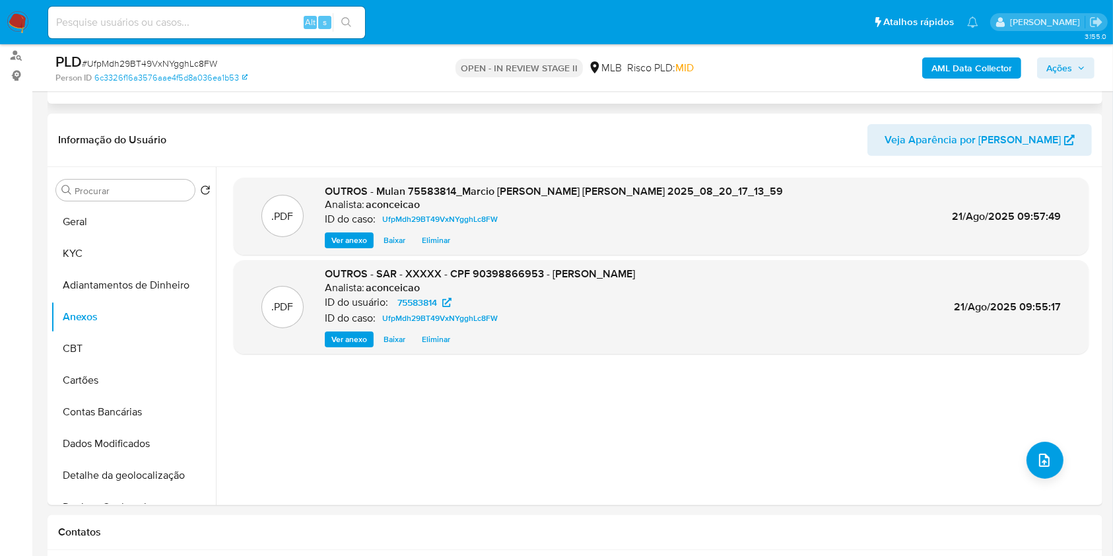
click at [1072, 53] on div "AML Data Collector Ações" at bounding box center [923, 67] width 343 height 31
click at [1072, 65] on span "Ações" at bounding box center [1059, 67] width 26 height 21
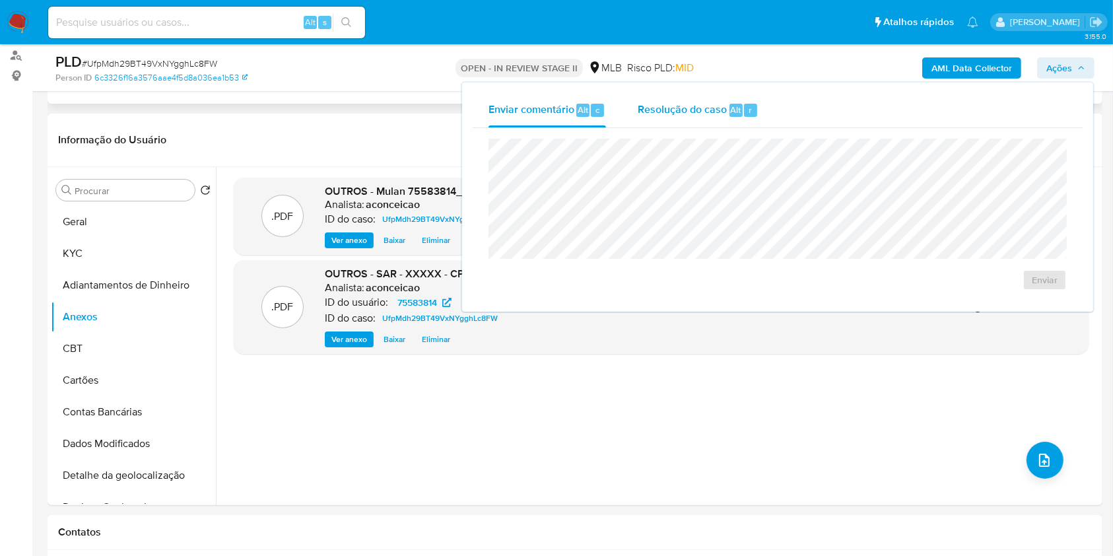
click at [704, 123] on div "Resolução do caso Alt r" at bounding box center [698, 110] width 121 height 34
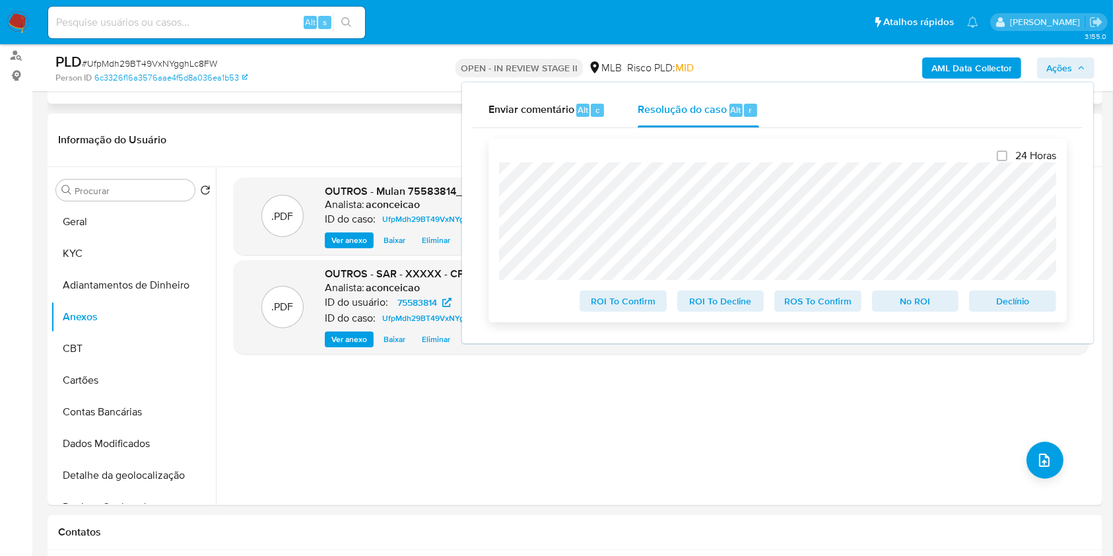
click at [819, 304] on span "ROS To Confirm" at bounding box center [818, 301] width 69 height 18
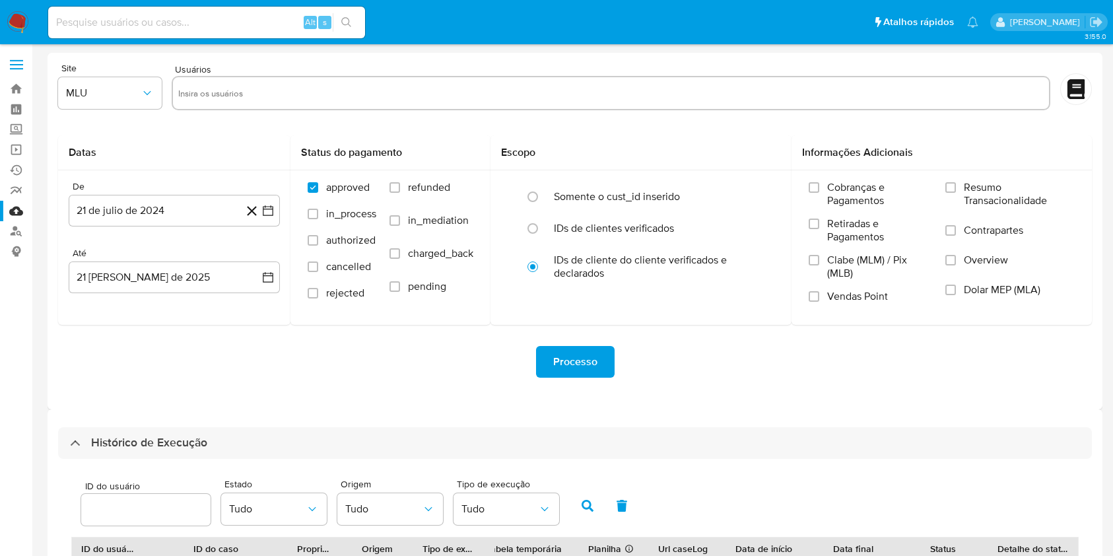
select select "25"
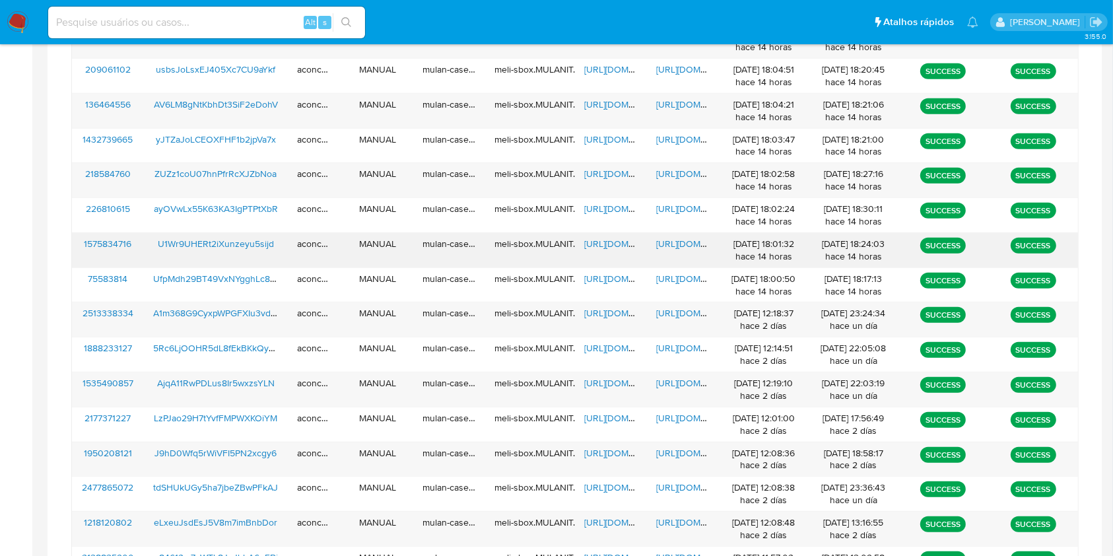
click at [617, 242] on span "https://docs.google.com/spreadsheets/d/1iKnbLx_9lAmtga7dKwC3eAWPBZYLbdQgSX59nLu…" at bounding box center [629, 243] width 91 height 13
click span "https://docs.google.com/document/d/1jS0PgWzMM5LDDcB5TTgHe4EziPlR4vcb1GZURjEu-ts…"
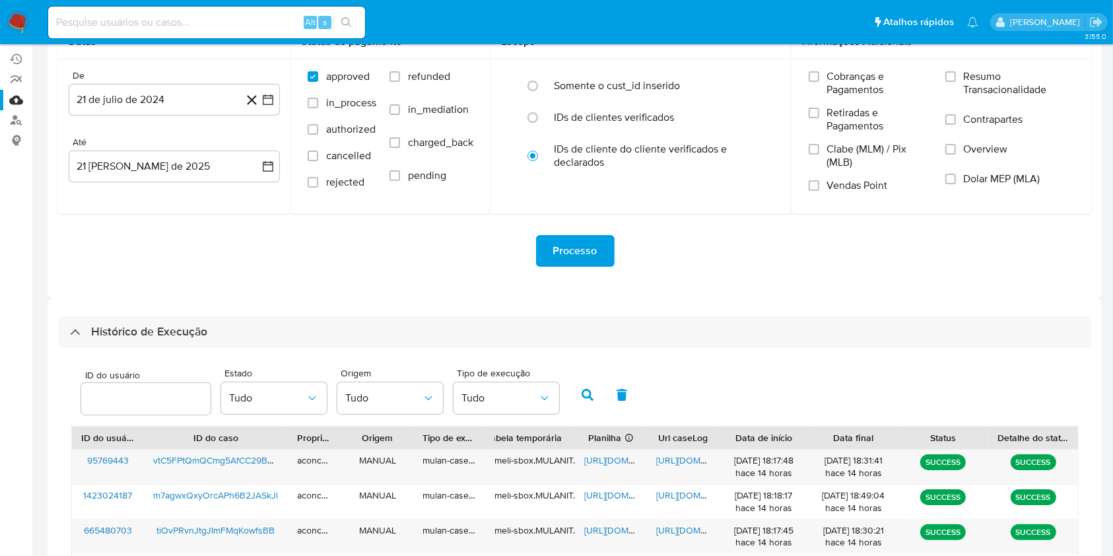
scroll to position [781, 0]
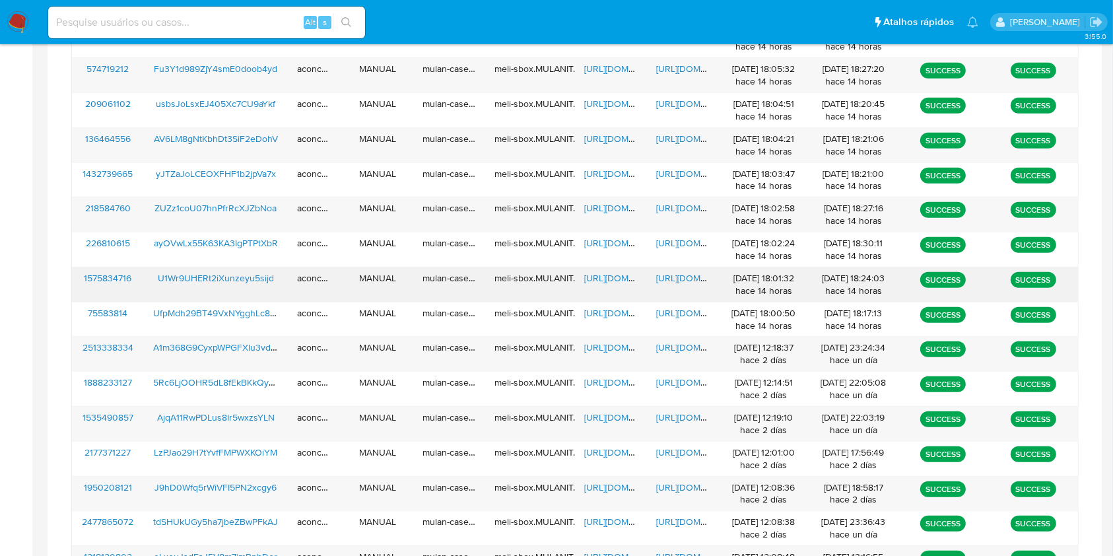
click span "https://docs.google.com/document/d/1jS0PgWzMM5LDDcB5TTgHe4EziPlR4vcb1GZURjEu-ts…"
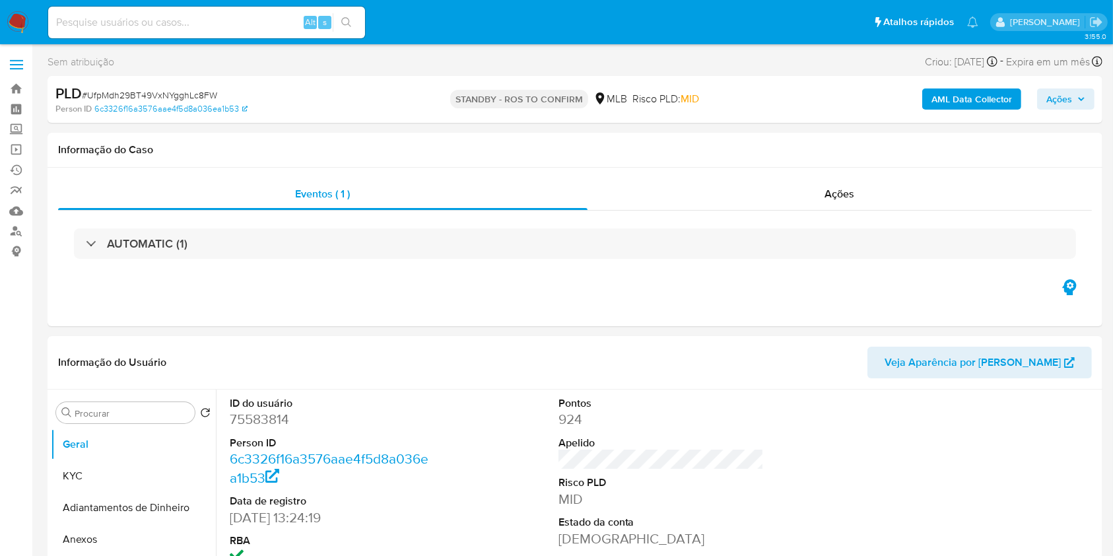
select select "10"
click at [183, 95] on span "# UfpMdh29BT49VxNYgghLc8FW" at bounding box center [149, 94] width 135 height 13
copy span "UfpMdh29BT49VxNYgghLc8FW"
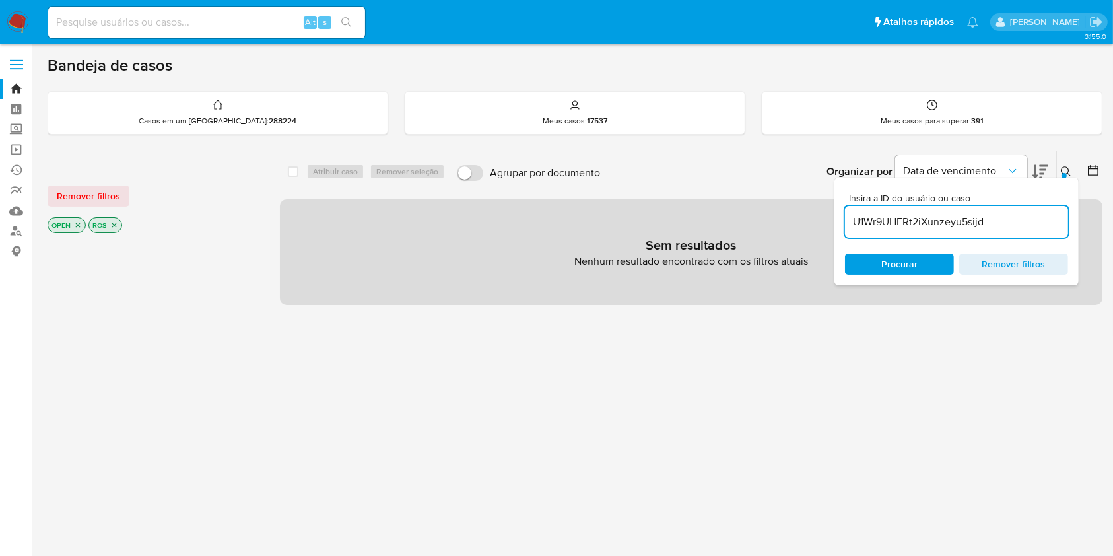
click at [963, 226] on input "U1Wr9UHERt2iXunzeyu5sijd" at bounding box center [956, 221] width 223 height 17
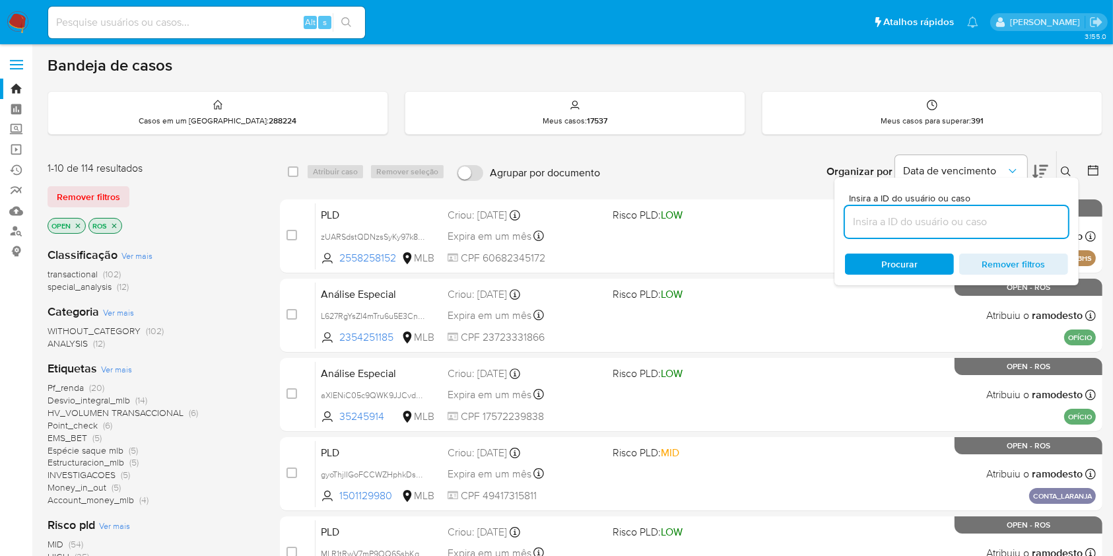
click at [982, 230] on div at bounding box center [956, 222] width 223 height 32
click at [980, 224] on input at bounding box center [956, 221] width 223 height 17
paste input "U1Wr9UHERt2iXunzeyu5sijd"
type input "U1Wr9UHERt2iXunzeyu5sijd"
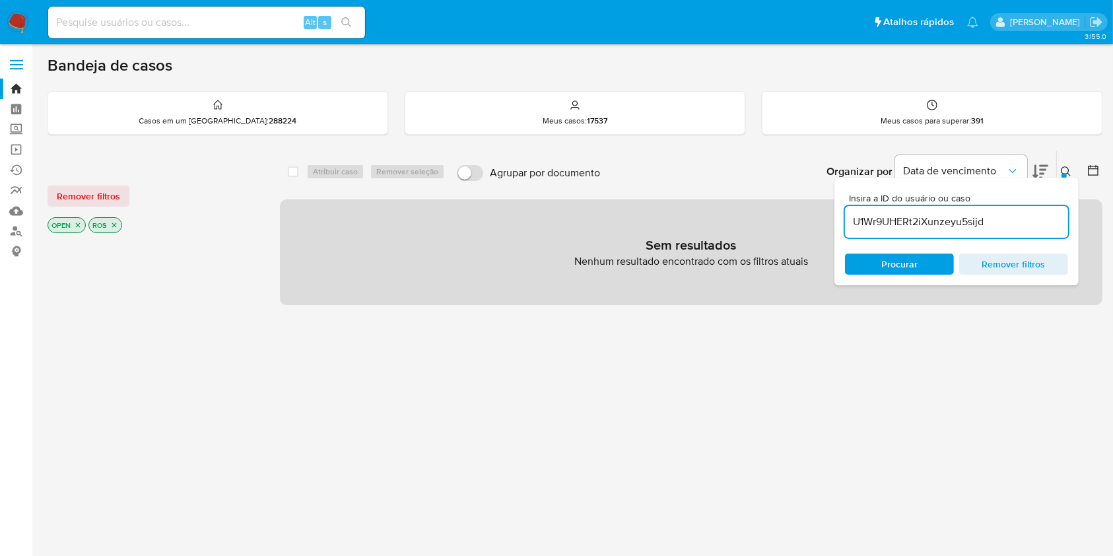
click at [945, 225] on input "U1Wr9UHERt2iXunzeyu5sijd" at bounding box center [956, 221] width 223 height 17
click at [114, 221] on icon "close-filter" at bounding box center [114, 225] width 8 height 8
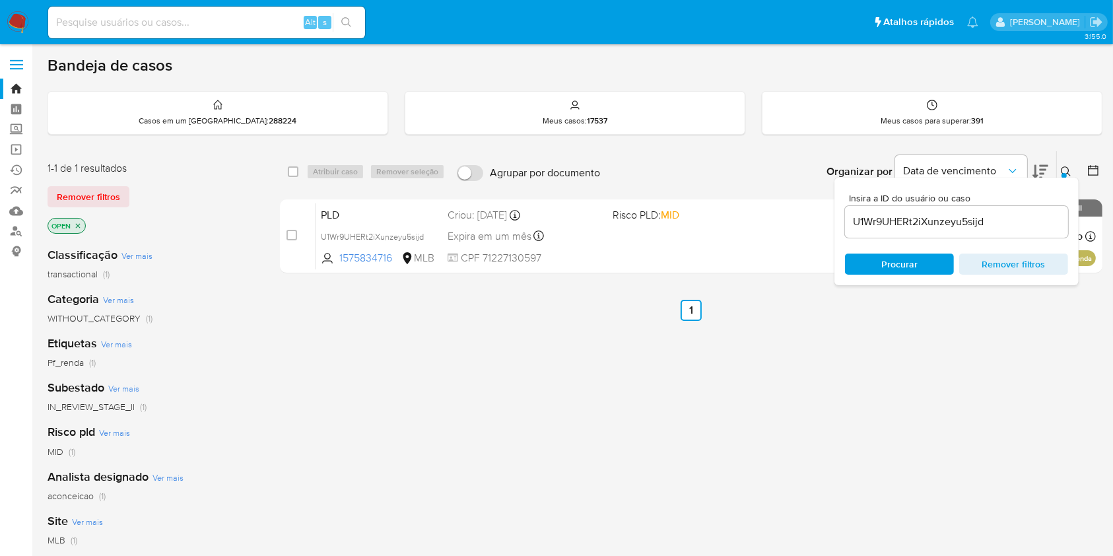
drag, startPoint x: 100, startPoint y: 495, endPoint x: 128, endPoint y: 495, distance: 27.7
click at [100, 495] on span "(1)" at bounding box center [102, 495] width 7 height 13
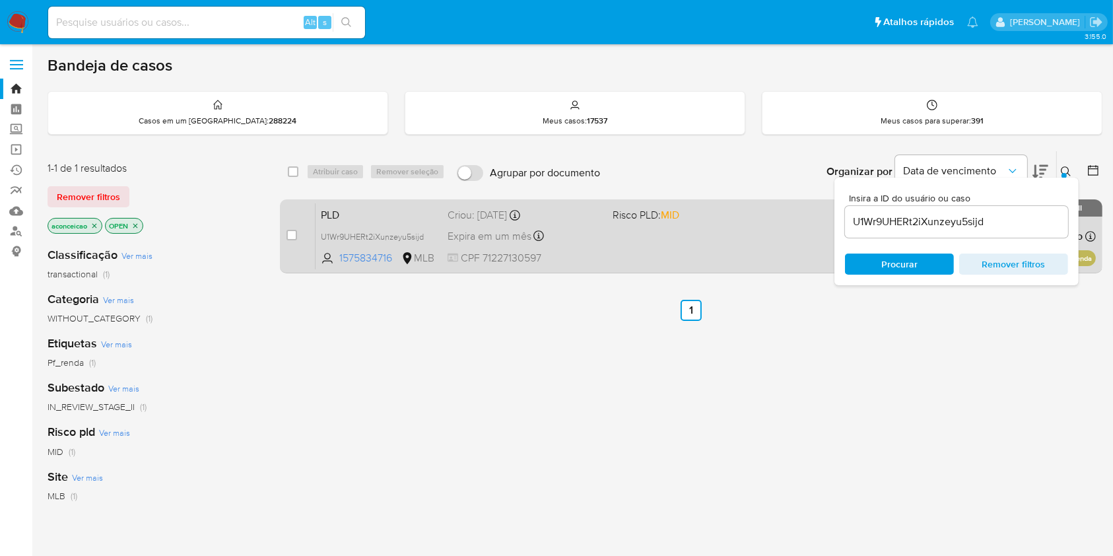
click at [774, 243] on div "PLD U1Wr9UHERt2iXunzeyu5sijd 1575834716 MLB Risco PLD: MID Criou: [DATE] Criou:…" at bounding box center [706, 236] width 780 height 67
click at [721, 250] on div "PLD U1Wr9UHERt2iXunzeyu5sijd 1575834716 MLB Risco PLD: MID Criou: [DATE] Criou:…" at bounding box center [706, 236] width 780 height 67
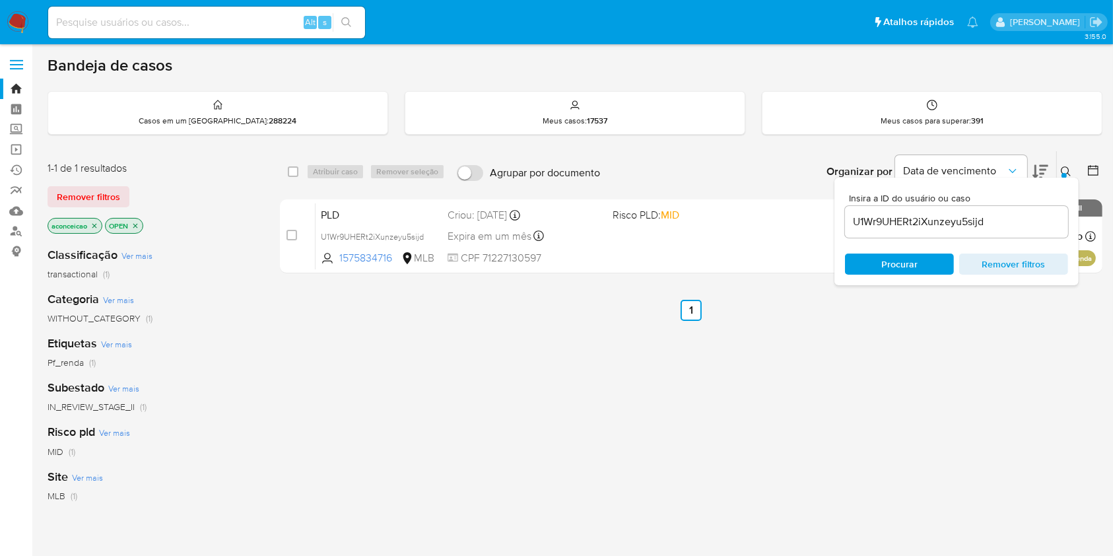
click at [970, 224] on input "U1Wr9UHERt2iXunzeyu5sijd" at bounding box center [956, 221] width 223 height 17
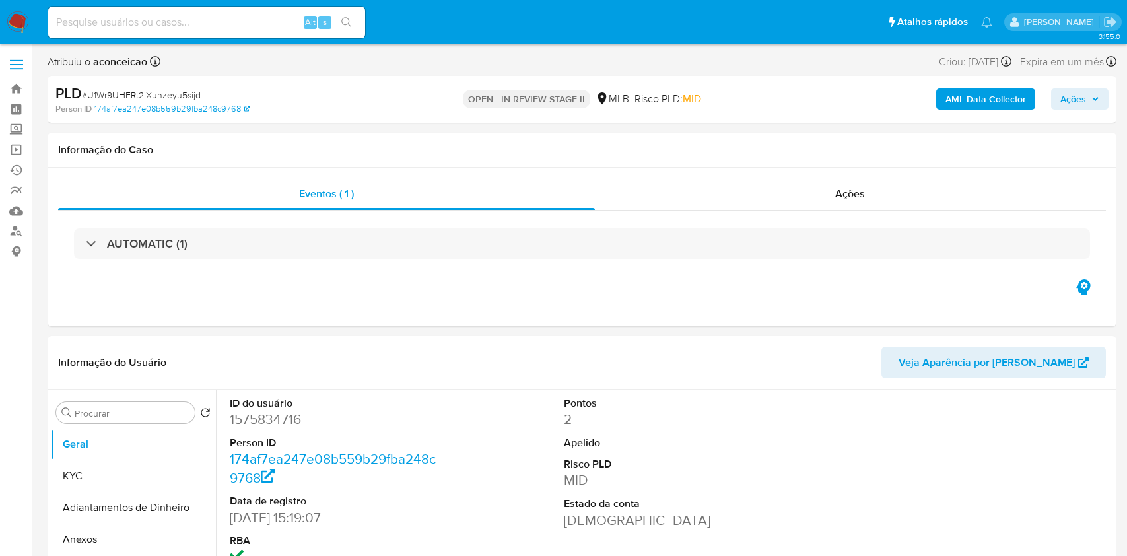
select select "10"
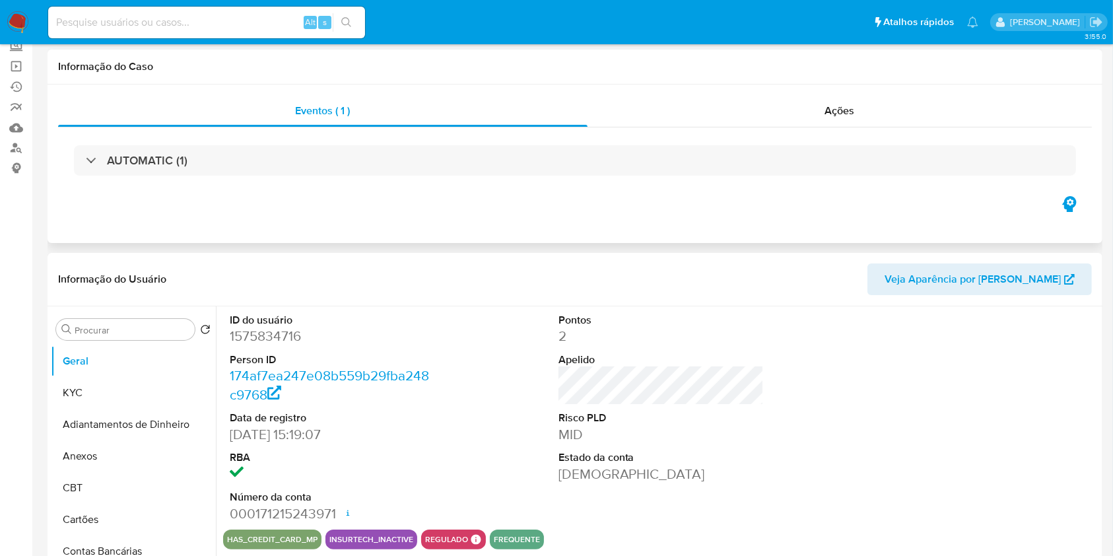
scroll to position [176, 0]
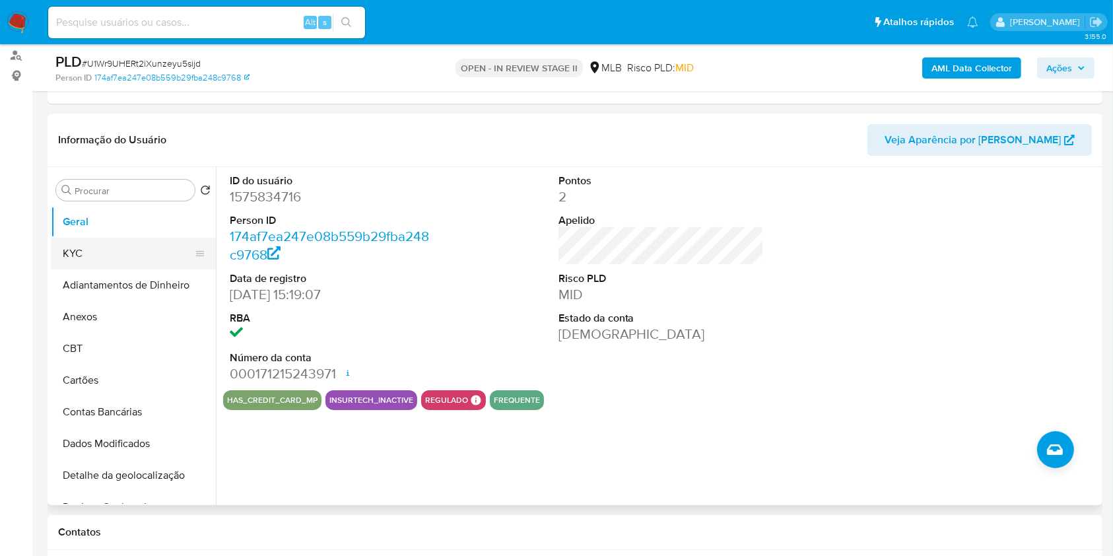
click at [134, 251] on button "KYC" at bounding box center [128, 254] width 154 height 32
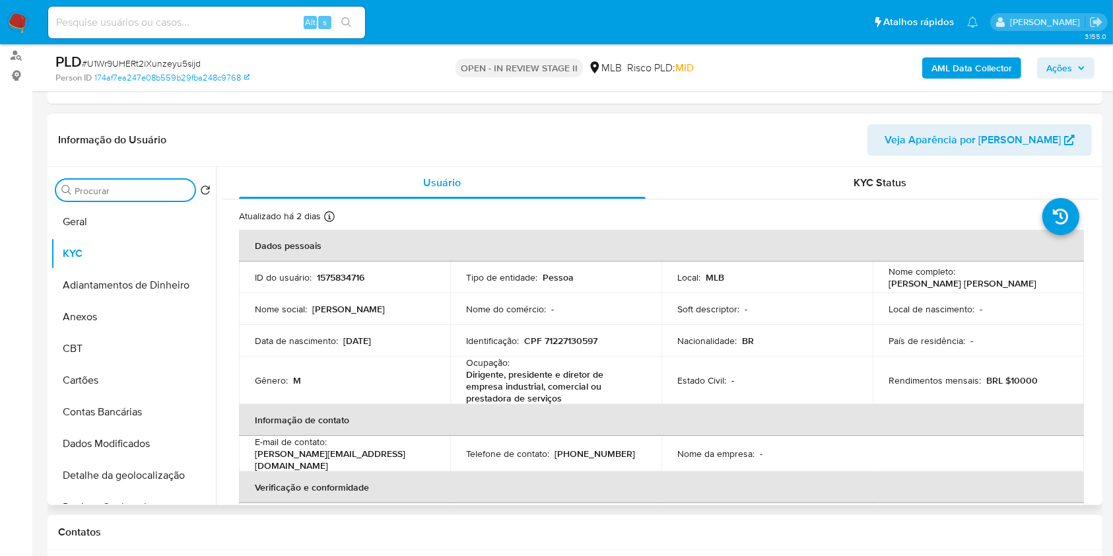
click at [171, 190] on input "Procurar" at bounding box center [132, 191] width 115 height 12
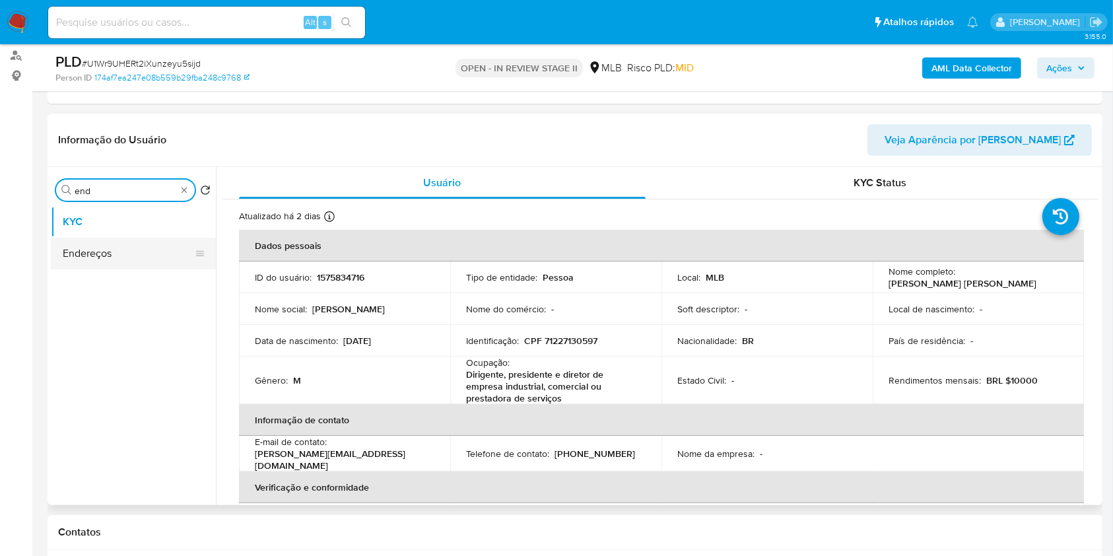
type input "end"
click at [111, 261] on button "Endereços" at bounding box center [128, 254] width 154 height 32
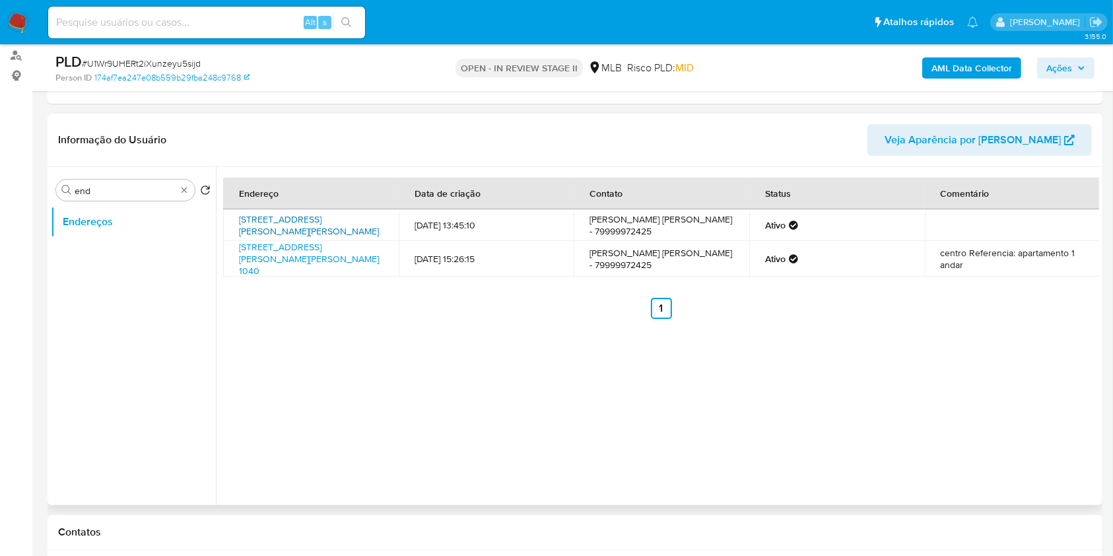
click at [341, 232] on link "Avenida Francisco Alves De Carvalho Junior 46, Itabaiana, Sergipe, 49503901, Br…" at bounding box center [309, 225] width 140 height 25
click at [626, 297] on div "Endereço Data de criação Contato Status Comentário Avenida Francisco Alves De C…" at bounding box center [661, 248] width 876 height 141
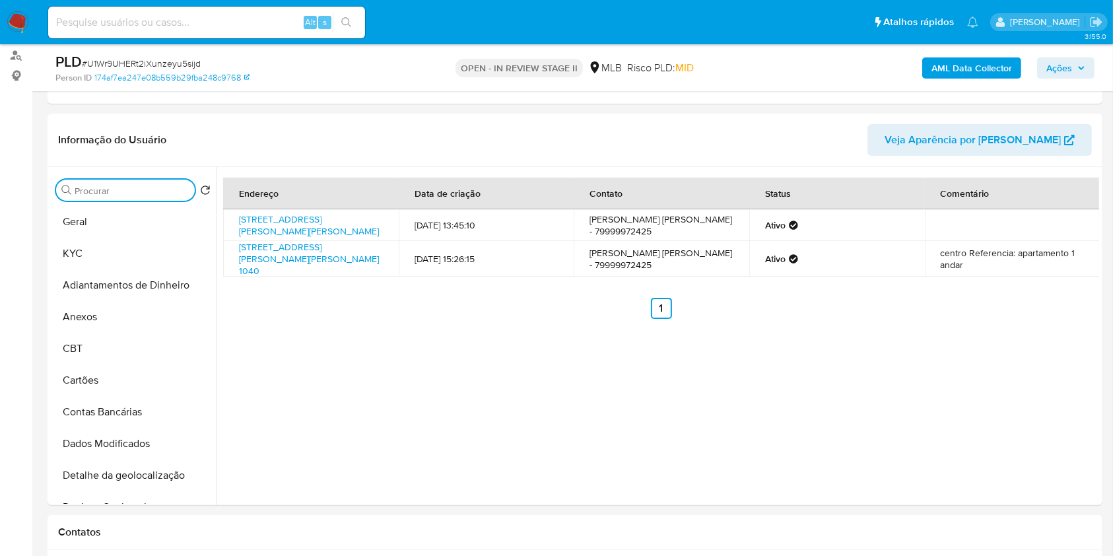
click at [162, 191] on input "Procurar" at bounding box center [132, 191] width 115 height 12
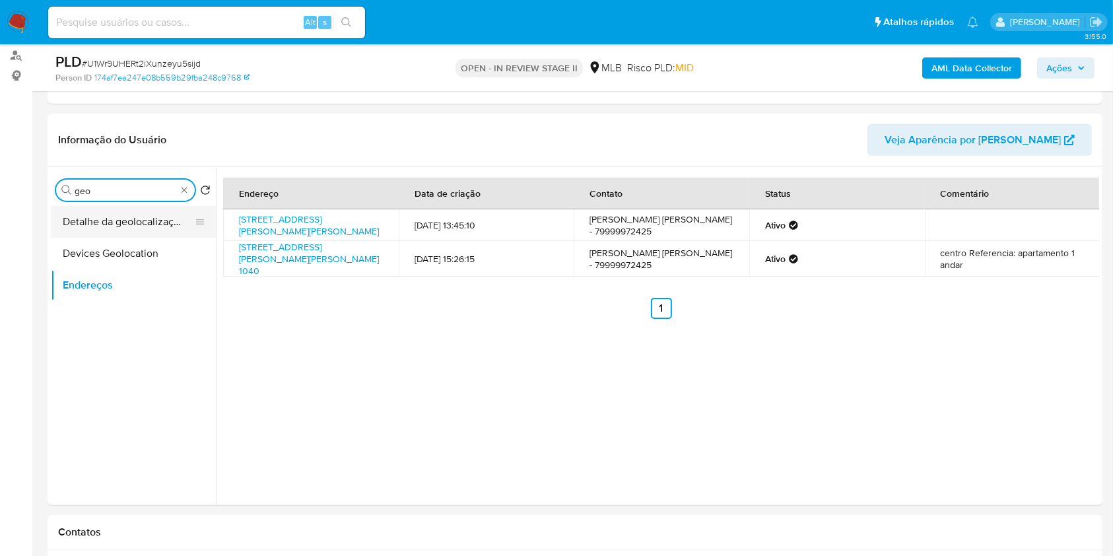
type input "geo"
click at [172, 220] on button "Detalhe da geolocalização" at bounding box center [128, 222] width 154 height 32
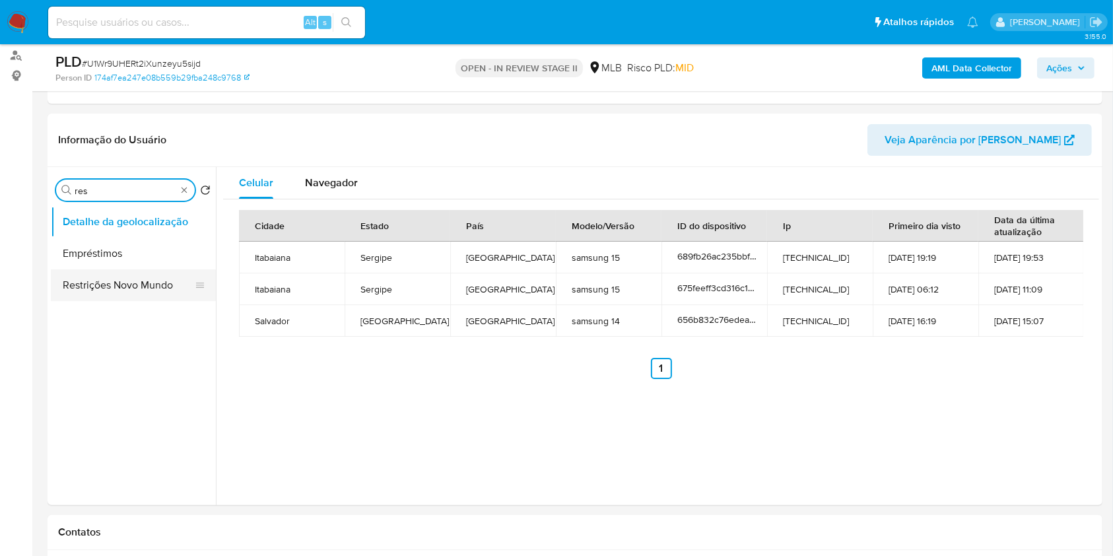
type input "res"
click at [165, 282] on button "Restrições Novo Mundo" at bounding box center [128, 285] width 154 height 32
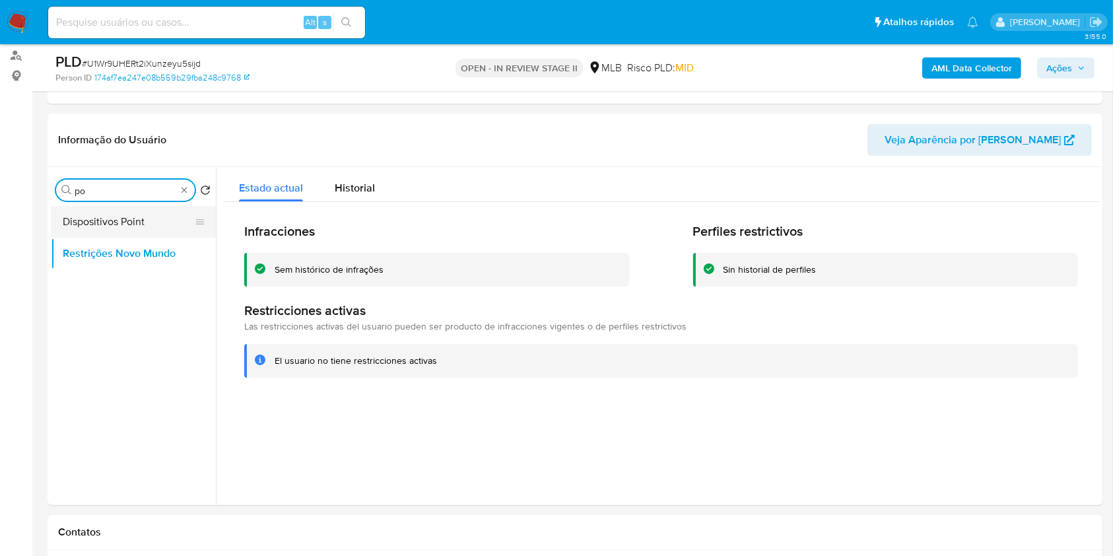
type input "po"
click at [131, 225] on button "Dispositivos Point" at bounding box center [128, 222] width 154 height 32
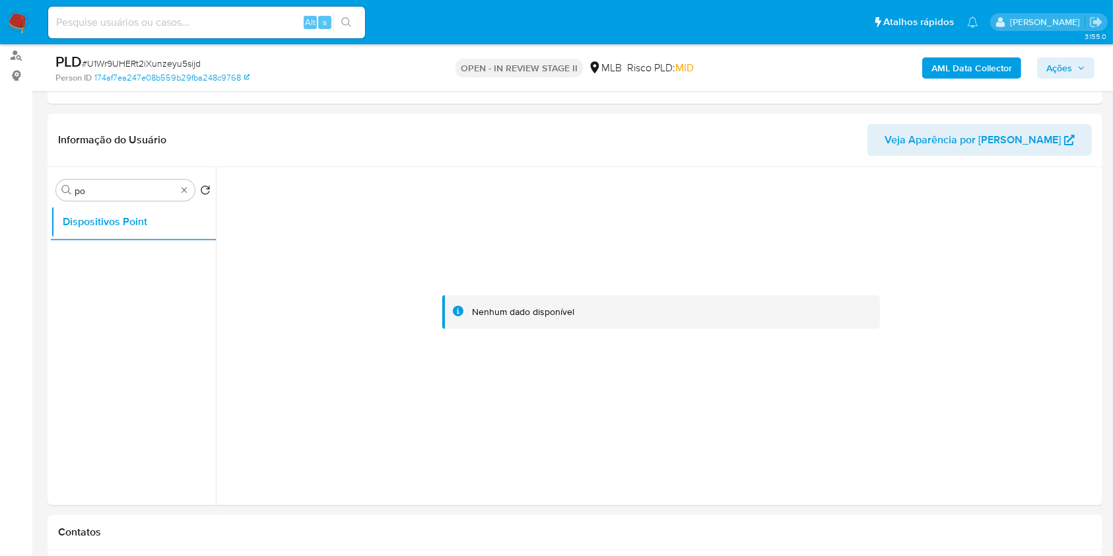
click at [189, 187] on div "Procurar po" at bounding box center [125, 190] width 139 height 21
type input "p"
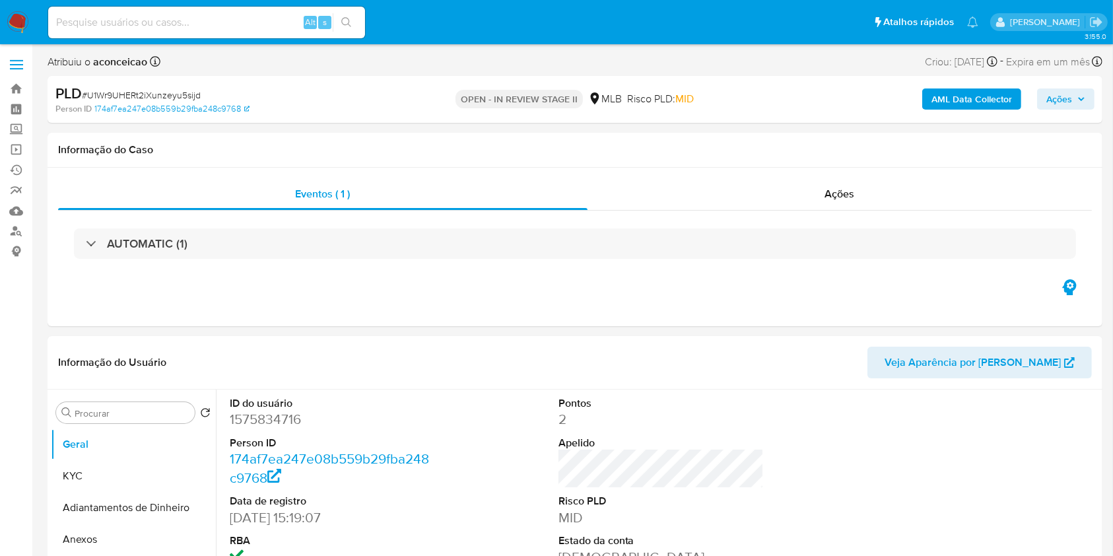
select select "10"
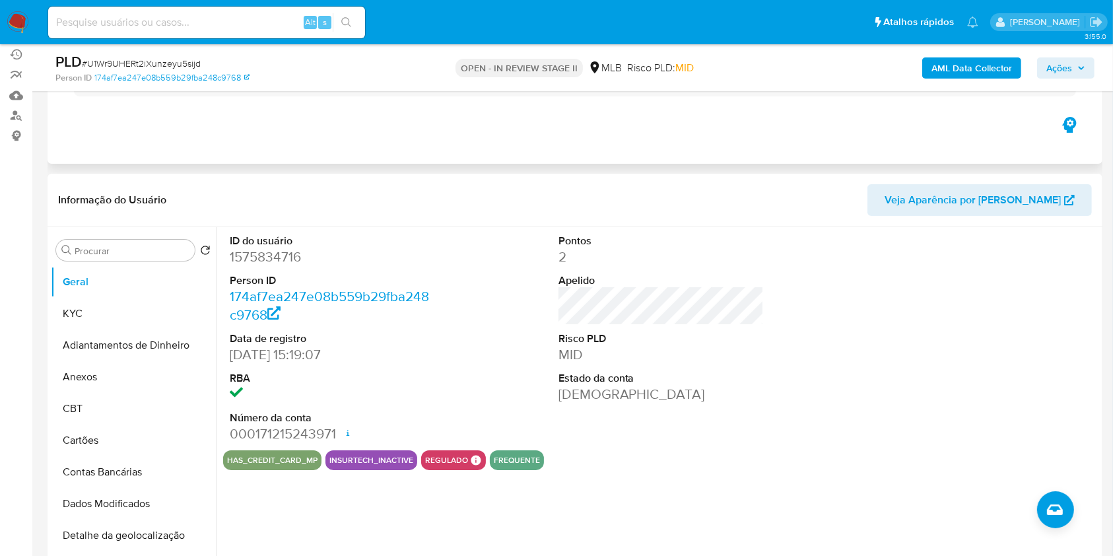
scroll to position [88, 0]
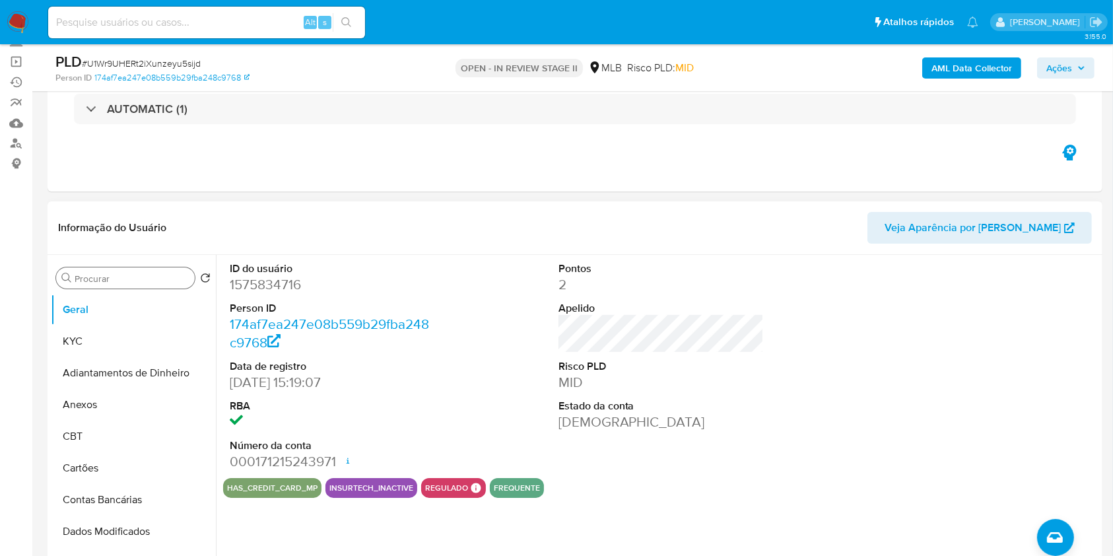
click at [164, 271] on div "Procurar" at bounding box center [125, 277] width 139 height 21
click at [164, 273] on input "Procurar" at bounding box center [132, 279] width 115 height 12
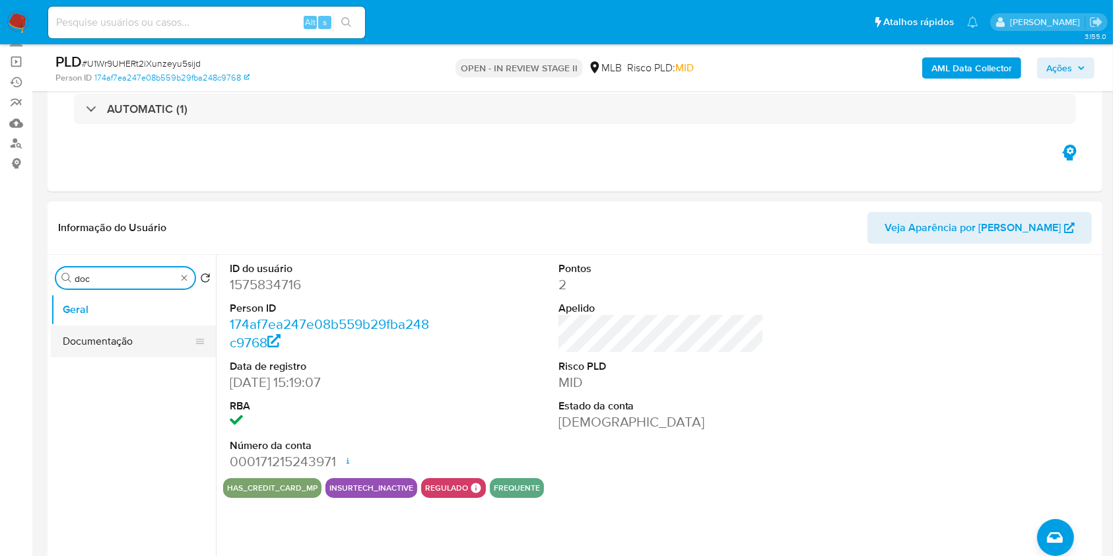
type input "doc"
drag, startPoint x: 121, startPoint y: 339, endPoint x: 202, endPoint y: 329, distance: 81.1
click at [121, 339] on button "Documentação" at bounding box center [133, 341] width 165 height 32
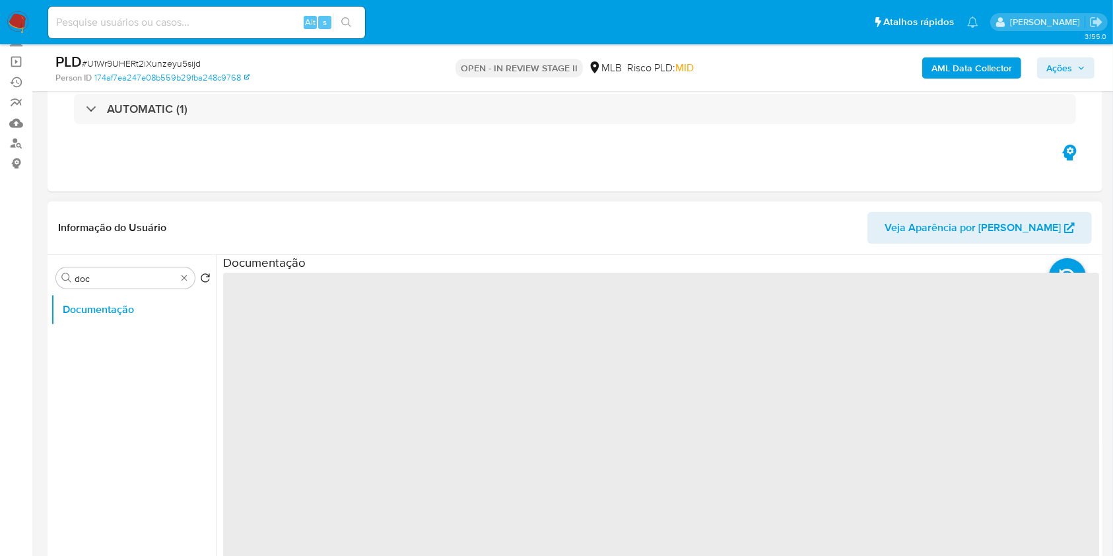
scroll to position [176, 0]
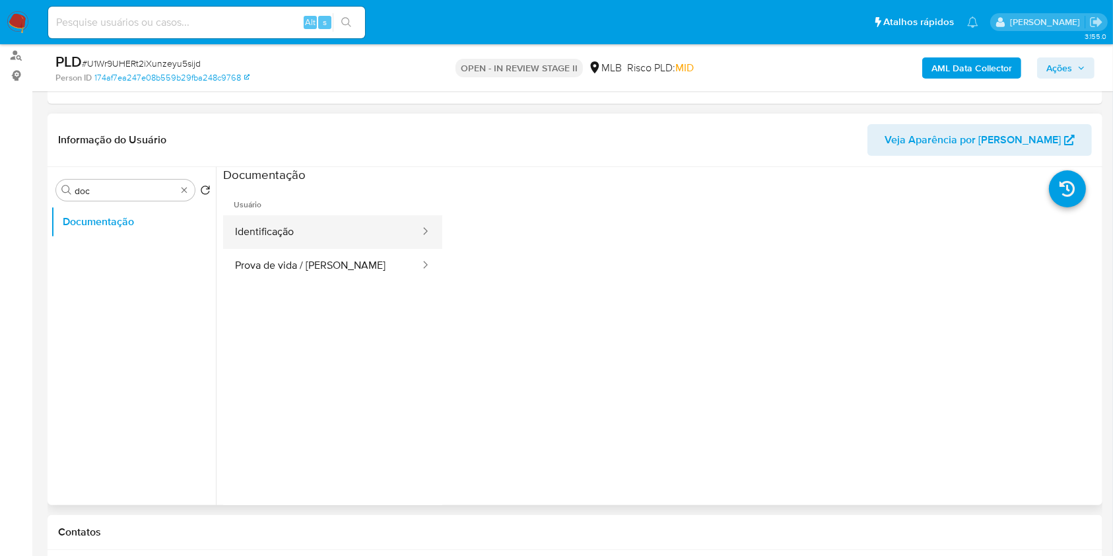
click at [269, 219] on button "Identificação" at bounding box center [322, 232] width 198 height 34
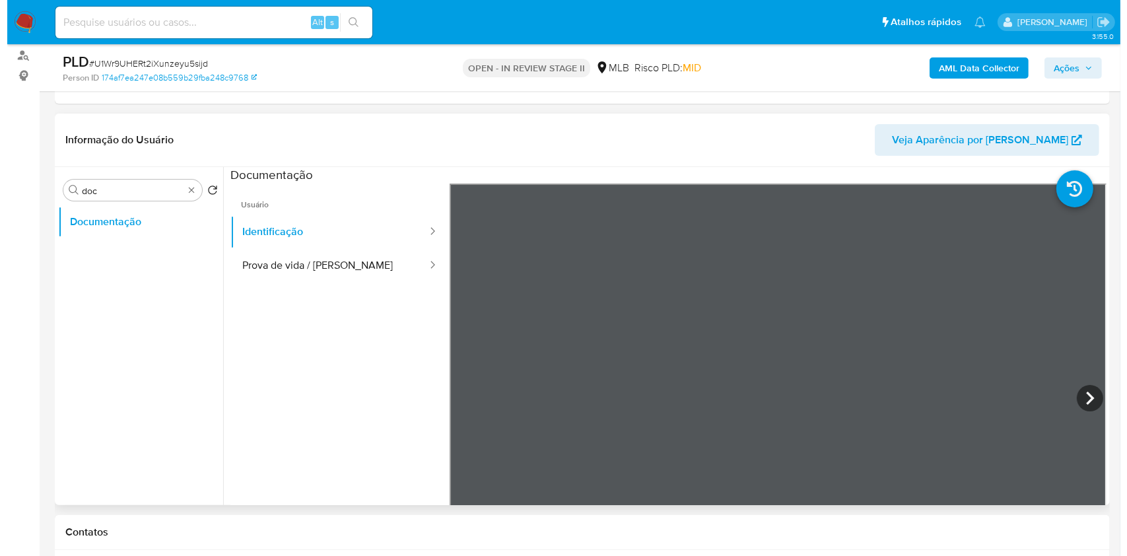
scroll to position [116, 0]
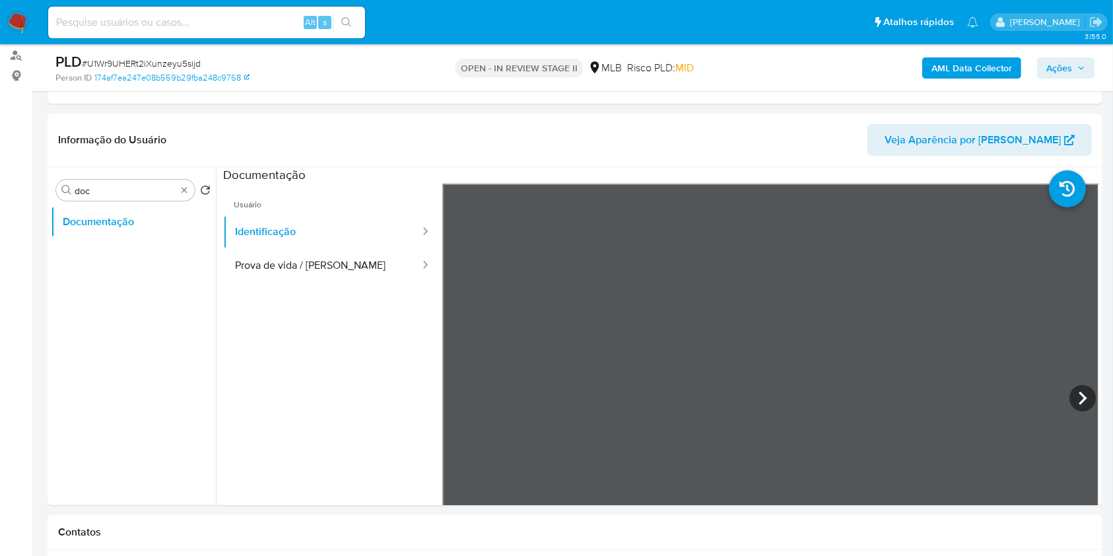
click at [333, 241] on button "Identificação" at bounding box center [322, 232] width 198 height 34
click at [338, 257] on button "Prova de vida / [PERSON_NAME]" at bounding box center [322, 266] width 198 height 34
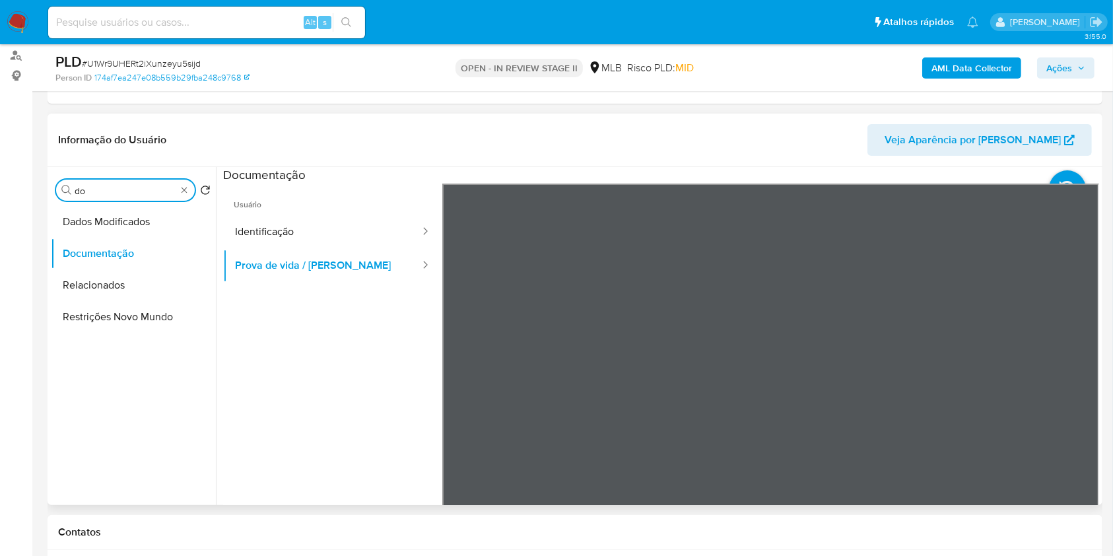
type input "d"
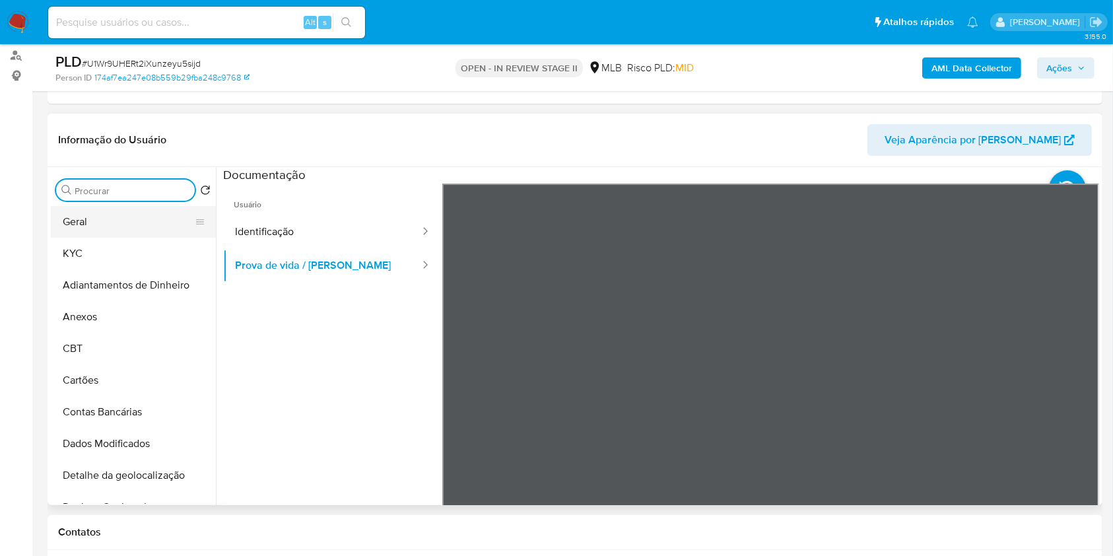
click at [119, 224] on button "Geral" at bounding box center [128, 222] width 154 height 32
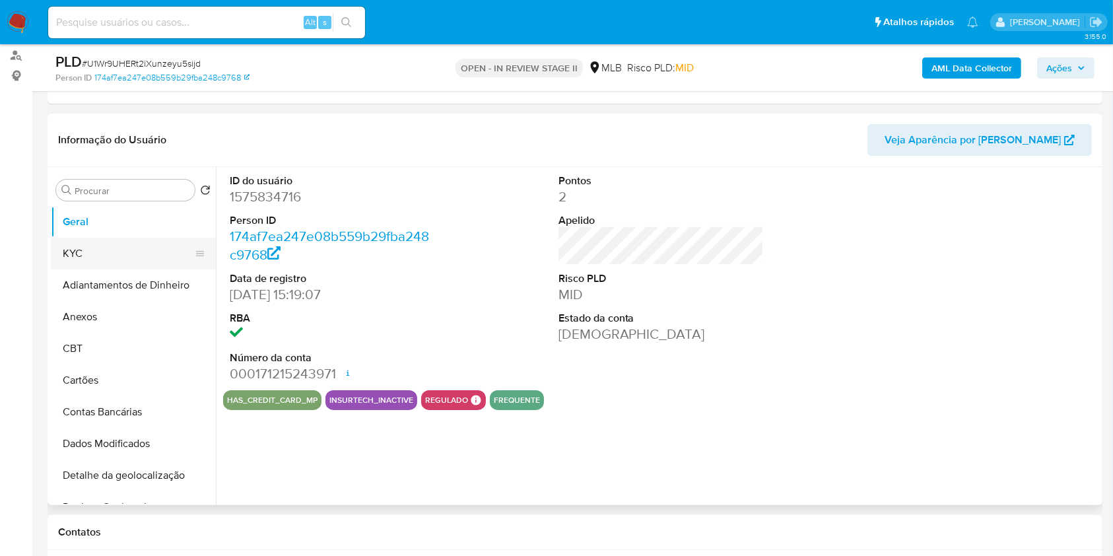
click at [126, 251] on button "KYC" at bounding box center [128, 254] width 154 height 32
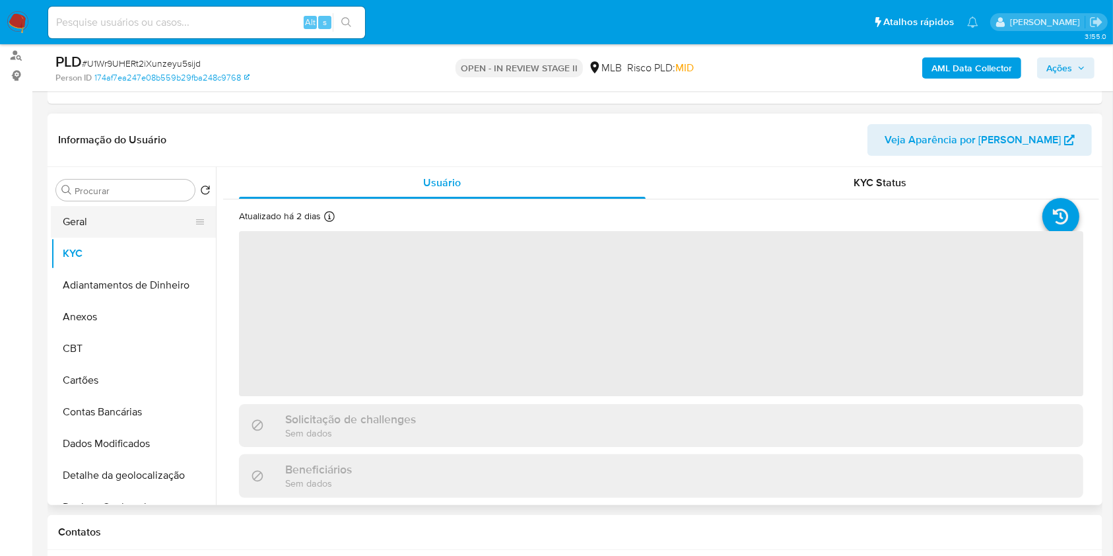
click at [147, 220] on button "Geral" at bounding box center [128, 222] width 154 height 32
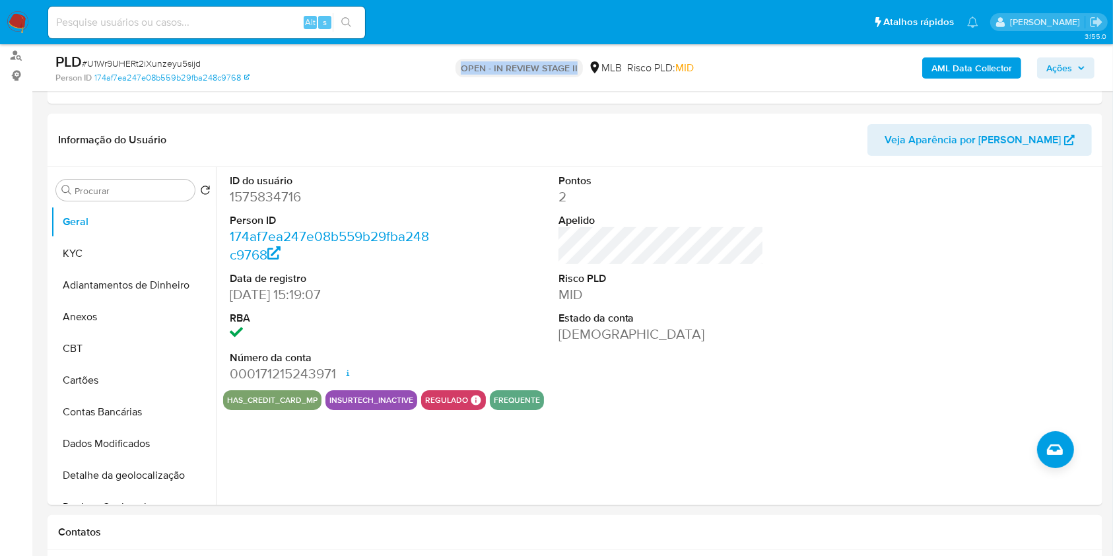
drag, startPoint x: 578, startPoint y: 66, endPoint x: 455, endPoint y: 65, distance: 122.1
click at [455, 65] on p "OPEN - IN REVIEW STAGE II" at bounding box center [518, 68] width 127 height 18
copy p "OPEN - IN REVIEW STAGE II"
click at [486, 116] on div "Informação do Usuário Veja Aparência por [PERSON_NAME]" at bounding box center [575, 140] width 1055 height 53
click at [947, 71] on b "AML Data Collector" at bounding box center [971, 67] width 81 height 21
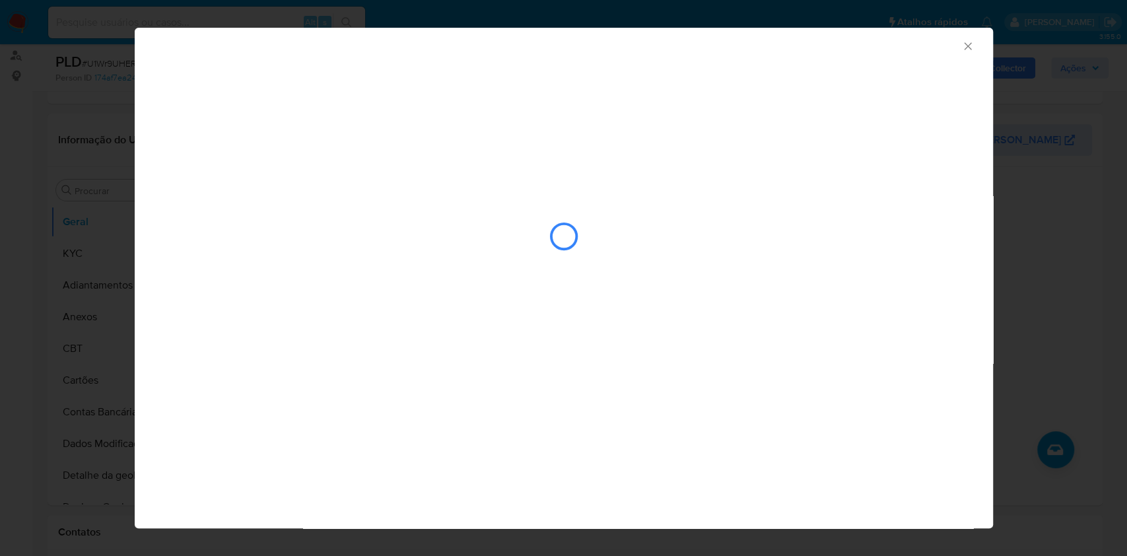
click at [964, 44] on icon "Fechar a janela" at bounding box center [967, 46] width 13 height 13
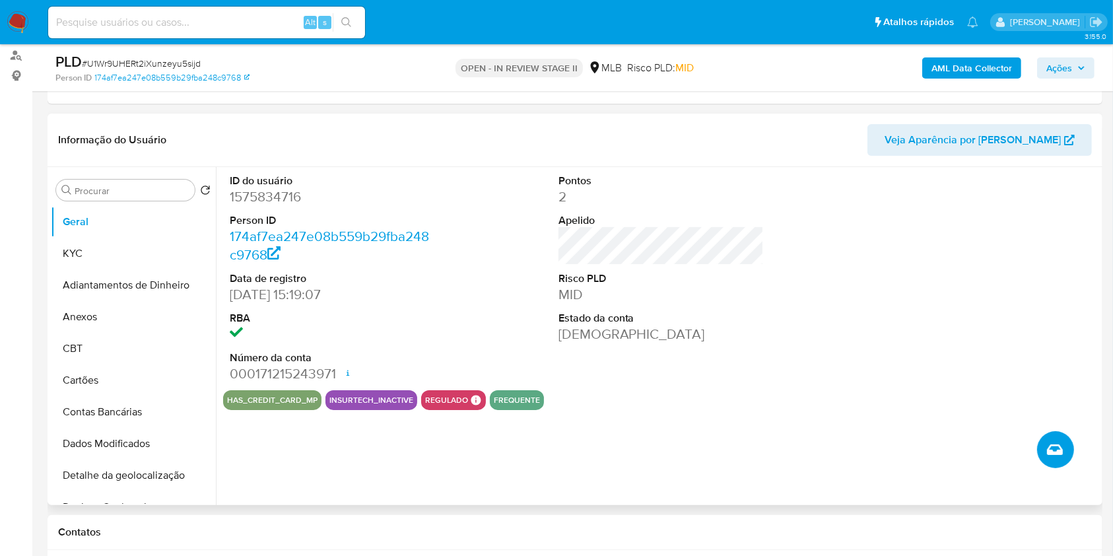
click at [1061, 439] on button "Criar caso manual" at bounding box center [1055, 449] width 37 height 37
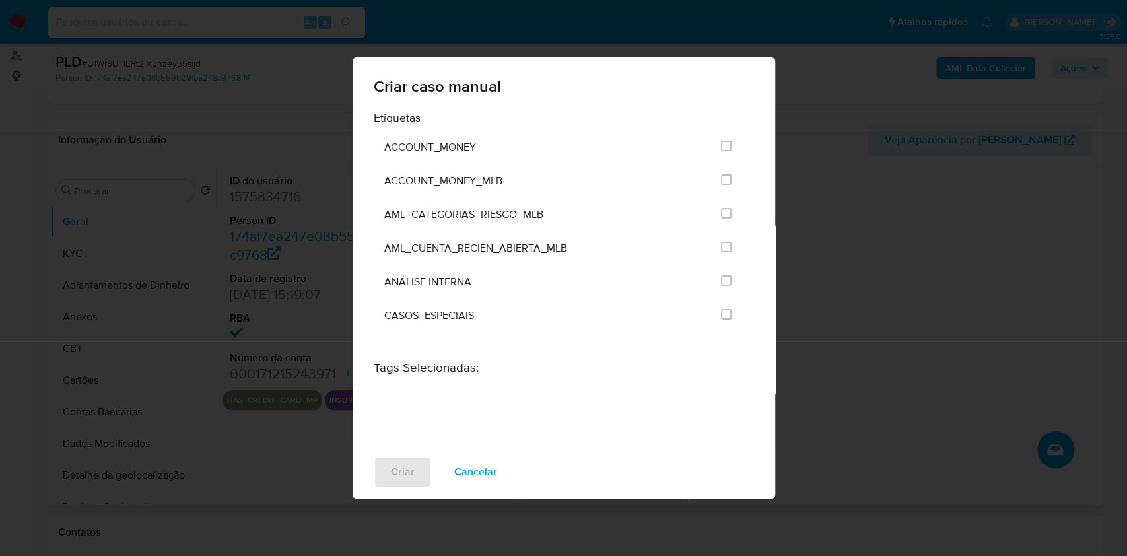
drag, startPoint x: 477, startPoint y: 467, endPoint x: 527, endPoint y: 455, distance: 51.6
click at [476, 467] on span "Cancelar" at bounding box center [475, 471] width 43 height 29
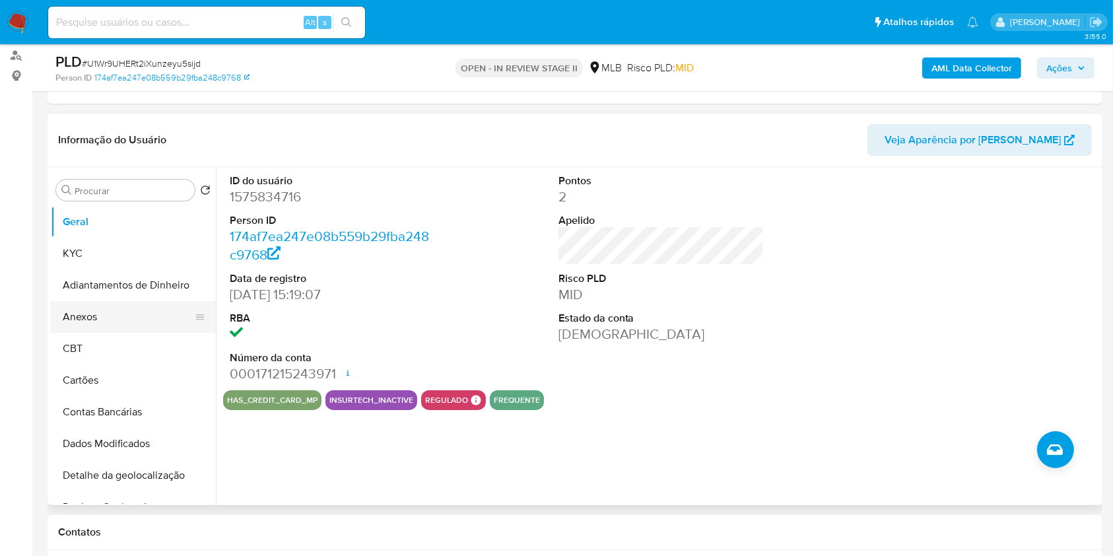
click at [113, 312] on button "Anexos" at bounding box center [128, 317] width 154 height 32
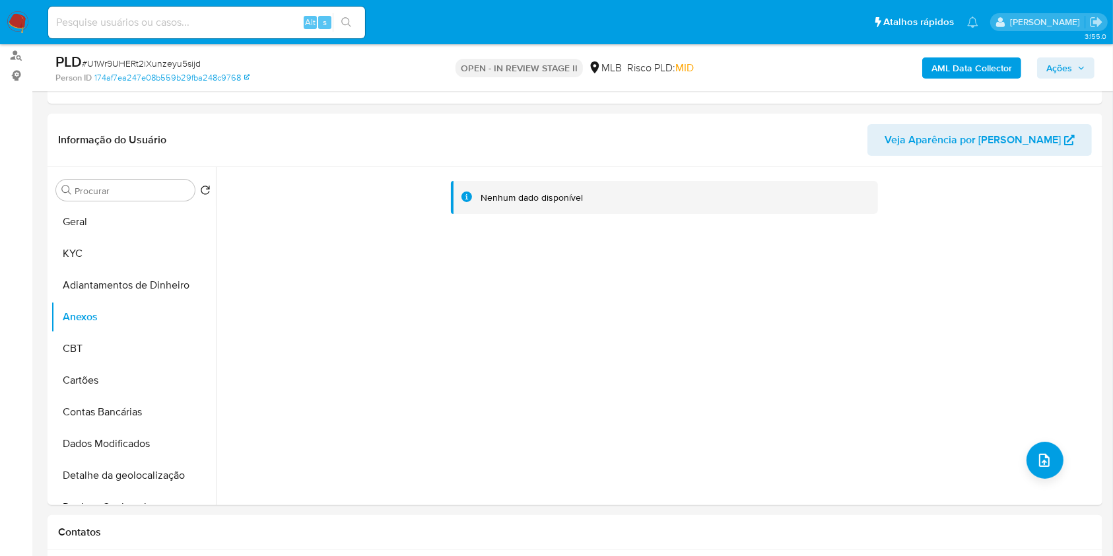
click at [556, 194] on div "Nenhum dado disponível" at bounding box center [532, 197] width 102 height 13
click at [556, 195] on div "Nenhum dado disponível" at bounding box center [532, 197] width 102 height 13
click at [660, 275] on div "Nenhum dado disponível" at bounding box center [657, 336] width 883 height 338
click at [955, 75] on b "AML Data Collector" at bounding box center [971, 67] width 81 height 21
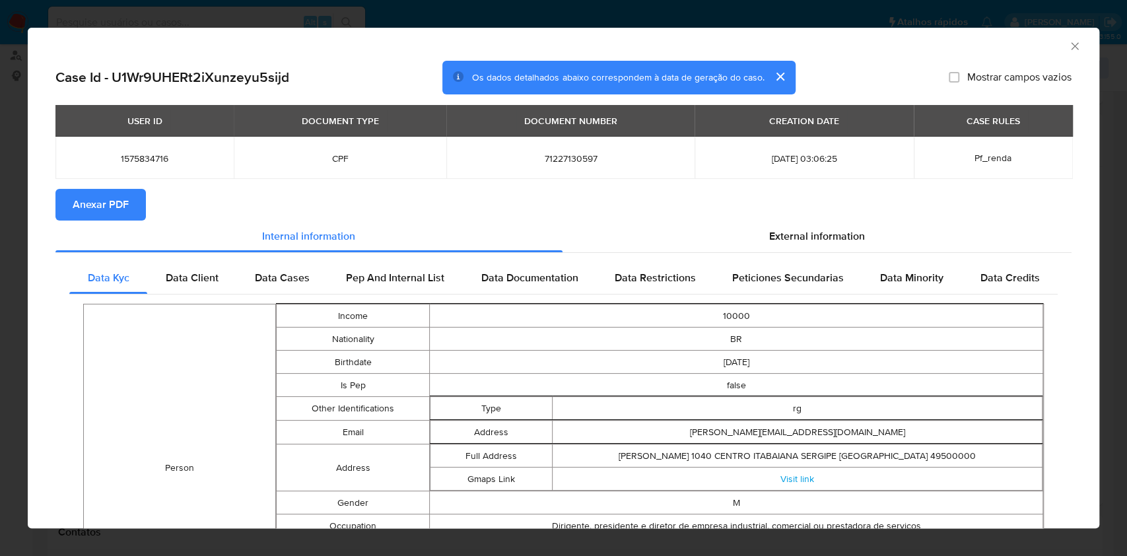
click at [1074, 57] on div "AML Data Collector" at bounding box center [563, 44] width 1071 height 33
click at [795, 242] on span "External information" at bounding box center [817, 235] width 96 height 15
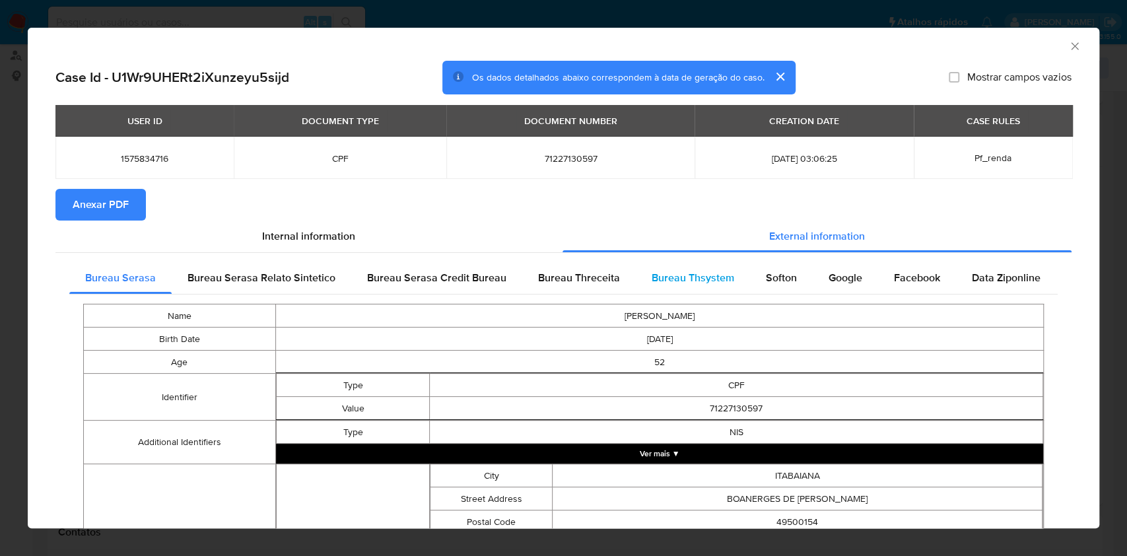
click at [681, 276] on span "Bureau Thsystem" at bounding box center [693, 277] width 83 height 15
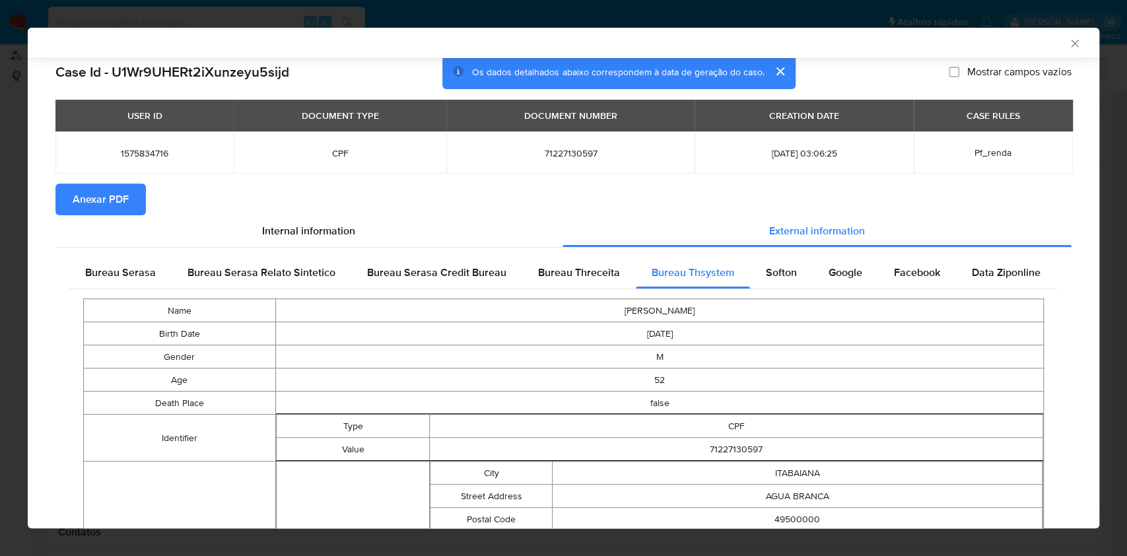
scroll to position [0, 0]
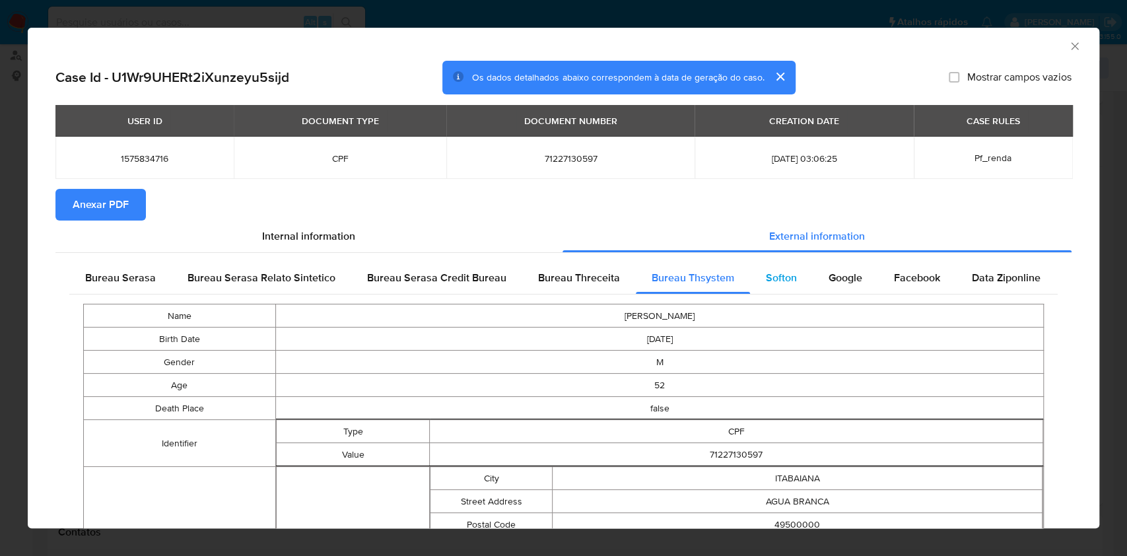
click at [776, 278] on span "Softon" at bounding box center [781, 277] width 31 height 15
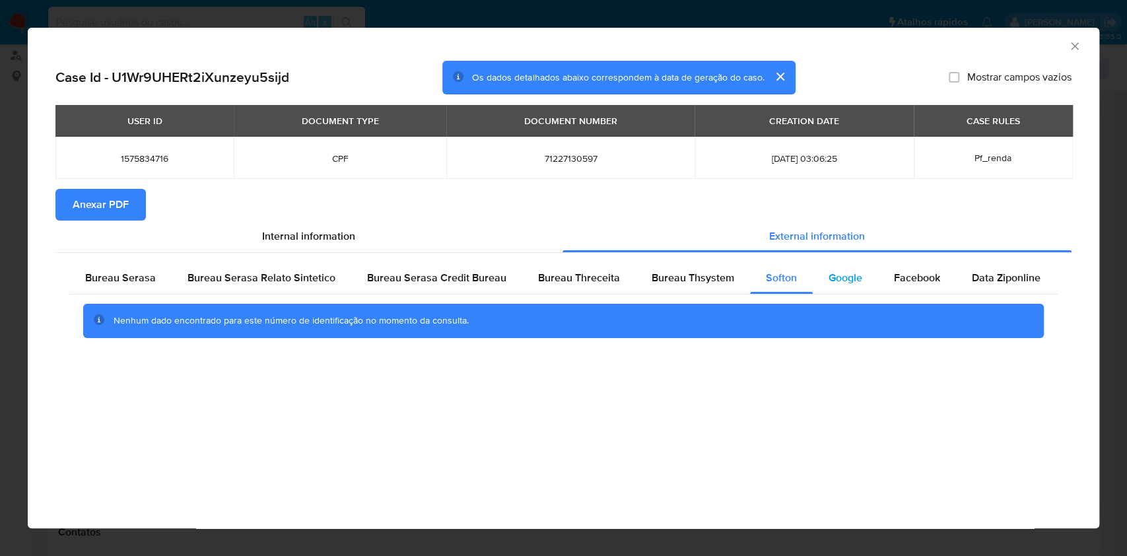
click at [845, 283] on span "Google" at bounding box center [845, 277] width 34 height 15
click at [899, 288] on div "Facebook" at bounding box center [917, 278] width 78 height 32
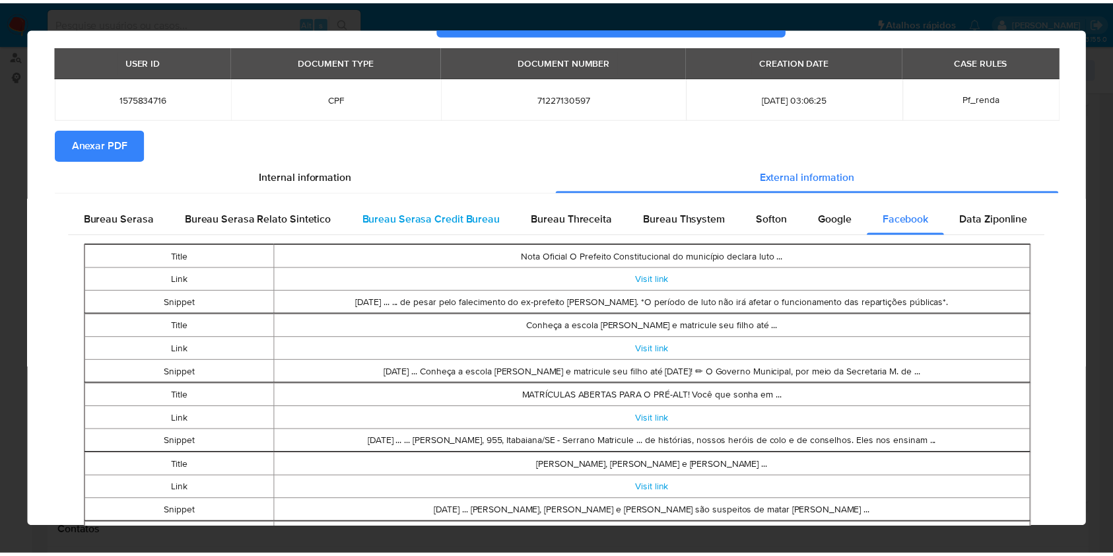
scroll to position [173, 0]
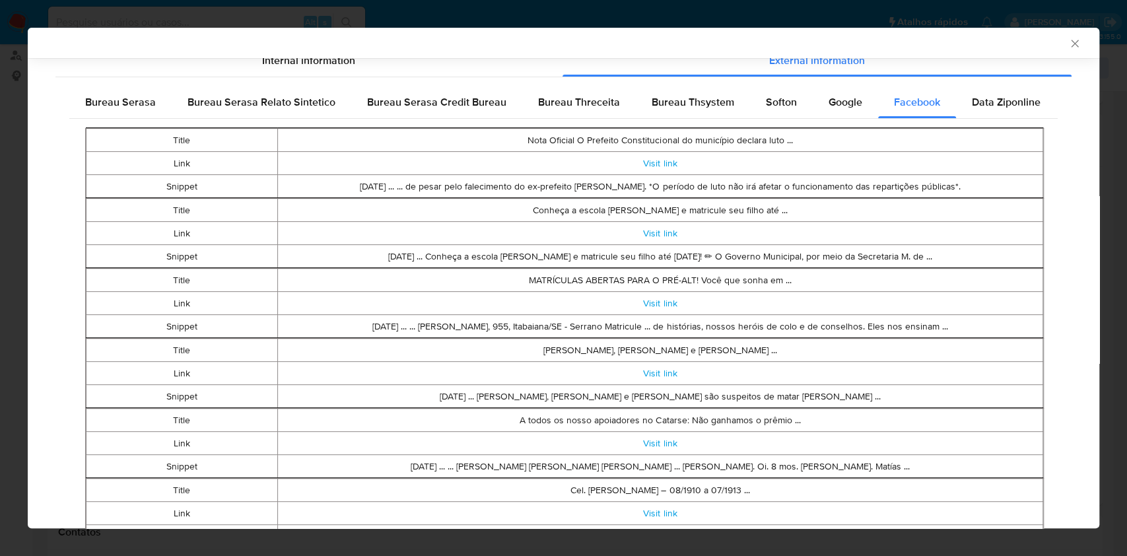
click at [835, 330] on td "[DATE] ... ... [PERSON_NAME], 955, Itabaiana/SE - Serrano Matricule ... de hist…" at bounding box center [659, 326] width 765 height 23
click at [989, 96] on span "Data Ziponline" at bounding box center [1006, 101] width 69 height 15
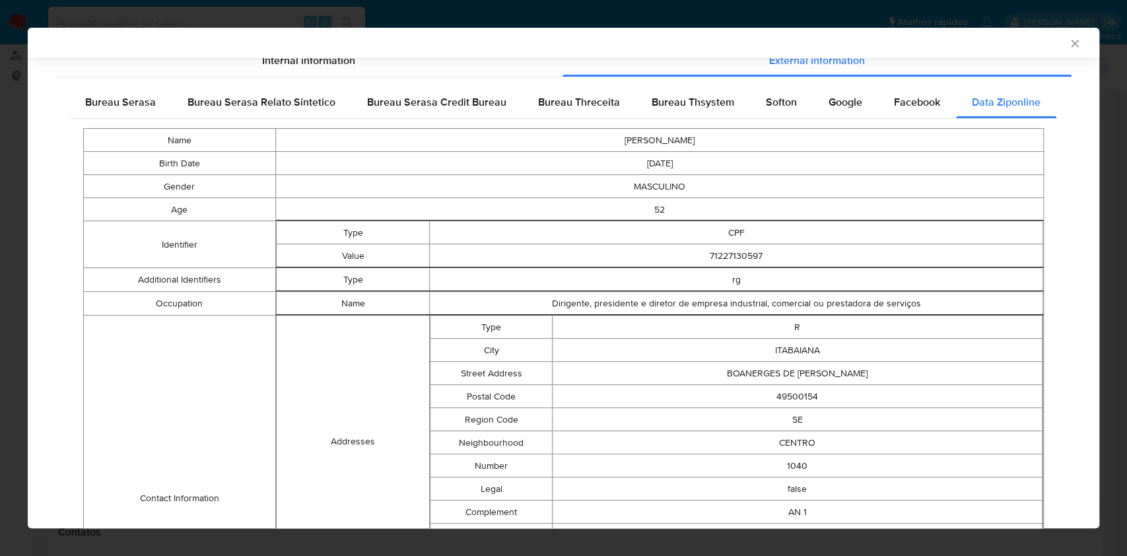
click at [1068, 39] on icon "Fechar a janela" at bounding box center [1074, 43] width 13 height 13
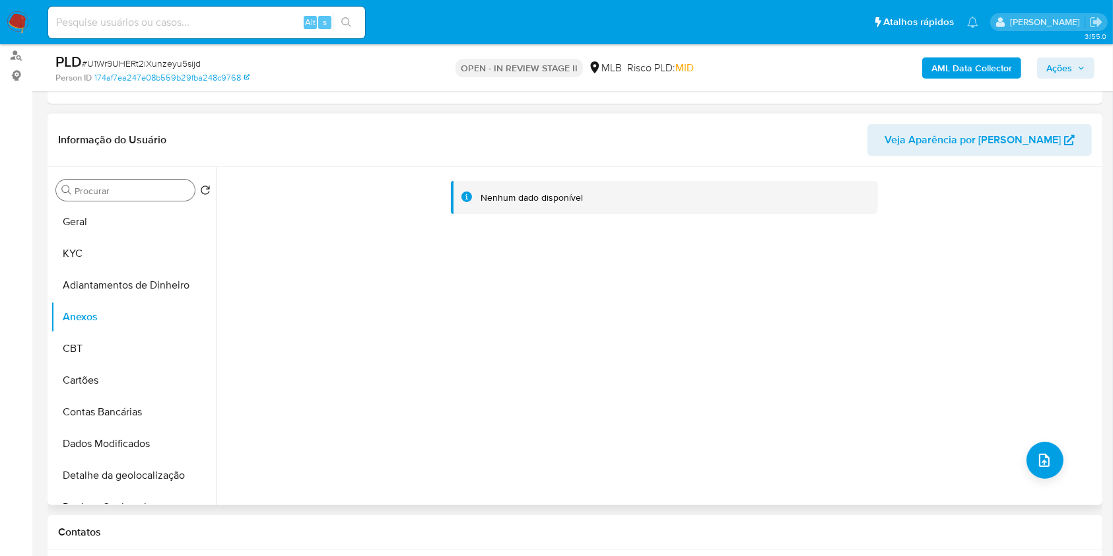
click at [146, 182] on div "Procurar" at bounding box center [125, 190] width 139 height 21
click at [147, 185] on input "Procurar" at bounding box center [132, 191] width 115 height 12
click at [156, 195] on input "Procurar" at bounding box center [132, 191] width 115 height 12
click at [149, 64] on span "# U1Wr9UHERt2iXunzeyu5sijd" at bounding box center [141, 63] width 119 height 13
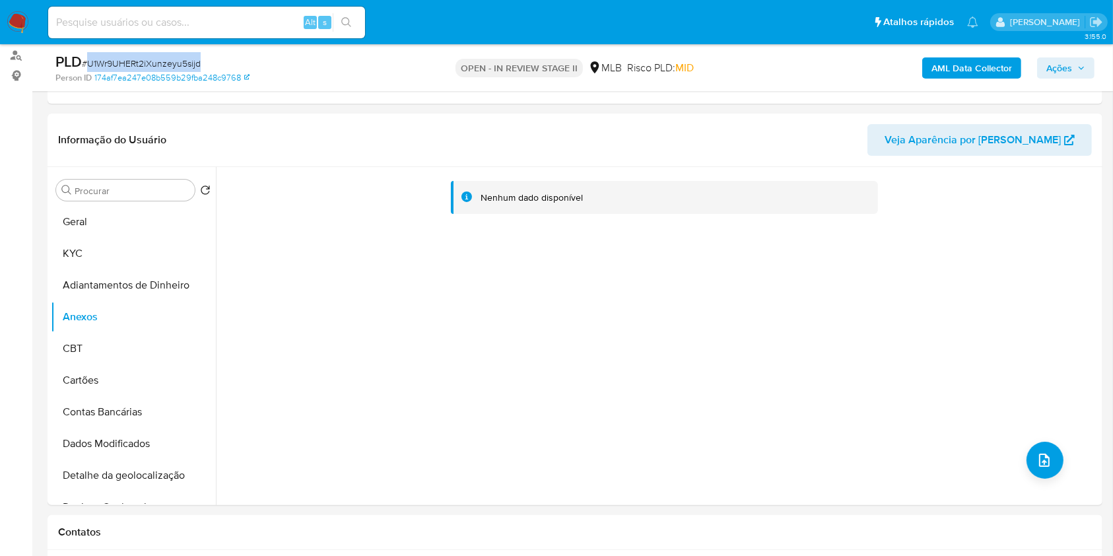
copy span "U1Wr9UHERt2iXunzeyu5sijd"
click at [142, 255] on button "KYC" at bounding box center [128, 254] width 154 height 32
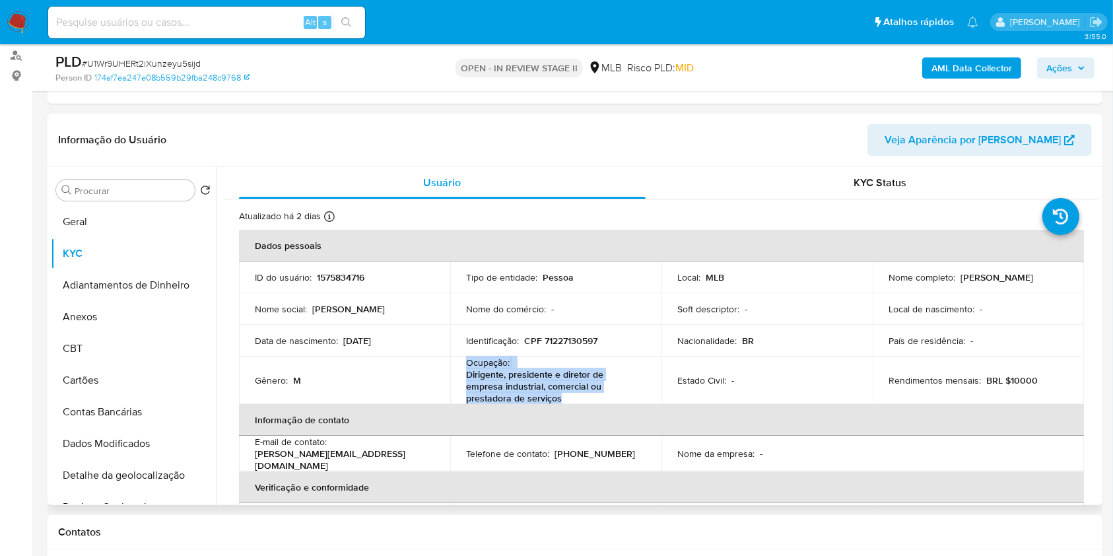
copy div "Ocupação : Dirigente, presidente e diretor de empresa industrial, comercial ou …"
drag, startPoint x: 560, startPoint y: 397, endPoint x: 455, endPoint y: 364, distance: 109.6
click at [455, 364] on td "Ocupação : Dirigente, presidente e diretor de empresa industrial, comercial ou …" at bounding box center [555, 380] width 211 height 48
click at [608, 390] on p "Dirigente, presidente e diretor de empresa industrial, comercial ou prestadora …" at bounding box center [553, 386] width 174 height 36
click at [595, 358] on div "Ocupação : Dirigente, presidente e diretor de empresa industrial, comercial ou …" at bounding box center [556, 380] width 180 height 48
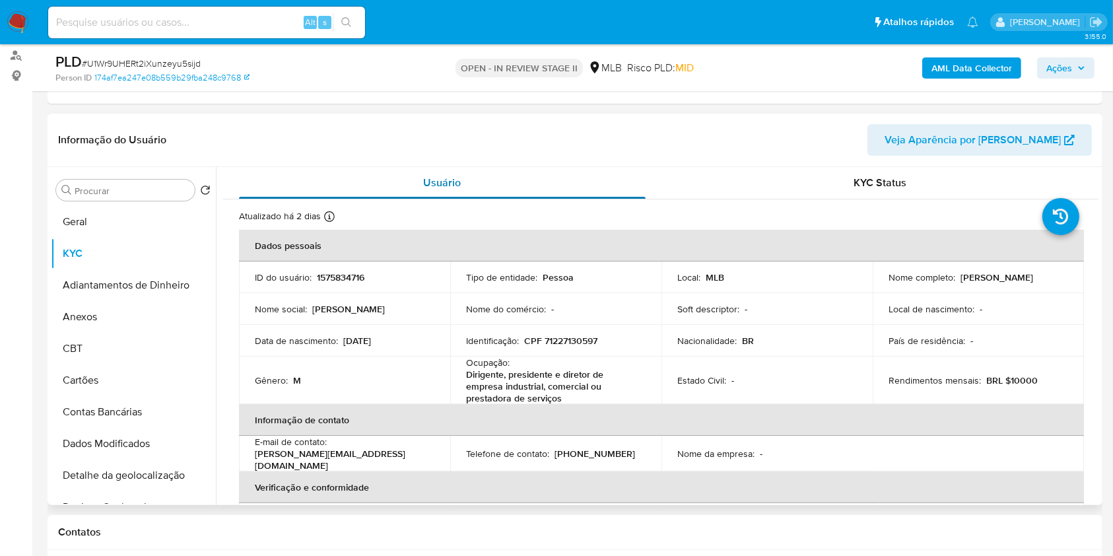
click at [454, 171] on div "Usuário" at bounding box center [442, 183] width 407 height 32
click at [742, 154] on header "Informação do Usuário Veja Aparência por [PERSON_NAME]" at bounding box center [575, 140] width 1034 height 32
